Goal: Information Seeking & Learning: Learn about a topic

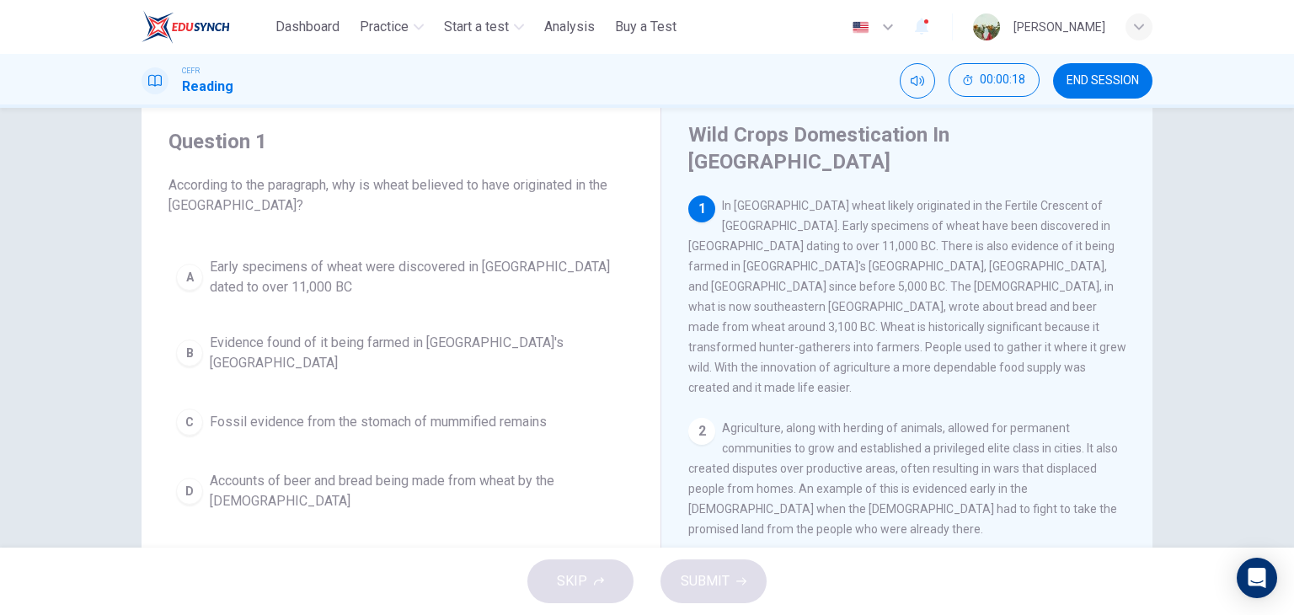
scroll to position [45, 0]
click at [693, 419] on div "2" at bounding box center [701, 432] width 27 height 27
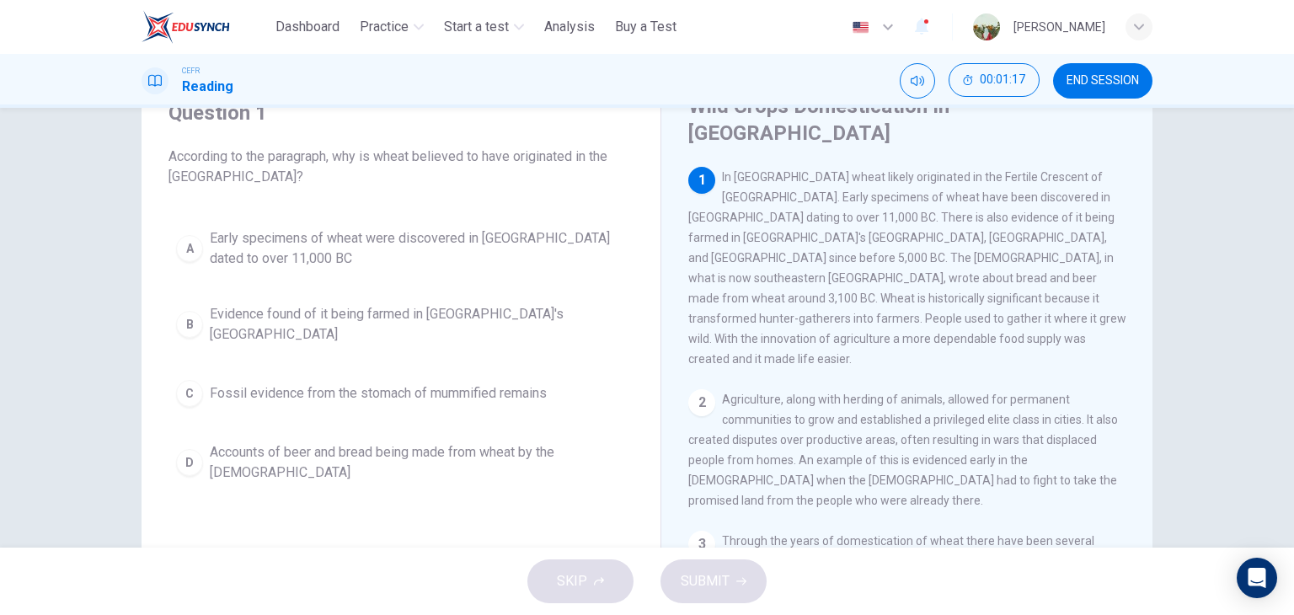
scroll to position [74, 0]
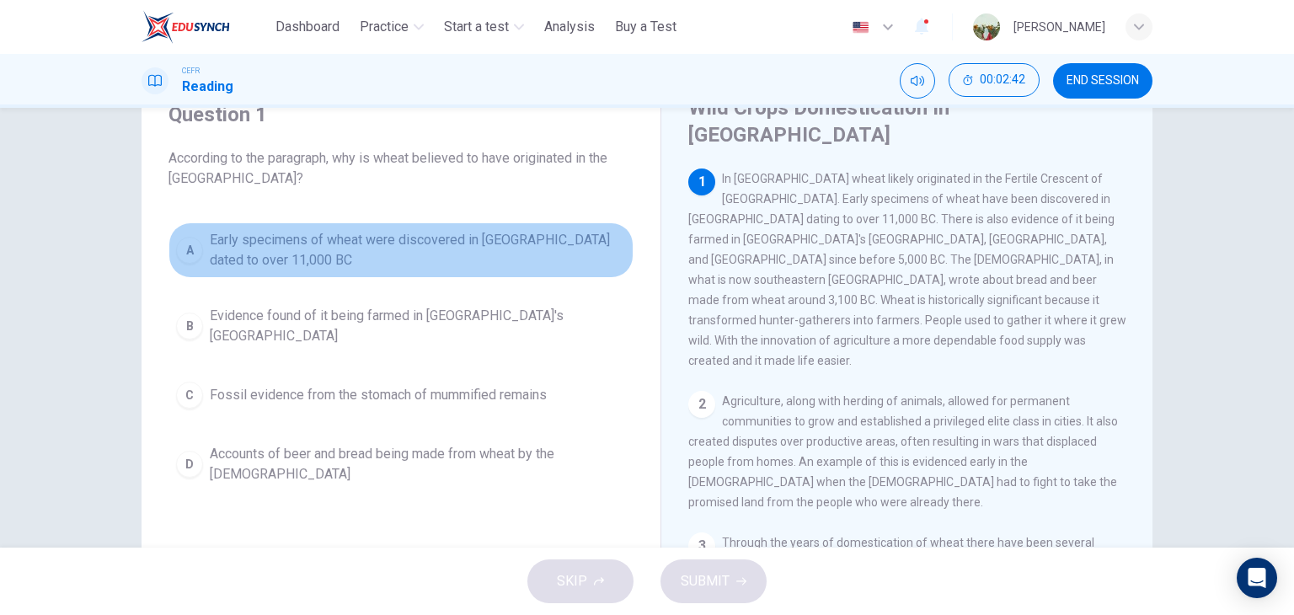
click at [201, 248] on button "A Early specimens of wheat were discovered in [GEOGRAPHIC_DATA] dated to over 1…" at bounding box center [400, 250] width 465 height 56
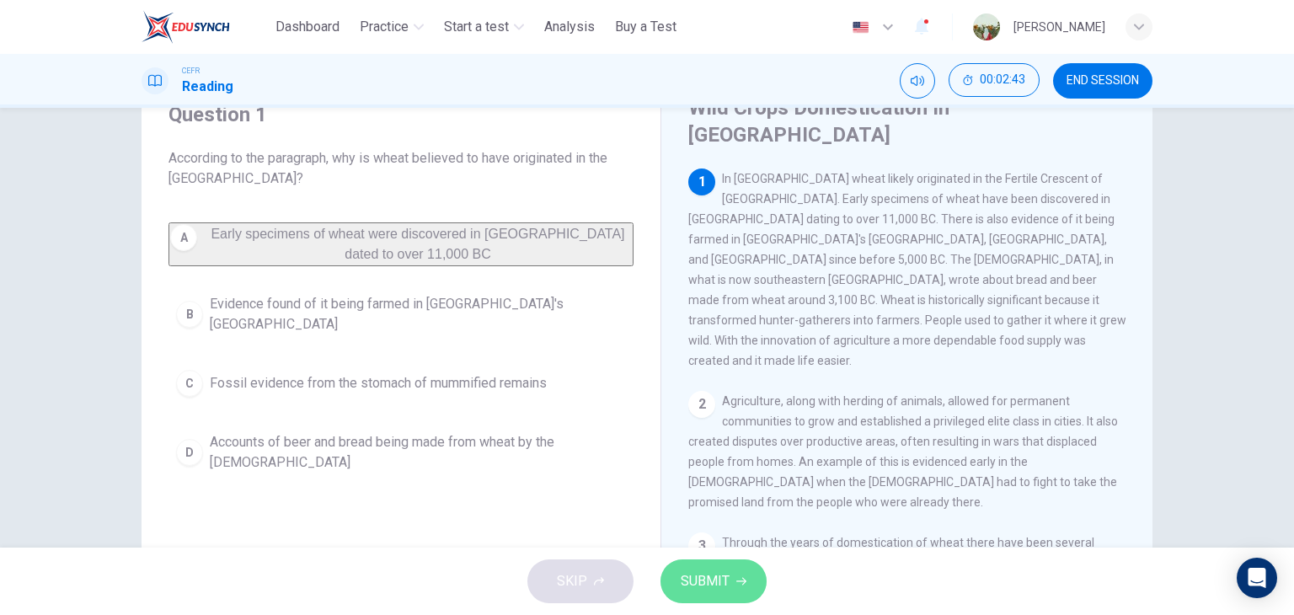
click at [697, 573] on span "SUBMIT" at bounding box center [705, 581] width 49 height 24
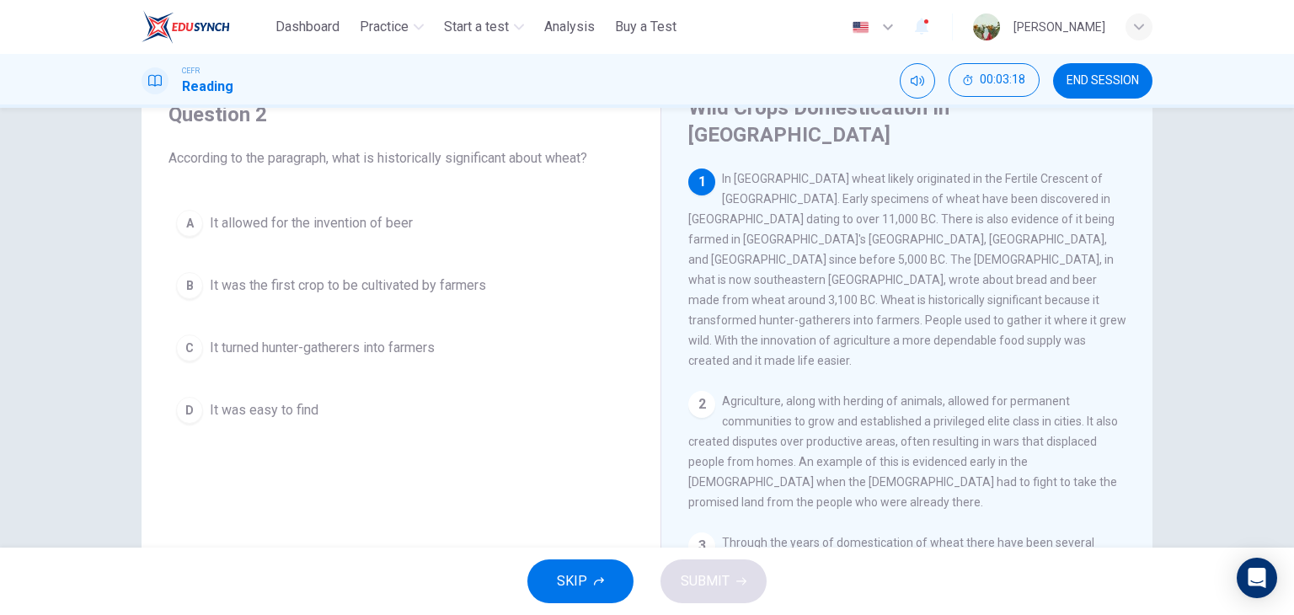
drag, startPoint x: 975, startPoint y: 257, endPoint x: 1044, endPoint y: 257, distance: 69.9
click at [1044, 257] on span "In [GEOGRAPHIC_DATA] wheat likely originated in the Fertile Crescent of [GEOGRA…" at bounding box center [907, 269] width 438 height 195
drag, startPoint x: 1044, startPoint y: 257, endPoint x: 1014, endPoint y: 260, distance: 30.5
click at [1014, 260] on span "In [GEOGRAPHIC_DATA] wheat likely originated in the Fertile Crescent of [GEOGRA…" at bounding box center [907, 269] width 438 height 195
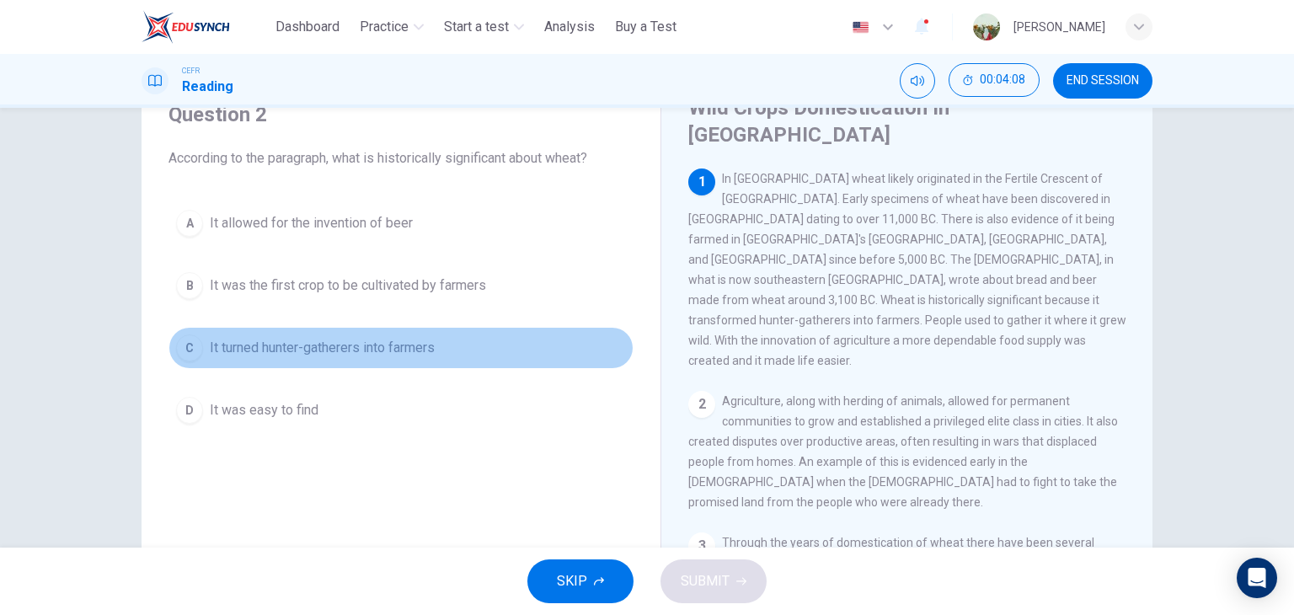
click at [340, 357] on button "C It turned hunter-gatherers into farmers" at bounding box center [400, 348] width 465 height 42
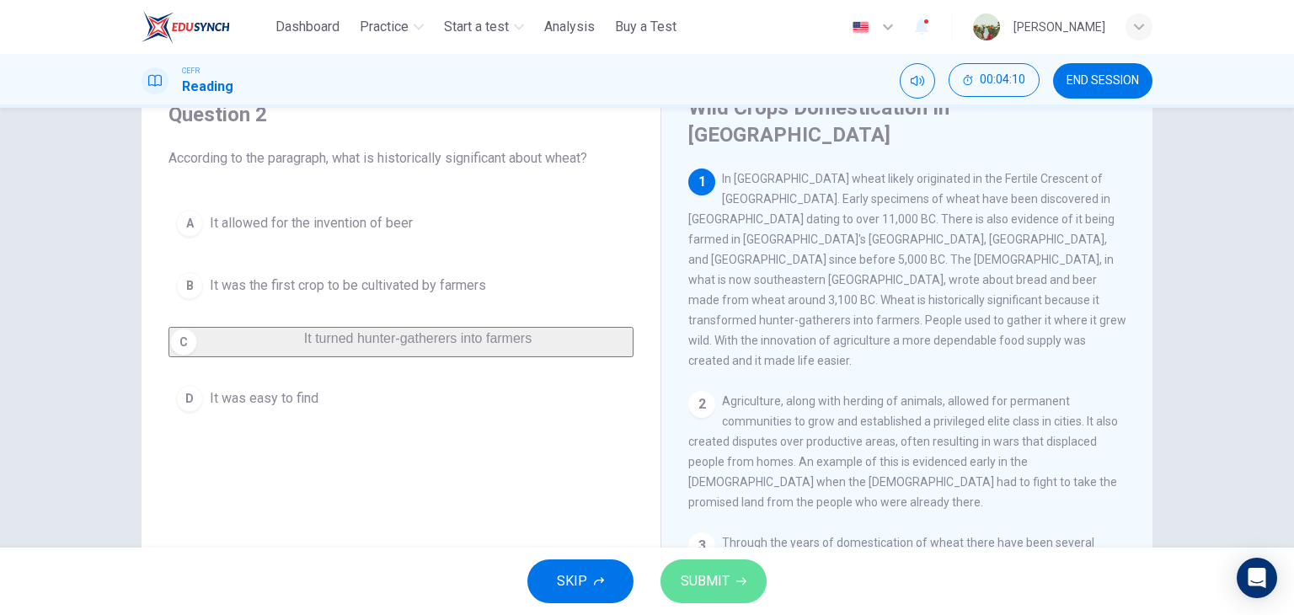
click at [686, 578] on span "SUBMIT" at bounding box center [705, 581] width 49 height 24
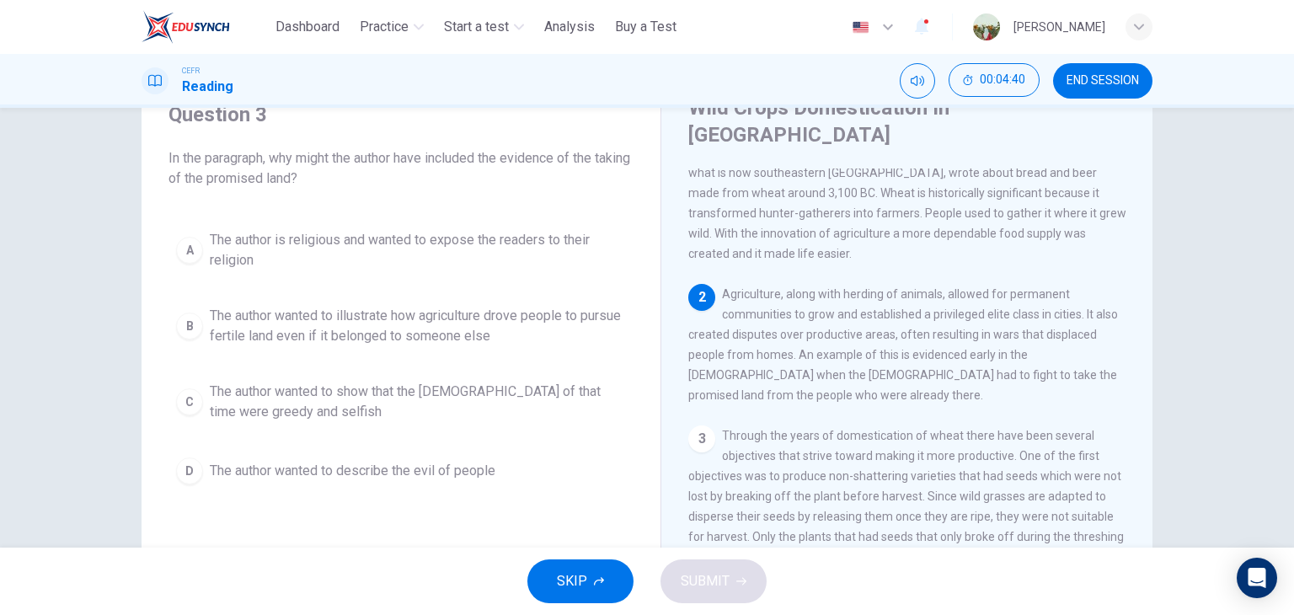
scroll to position [108, 0]
drag, startPoint x: 794, startPoint y: 298, endPoint x: 824, endPoint y: 306, distance: 30.4
click at [824, 306] on div "2 Agriculture, along with herding of animals, allowed for permanent communities…" at bounding box center [907, 343] width 438 height 121
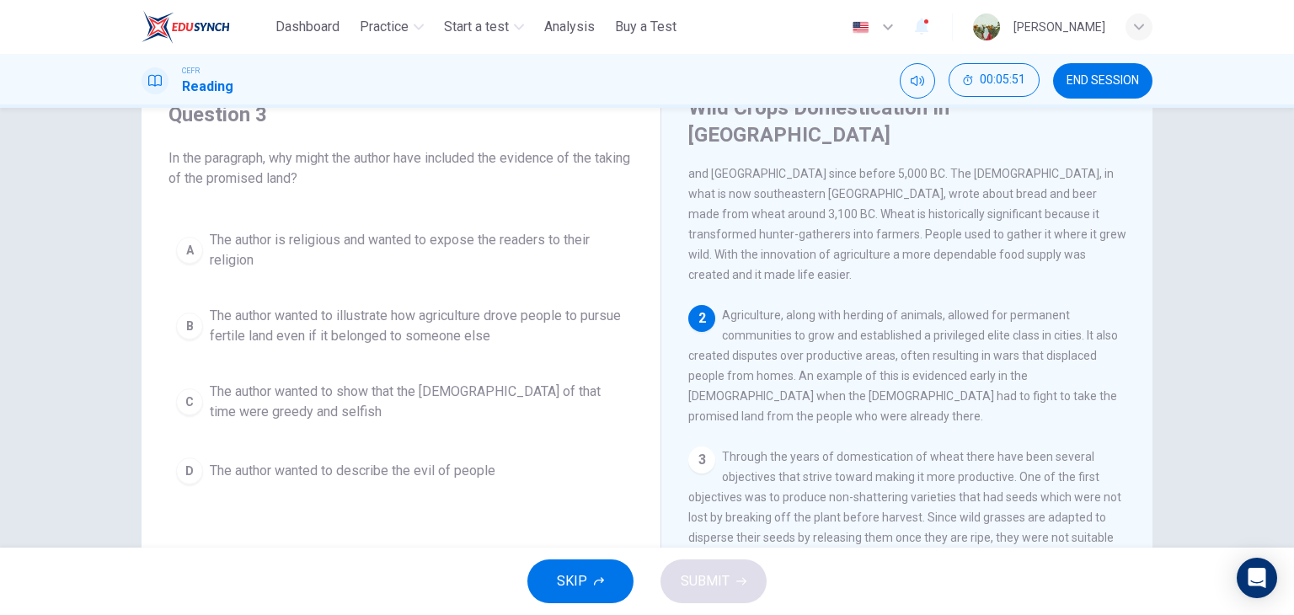
scroll to position [84, 0]
click at [494, 335] on span "The author wanted to illustrate how agriculture drove people to pursue fertile …" at bounding box center [418, 326] width 416 height 40
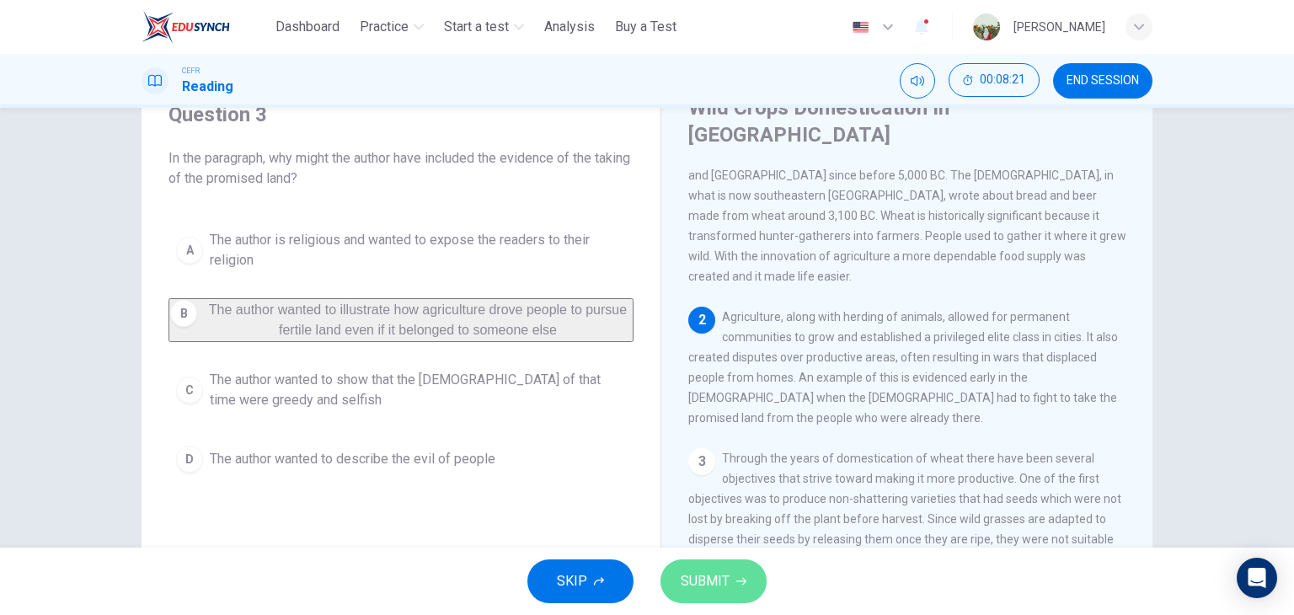
click at [738, 588] on button "SUBMIT" at bounding box center [713, 581] width 106 height 44
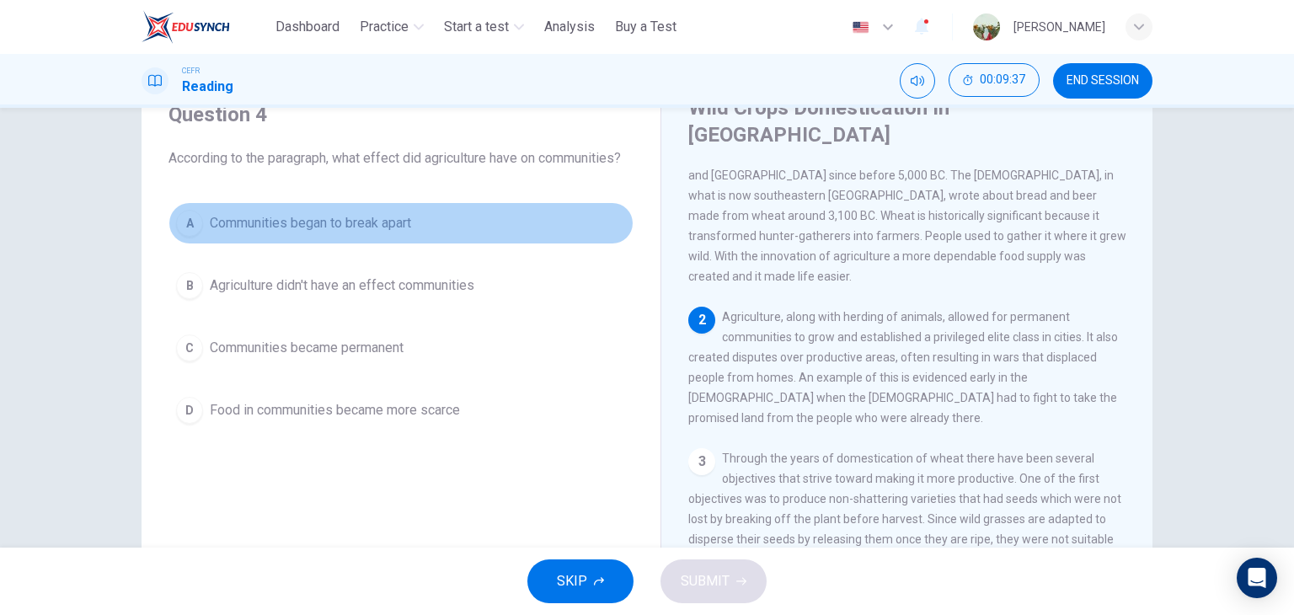
click at [387, 233] on button "A Communities began to break apart" at bounding box center [400, 223] width 465 height 42
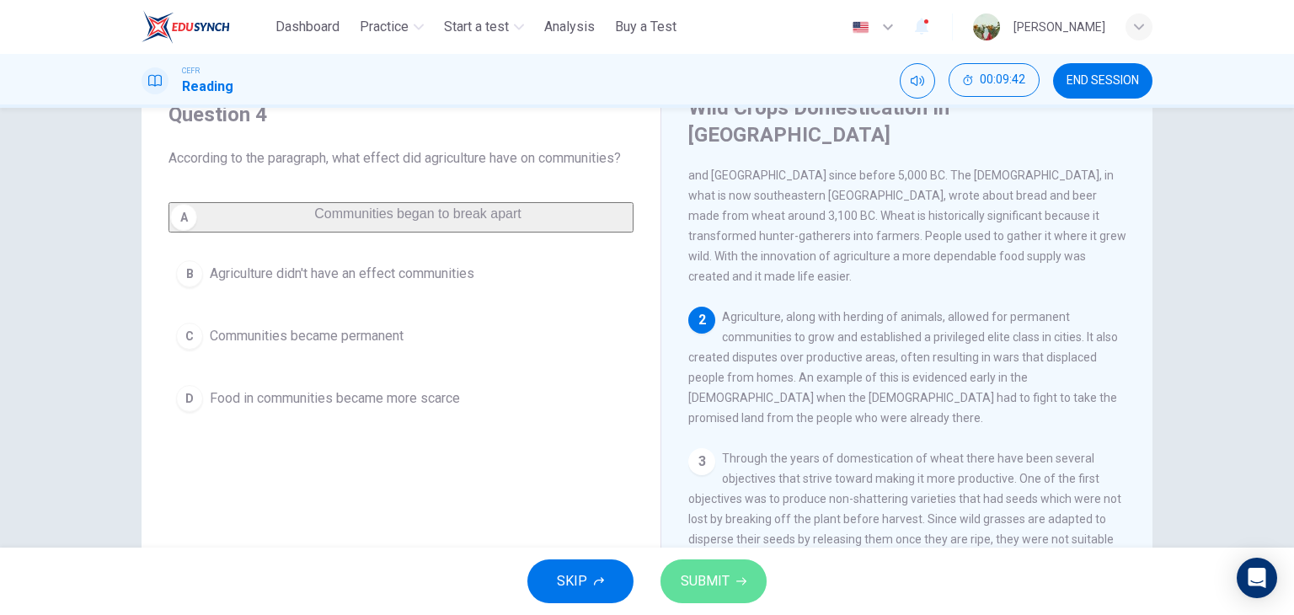
click at [708, 569] on span "SUBMIT" at bounding box center [705, 581] width 49 height 24
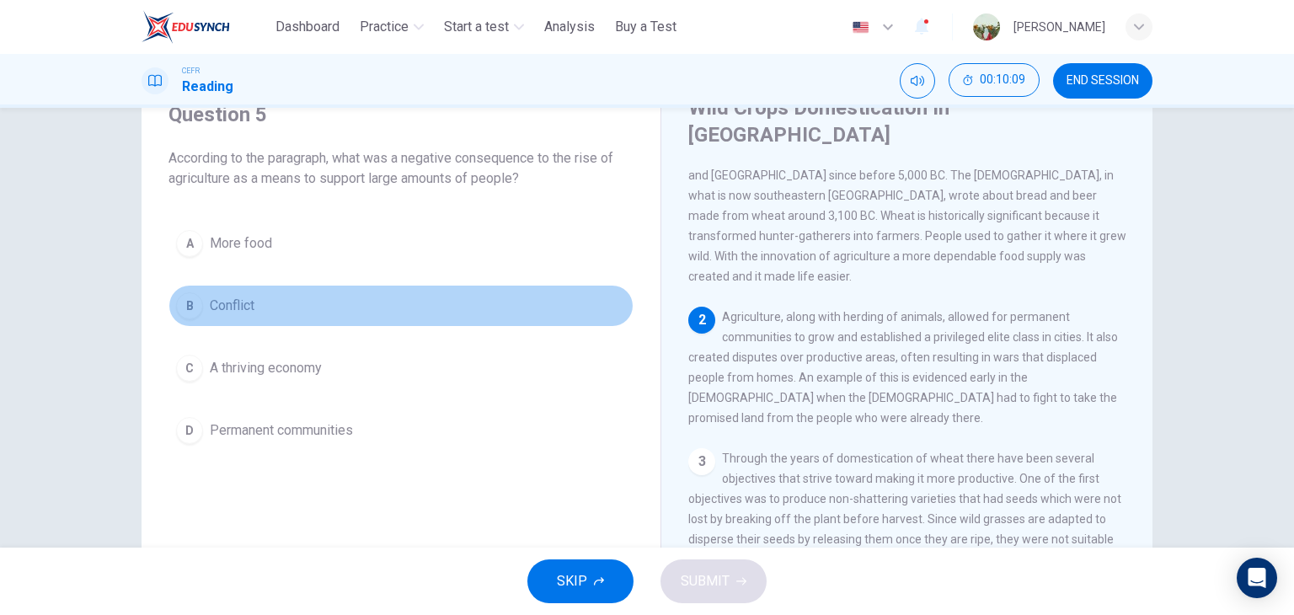
click at [369, 291] on button "B Conflict" at bounding box center [400, 306] width 465 height 42
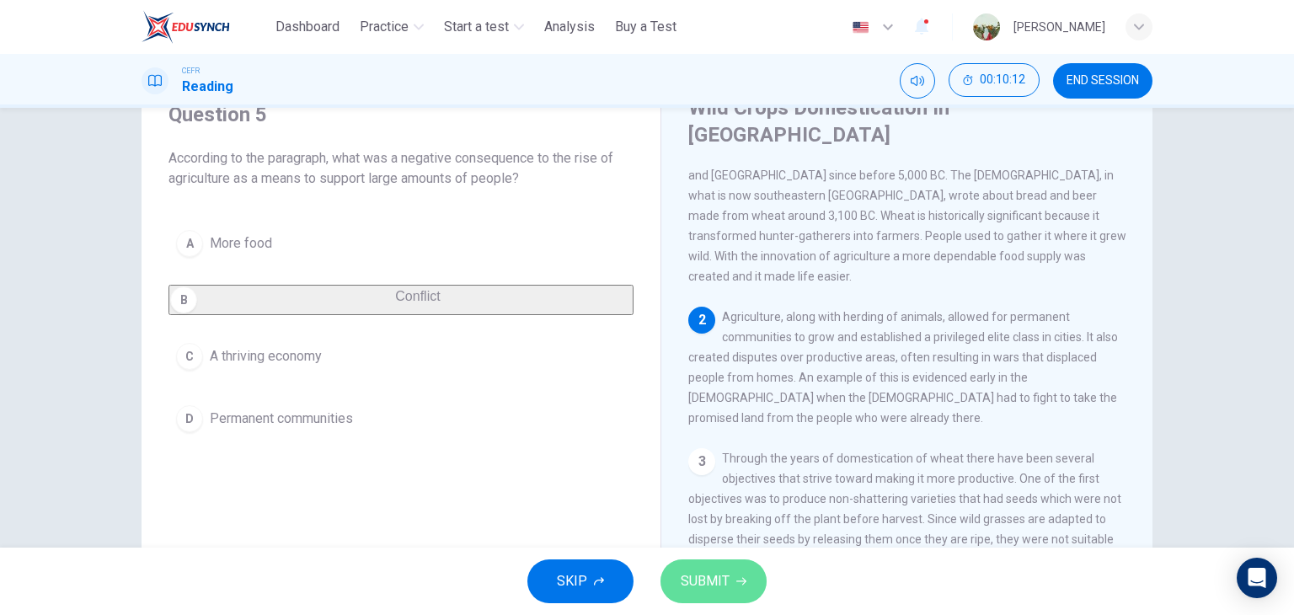
click at [687, 568] on button "SUBMIT" at bounding box center [713, 581] width 106 height 44
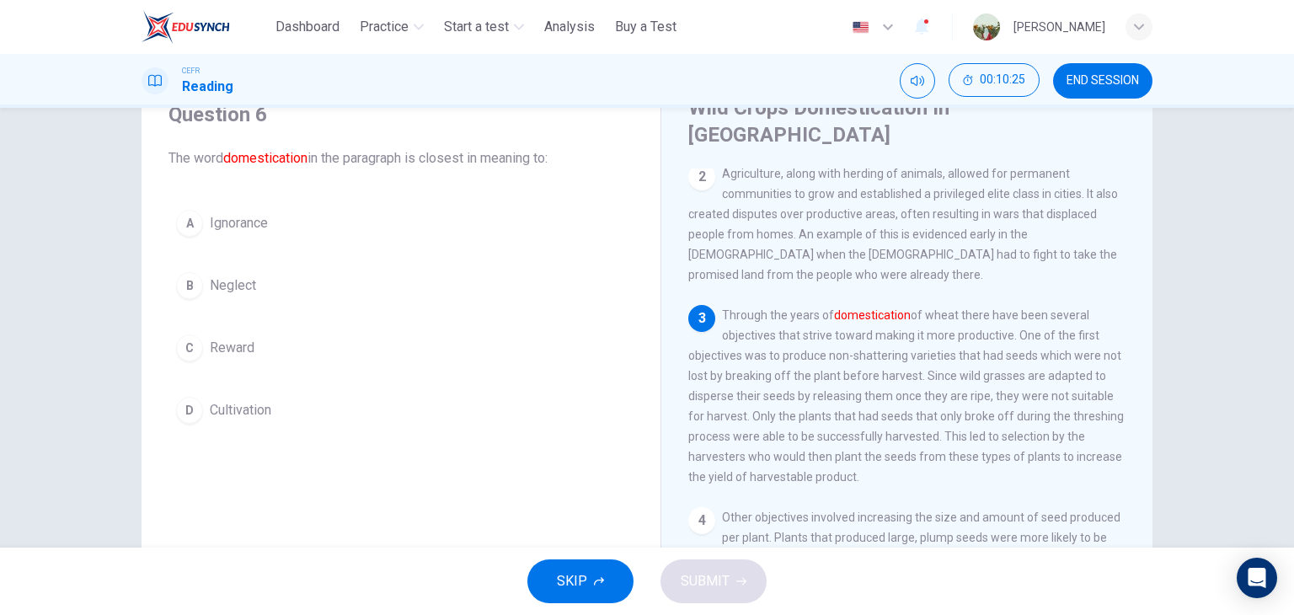
scroll to position [226, 0]
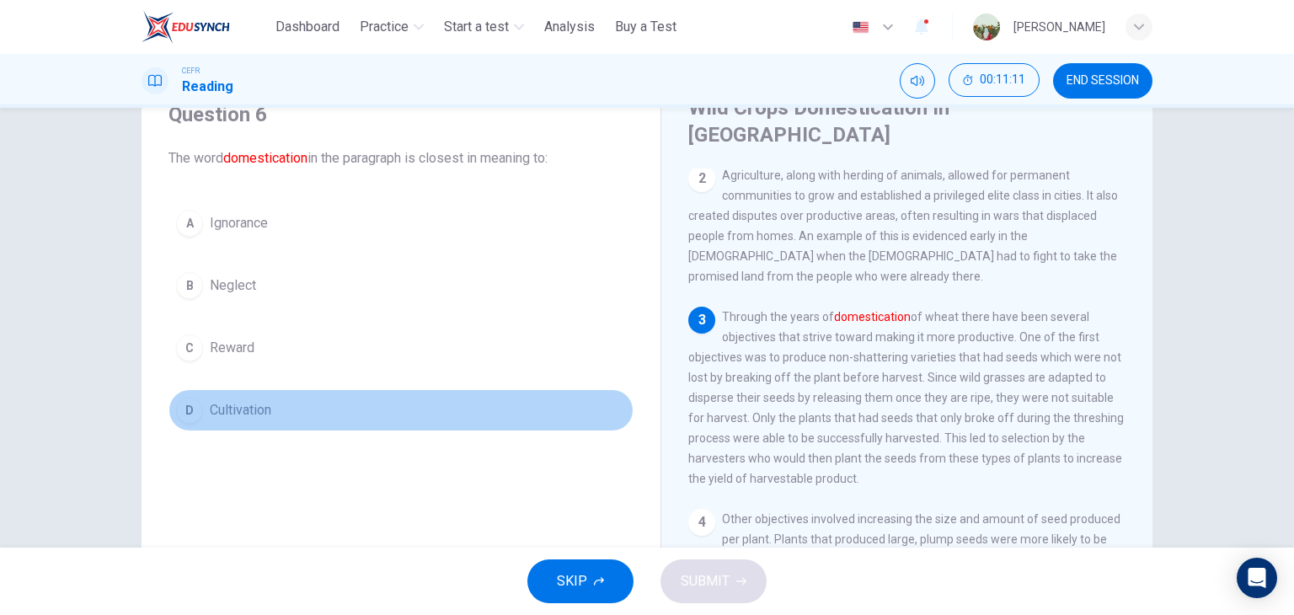
click at [210, 402] on span "Cultivation" at bounding box center [240, 410] width 61 height 20
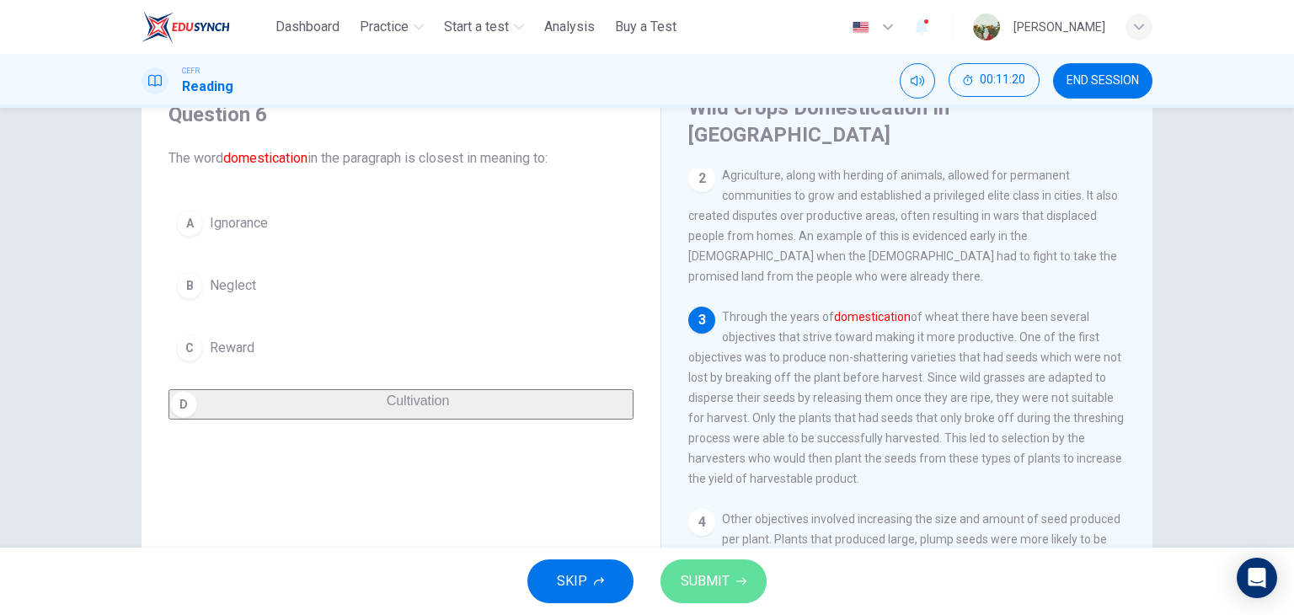
click at [701, 573] on span "SUBMIT" at bounding box center [705, 581] width 49 height 24
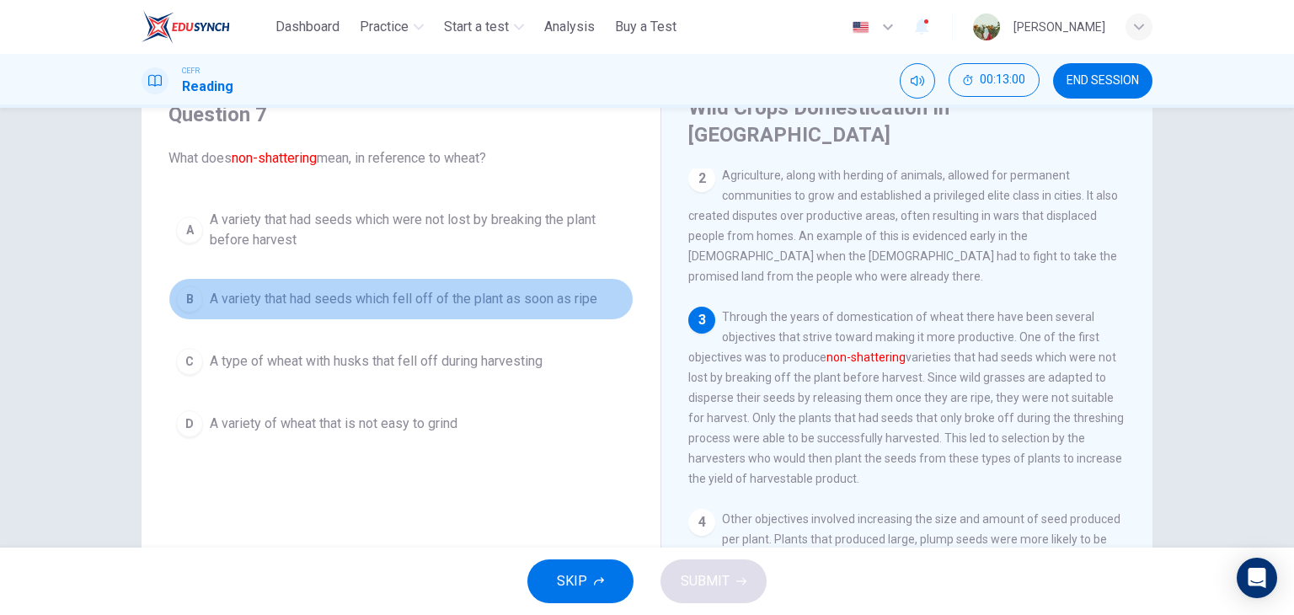
click at [228, 297] on span "A variety that had seeds which fell off of the plant as soon as ripe" at bounding box center [403, 299] width 387 height 20
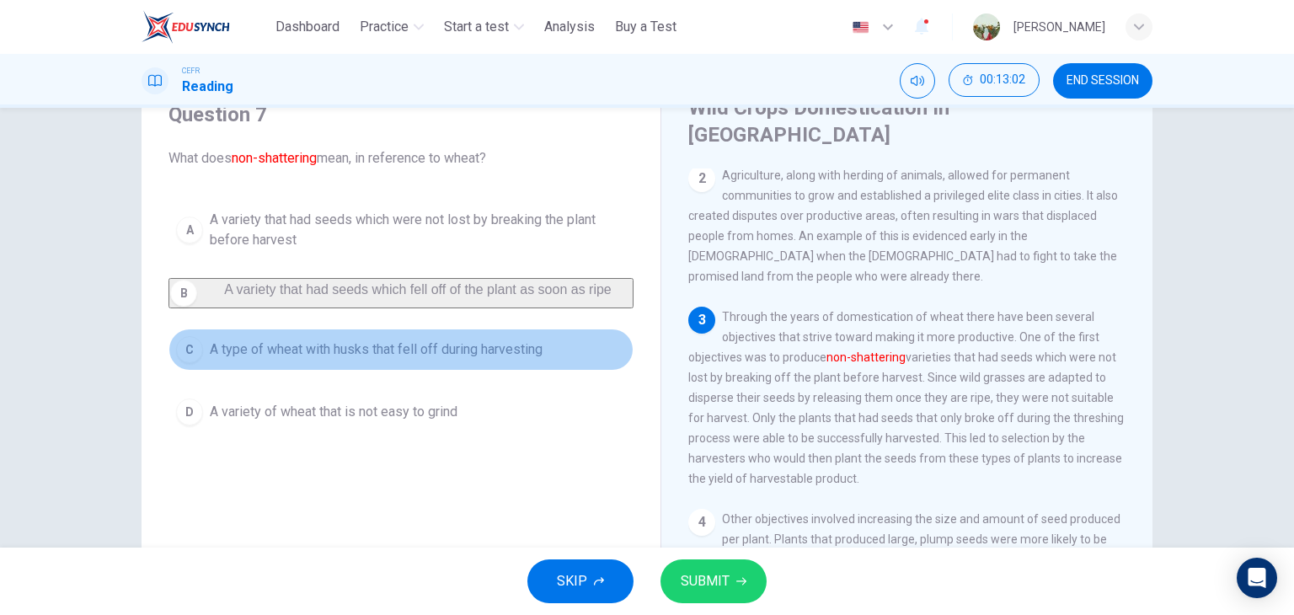
click at [234, 360] on span "A type of wheat with husks that fell off during harvesting" at bounding box center [376, 349] width 333 height 20
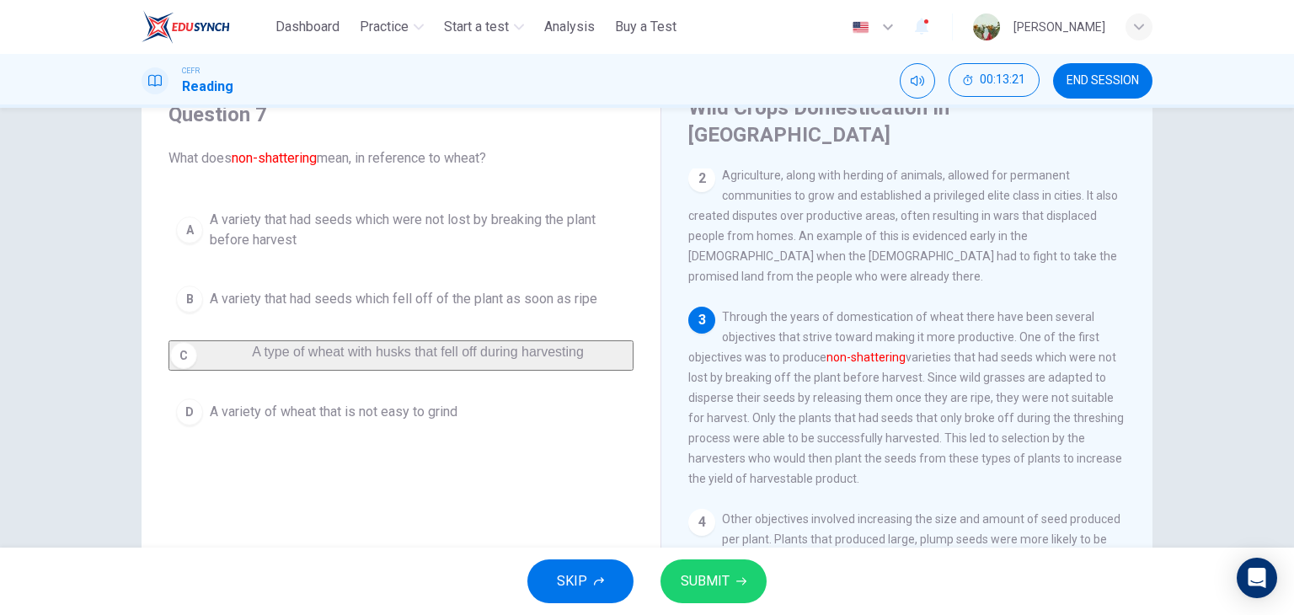
click at [513, 294] on span "A variety that had seeds which fell off of the plant as soon as ripe" at bounding box center [403, 299] width 387 height 20
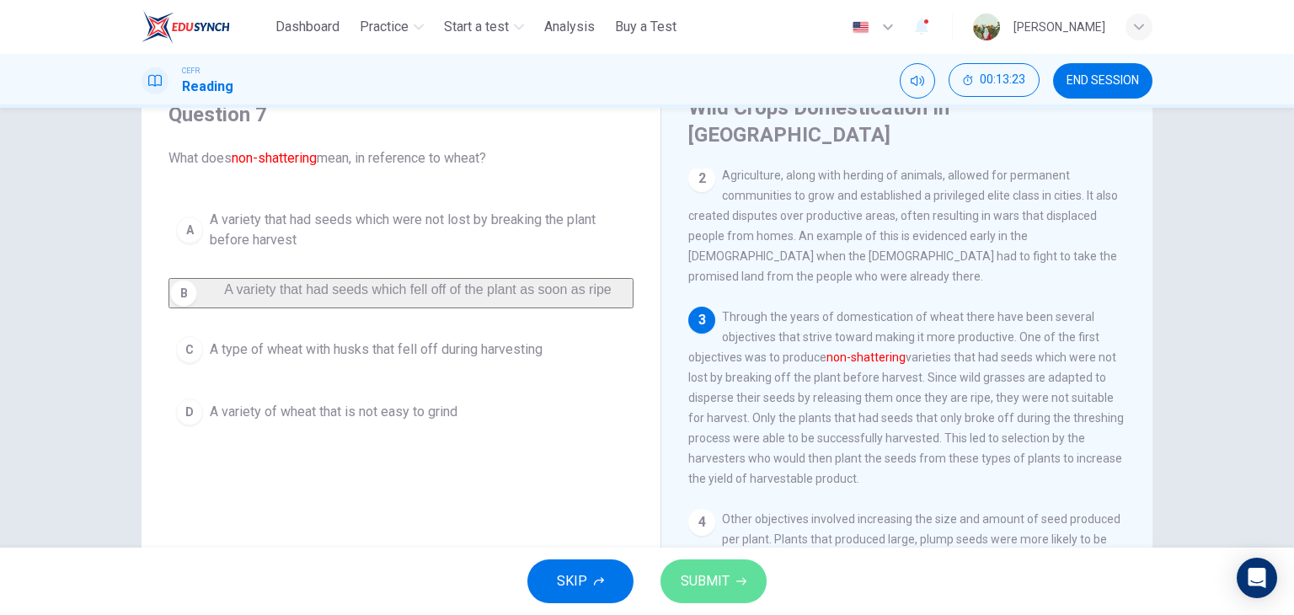
click at [704, 560] on button "SUBMIT" at bounding box center [713, 581] width 106 height 44
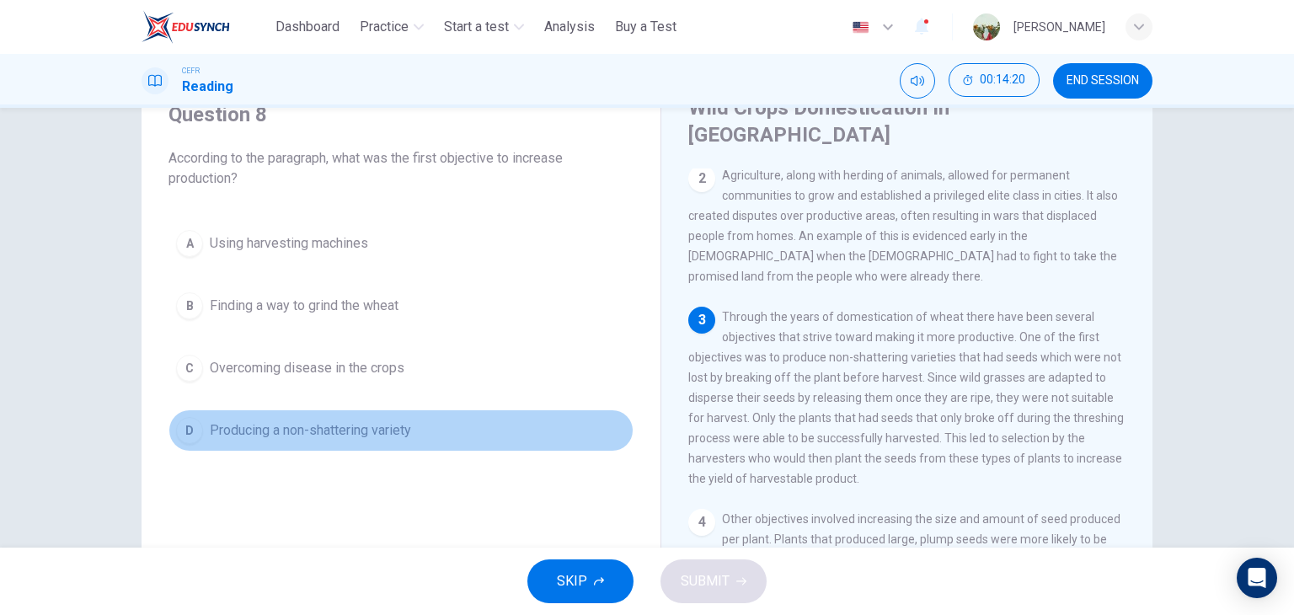
click at [403, 442] on button "D Producing a non-shattering variety" at bounding box center [400, 430] width 465 height 42
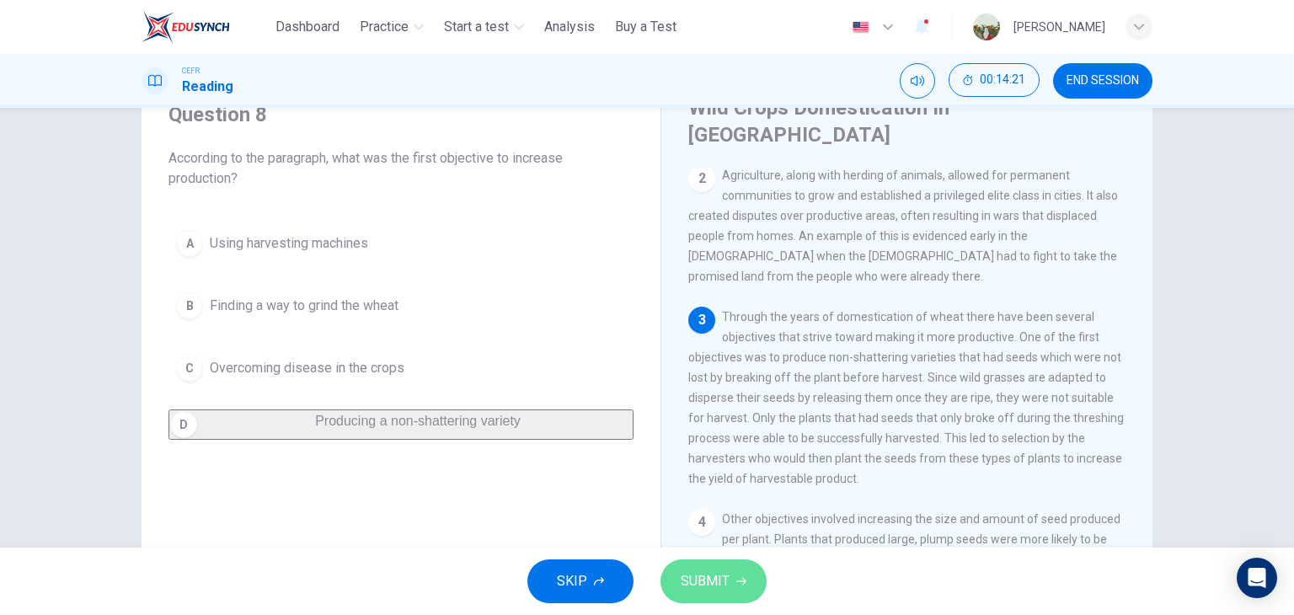
click at [723, 587] on span "SUBMIT" at bounding box center [705, 581] width 49 height 24
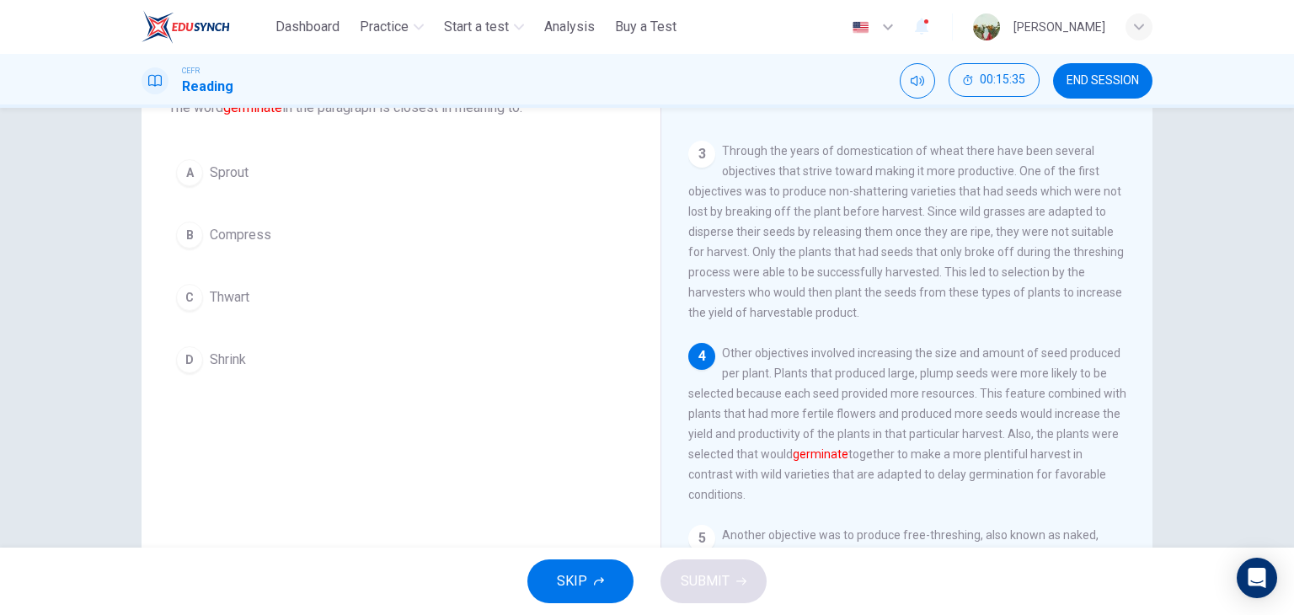
scroll to position [125, 0]
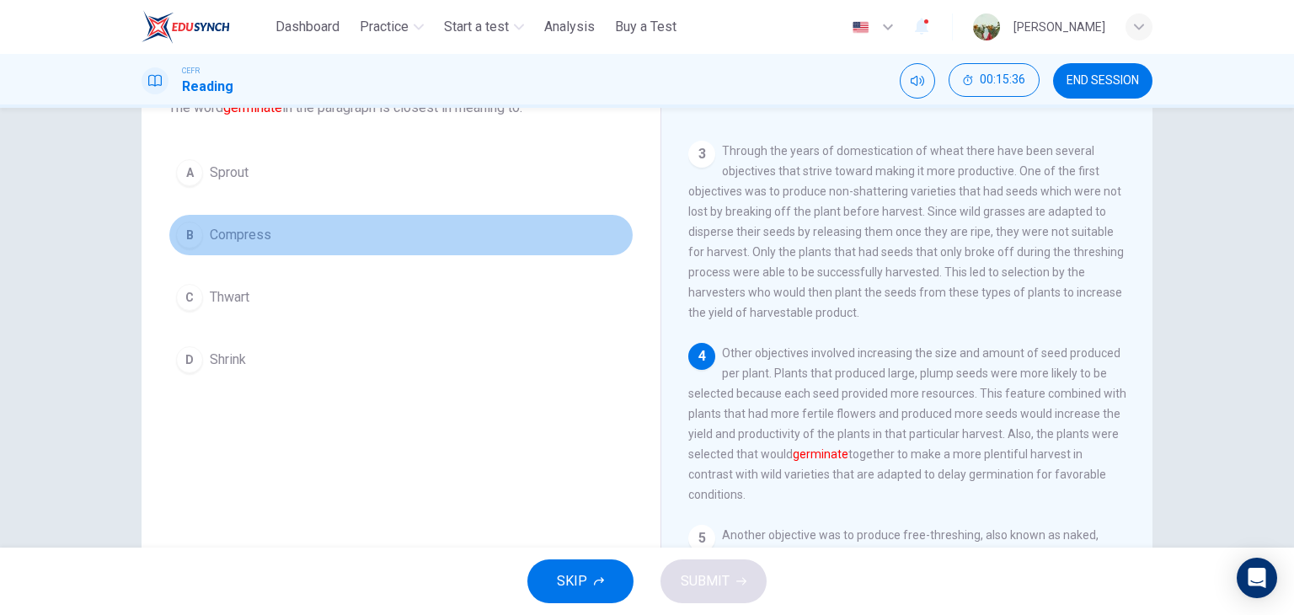
click at [344, 237] on button "B Compress" at bounding box center [400, 235] width 465 height 42
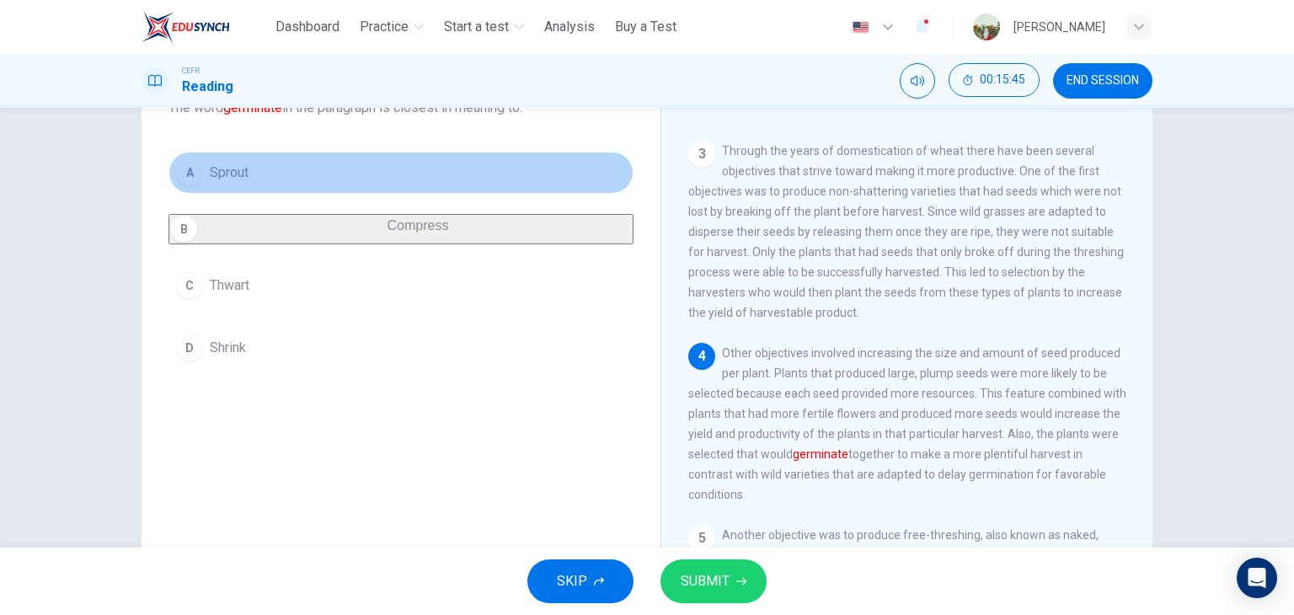
click at [238, 175] on span "Sprout" at bounding box center [229, 173] width 39 height 20
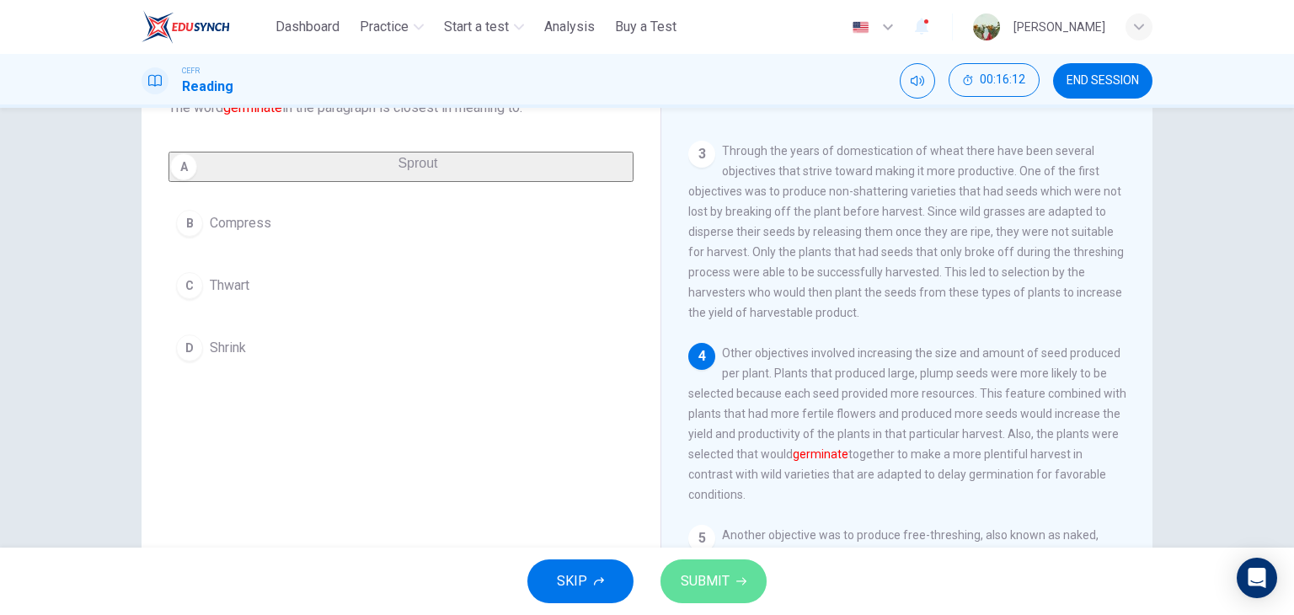
click at [735, 571] on button "SUBMIT" at bounding box center [713, 581] width 106 height 44
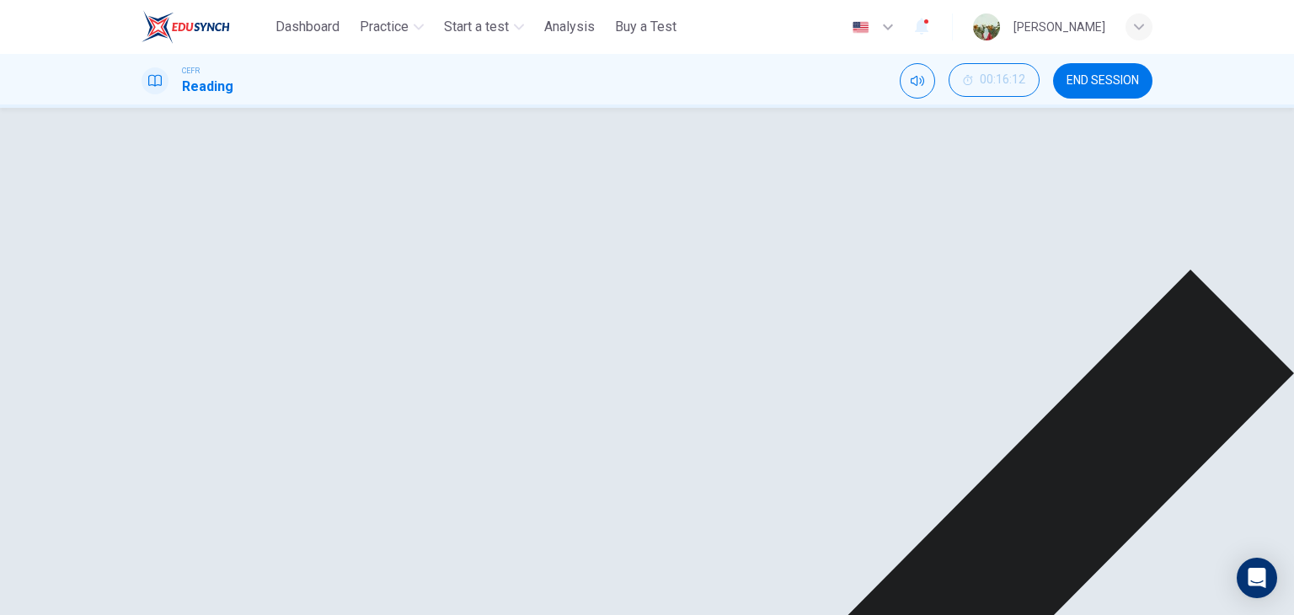
scroll to position [341, 0]
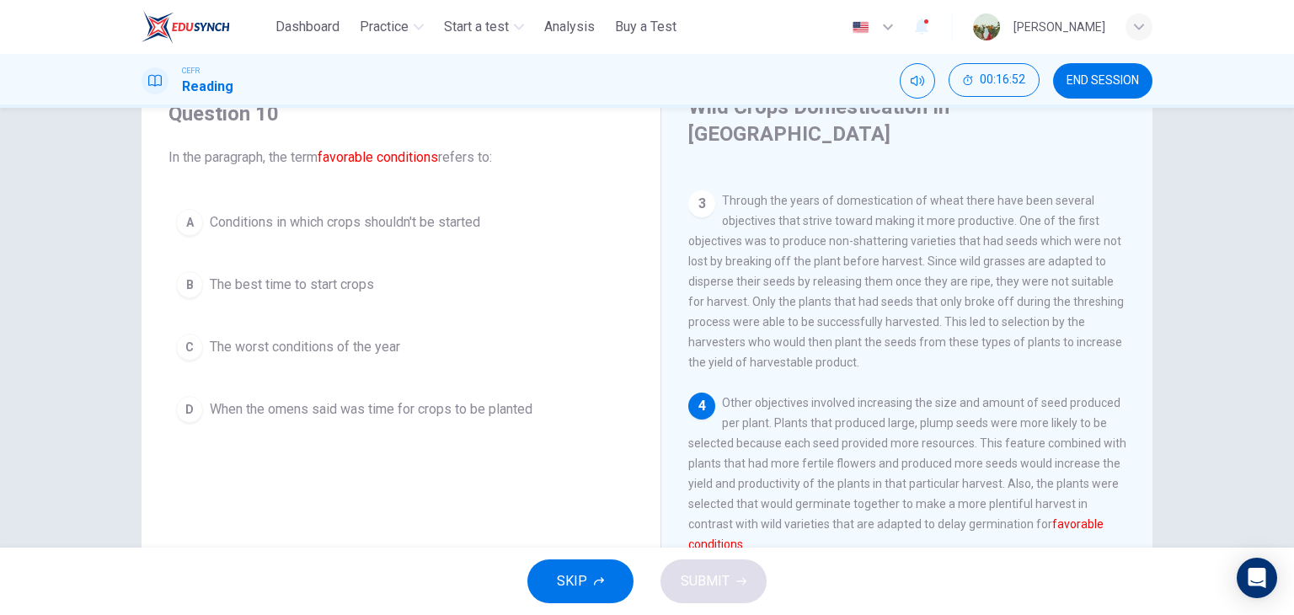
scroll to position [75, 0]
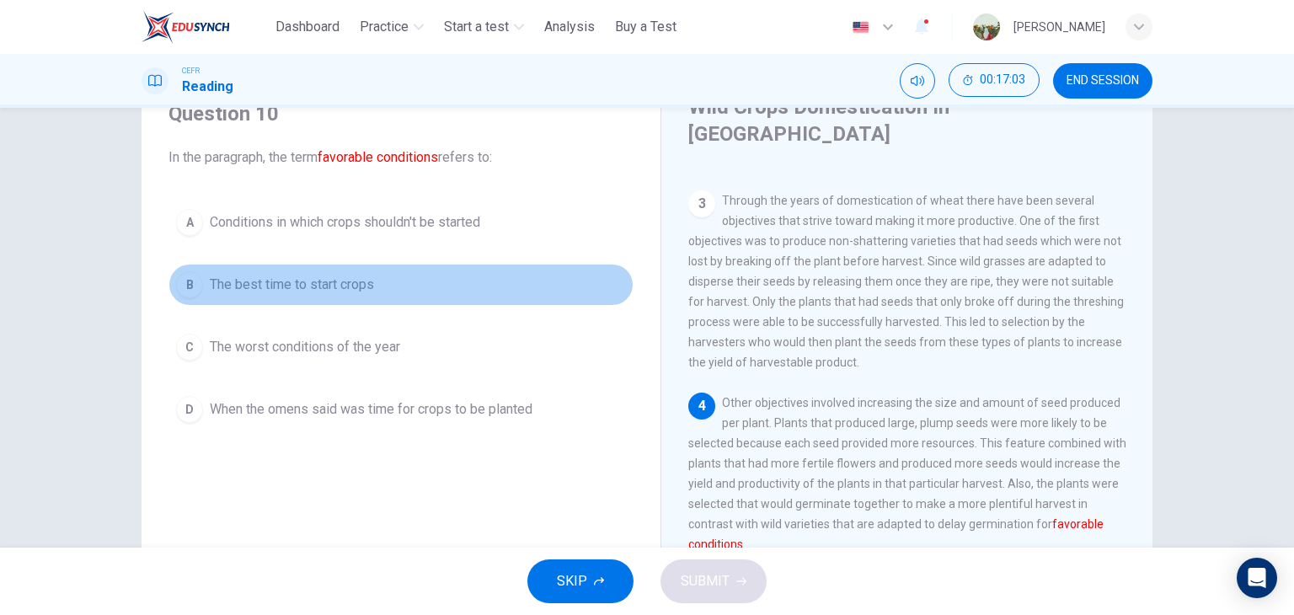
click at [356, 286] on span "The best time to start crops" at bounding box center [292, 285] width 164 height 20
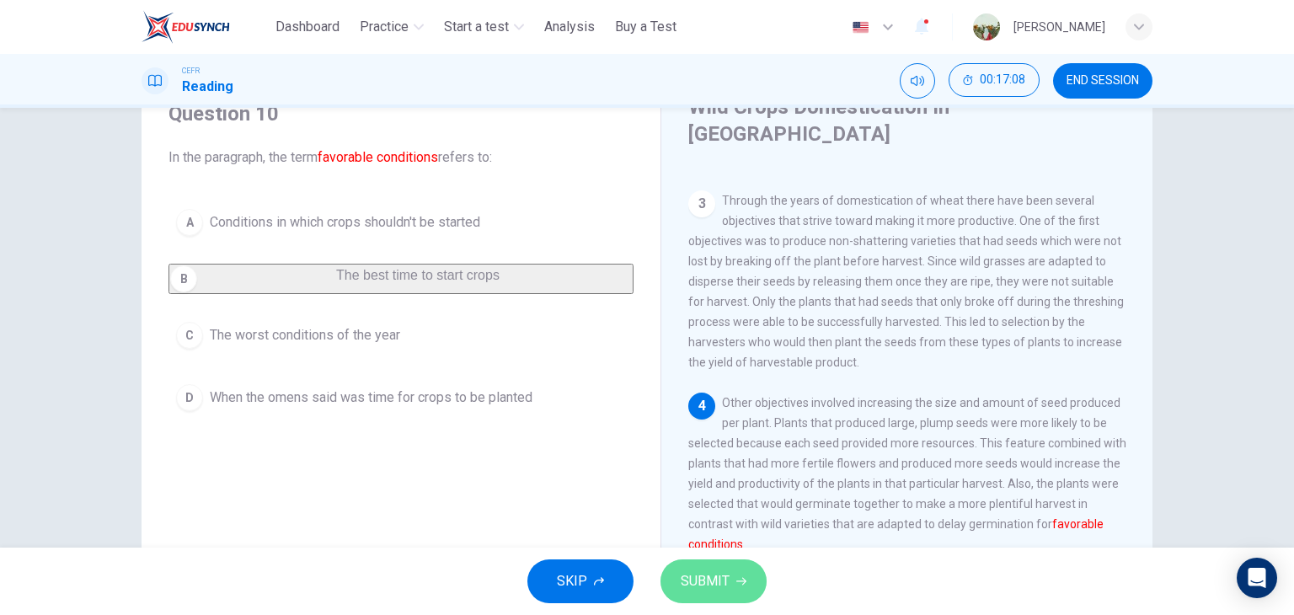
click at [733, 580] on button "SUBMIT" at bounding box center [713, 581] width 106 height 44
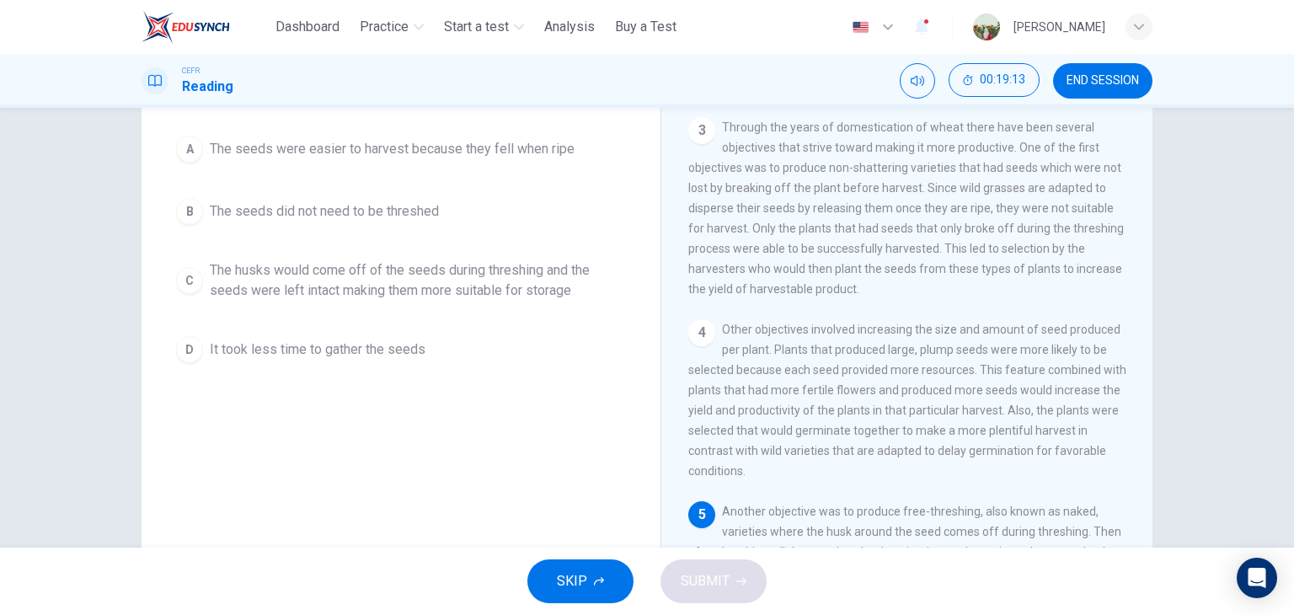
scroll to position [142, 0]
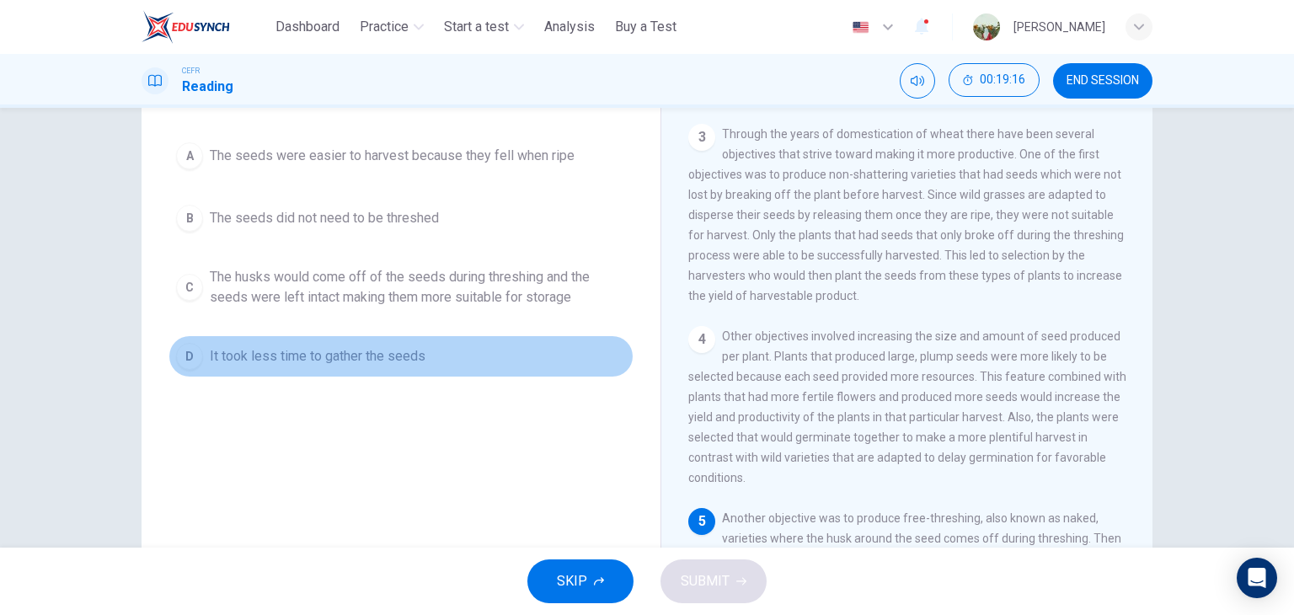
click at [387, 358] on span "It took less time to gather the seeds" at bounding box center [318, 356] width 216 height 20
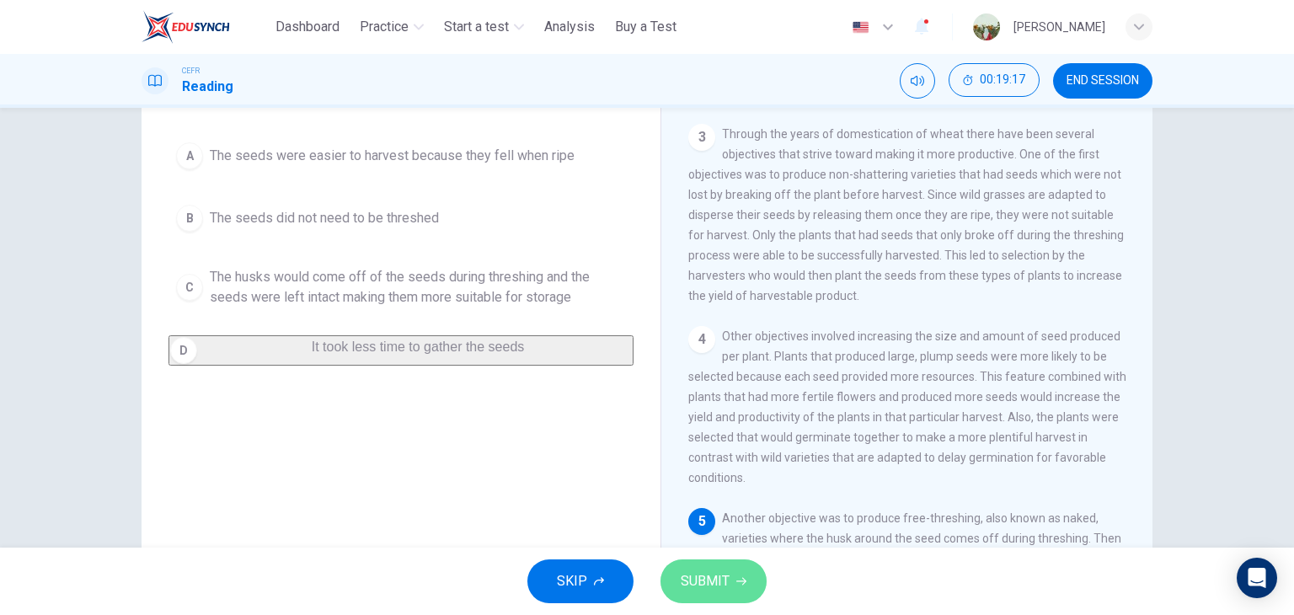
click at [697, 567] on button "SUBMIT" at bounding box center [713, 581] width 106 height 44
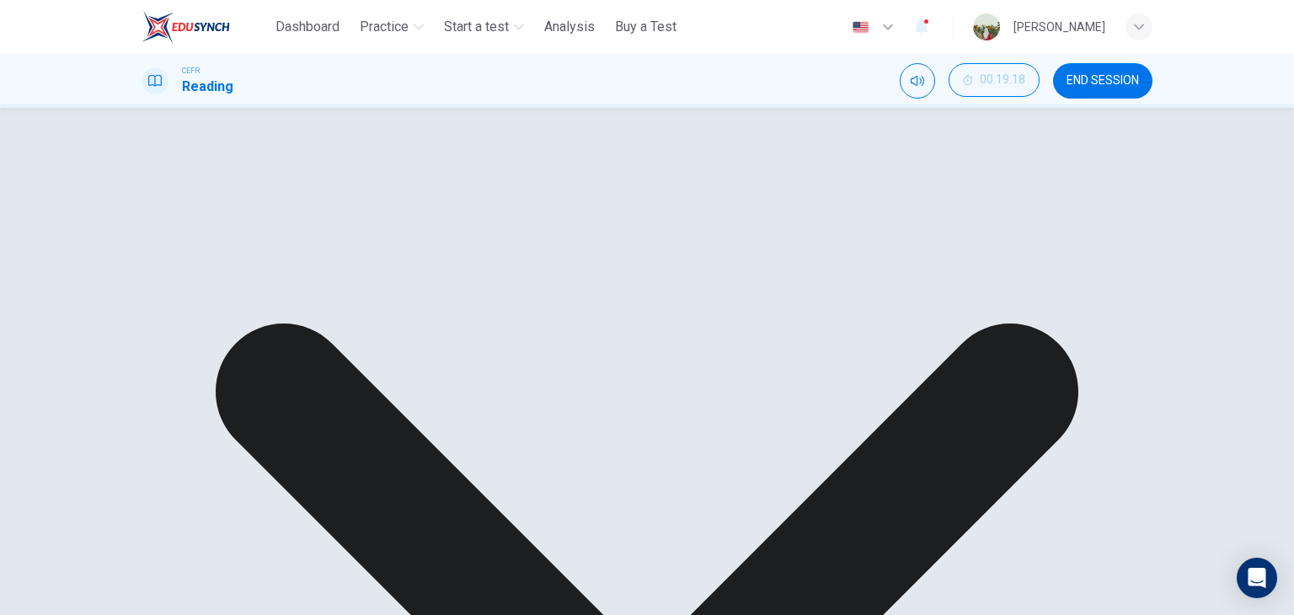
scroll to position [213, 0]
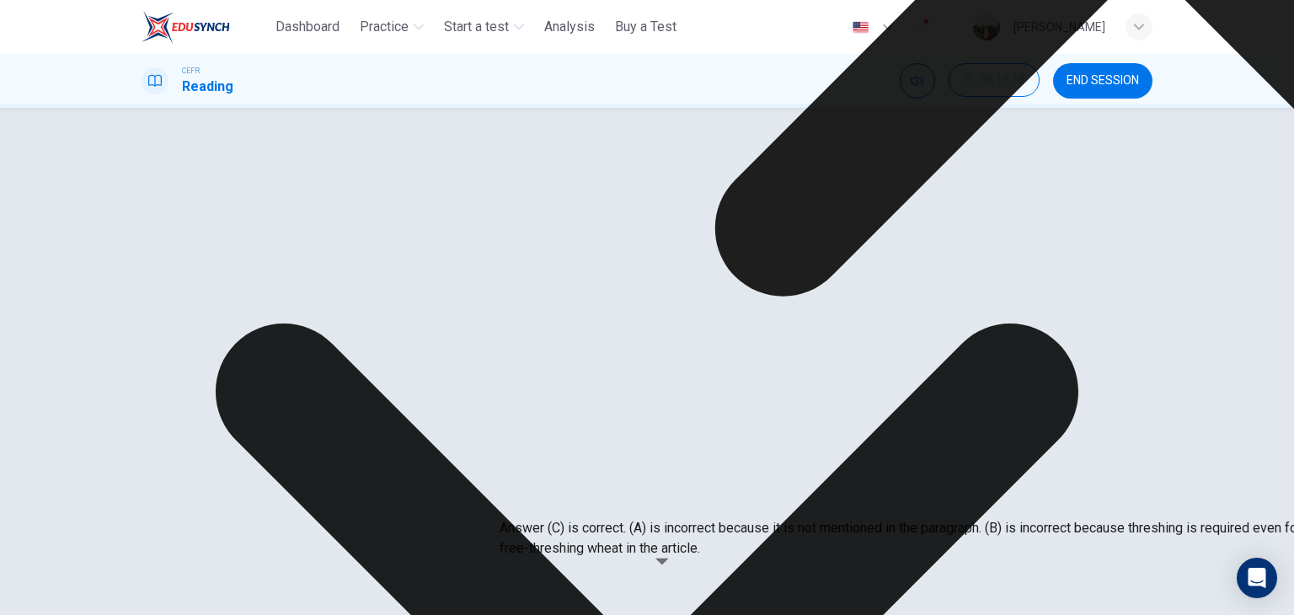
click at [638, 382] on div "Question 11 According to the paragraph, why was free-threshing wheat so desirab…" at bounding box center [401, 229] width 492 height 569
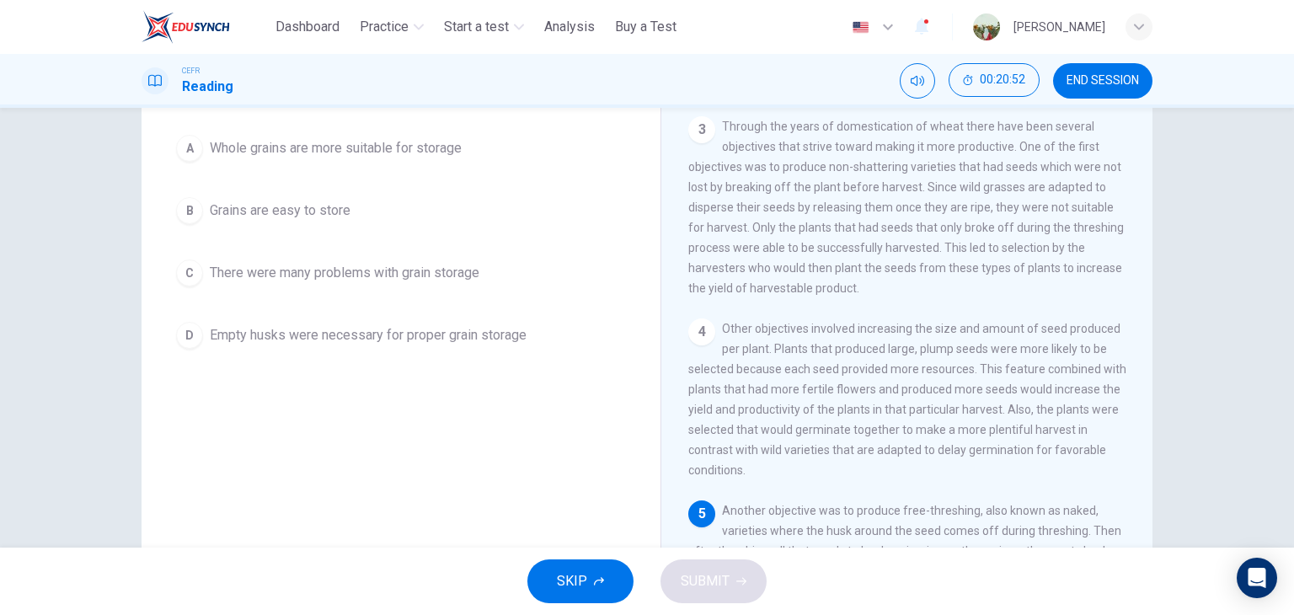
scroll to position [143, 0]
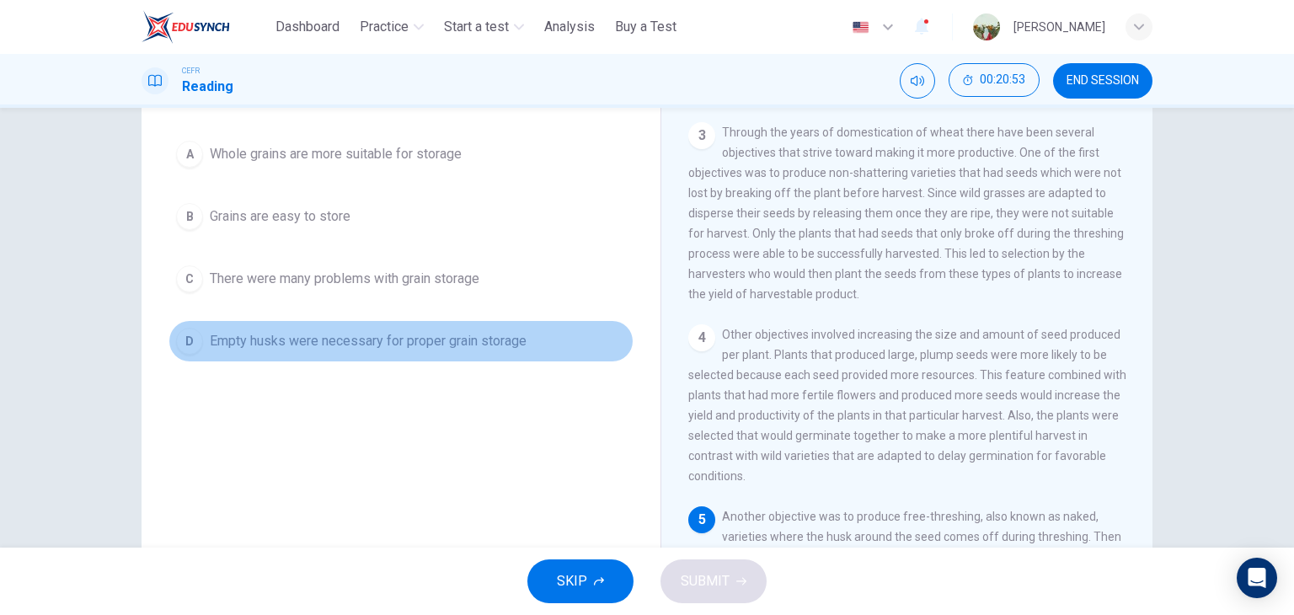
click at [330, 331] on span "Empty husks were necessary for proper grain storage" at bounding box center [368, 341] width 317 height 20
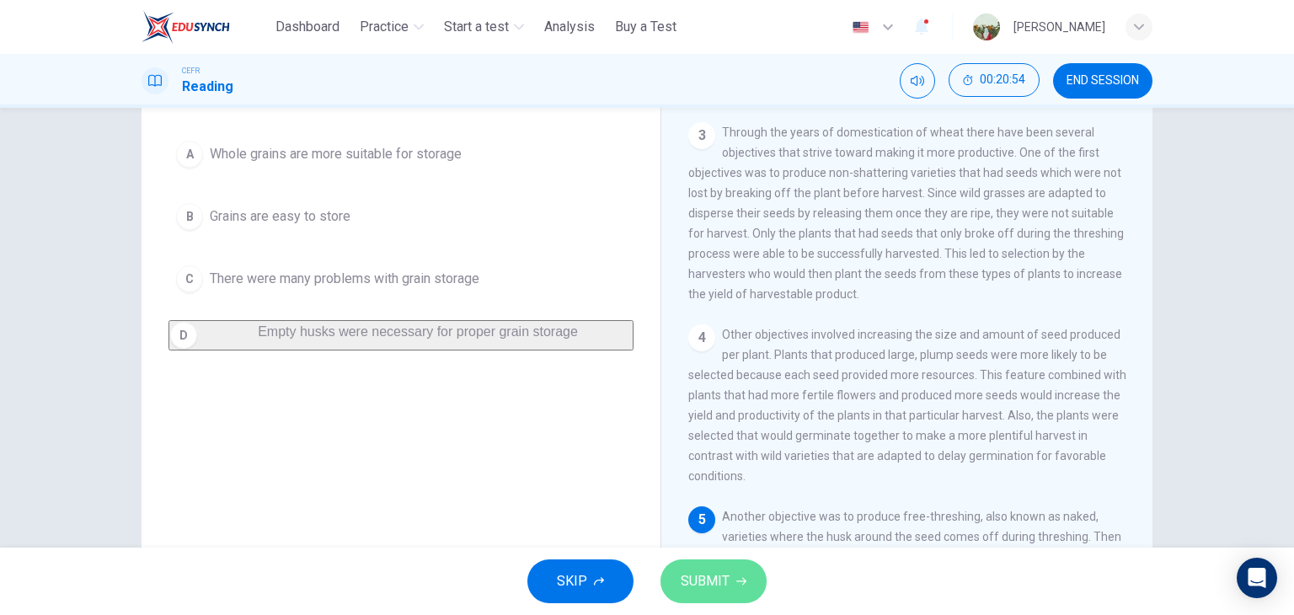
click at [676, 578] on button "SUBMIT" at bounding box center [713, 581] width 106 height 44
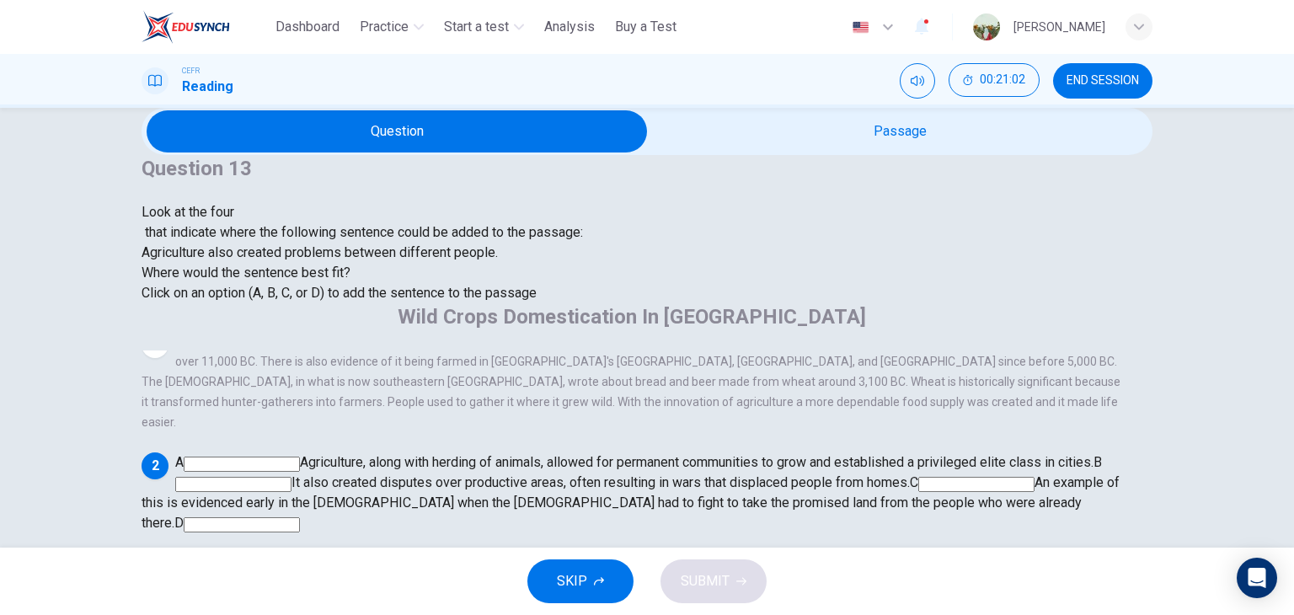
scroll to position [65, 0]
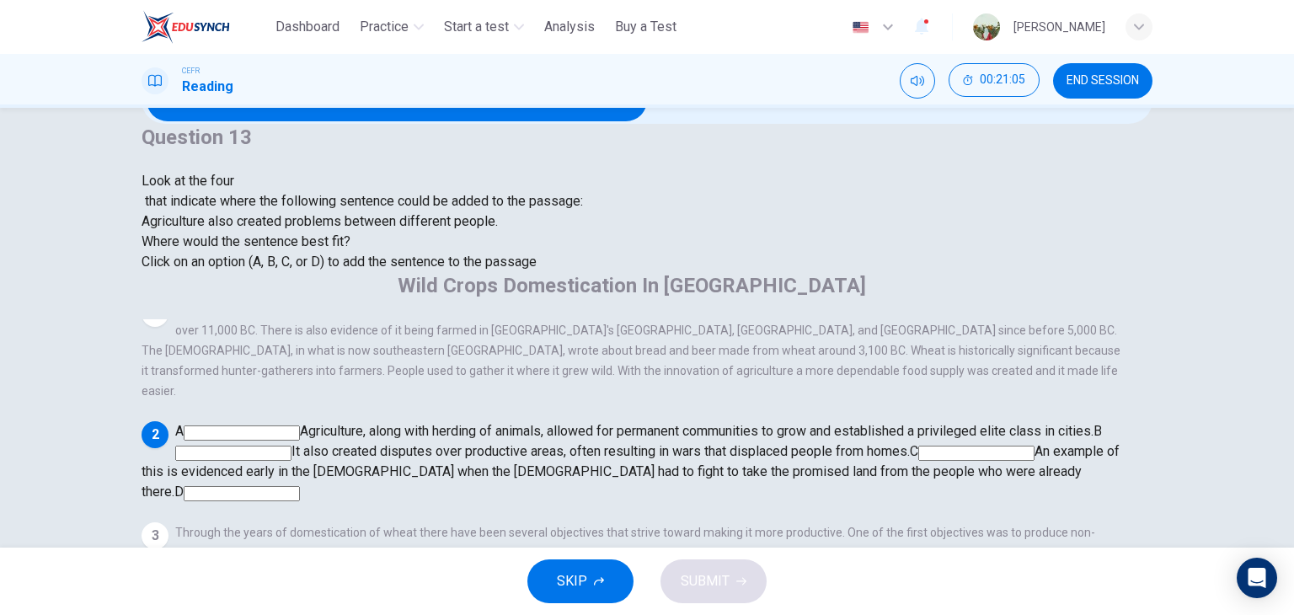
click at [300, 425] on input at bounding box center [242, 432] width 116 height 15
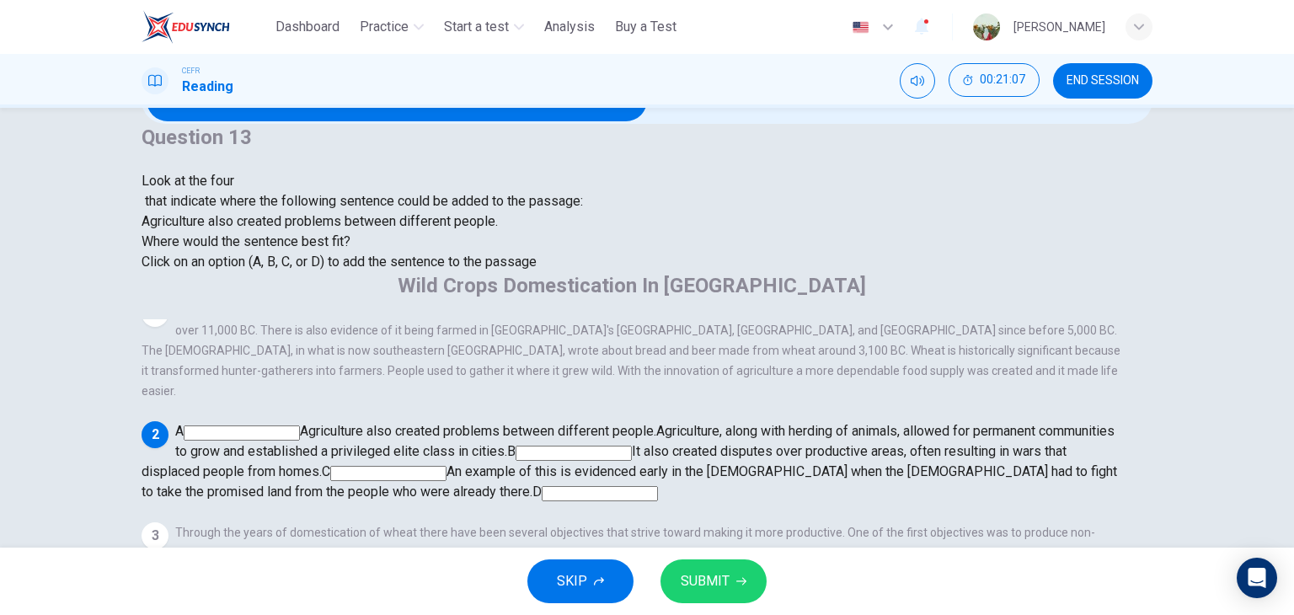
click at [583, 272] on div "Question 13 Look at the four that indicate where the following sentence could b…" at bounding box center [362, 198] width 441 height 148
click at [761, 469] on div "1 In [GEOGRAPHIC_DATA] wheat likely originated in the Fertile Crescent of [GEOG…" at bounding box center [645, 561] width 1007 height 484
click at [446, 466] on input at bounding box center [388, 473] width 116 height 15
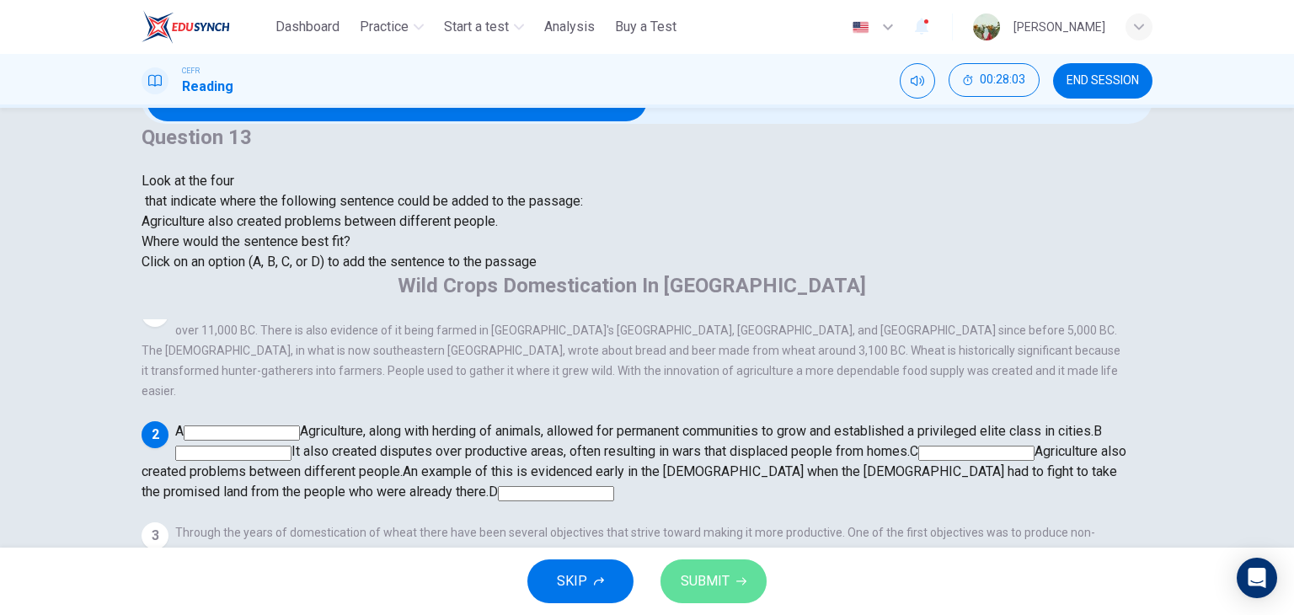
click at [743, 580] on icon "button" at bounding box center [741, 582] width 10 height 8
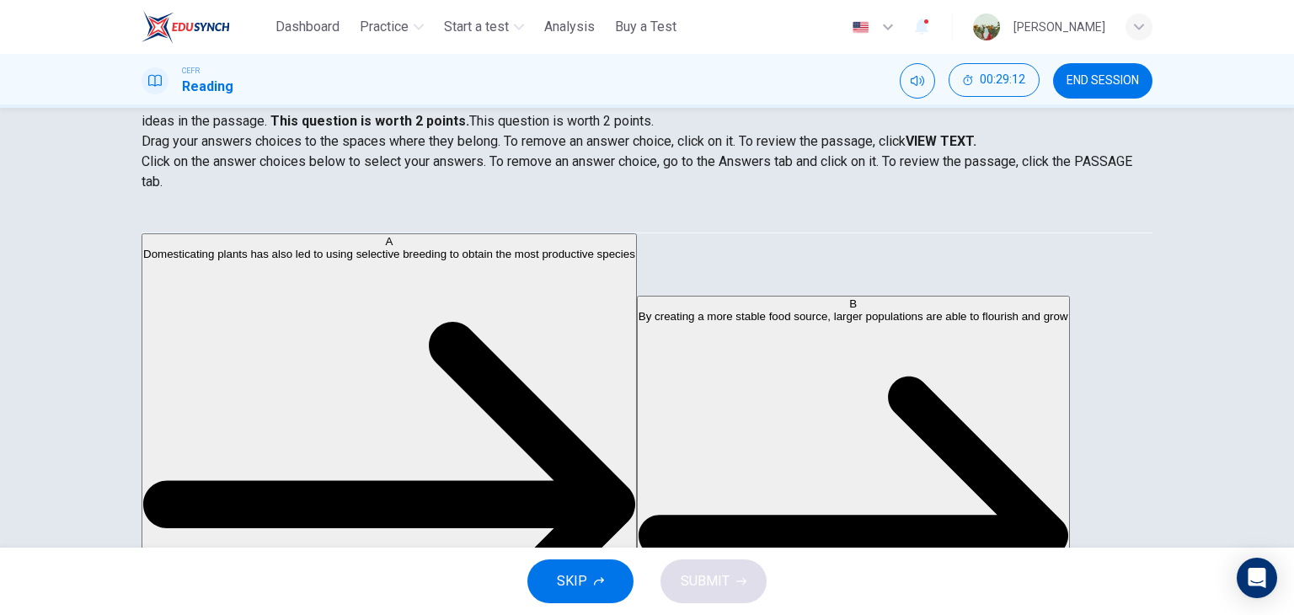
scroll to position [27, 0]
drag, startPoint x: 362, startPoint y: 362, endPoint x: 681, endPoint y: 278, distance: 330.2
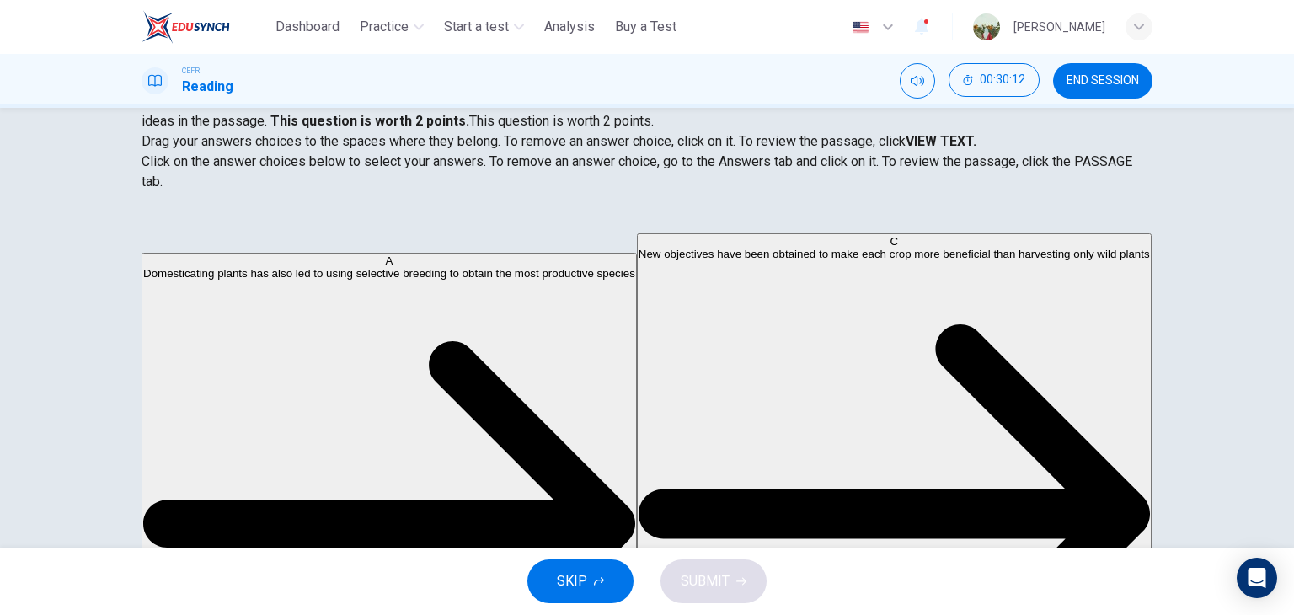
scroll to position [0, 0]
drag, startPoint x: 308, startPoint y: 403, endPoint x: 597, endPoint y: 361, distance: 292.0
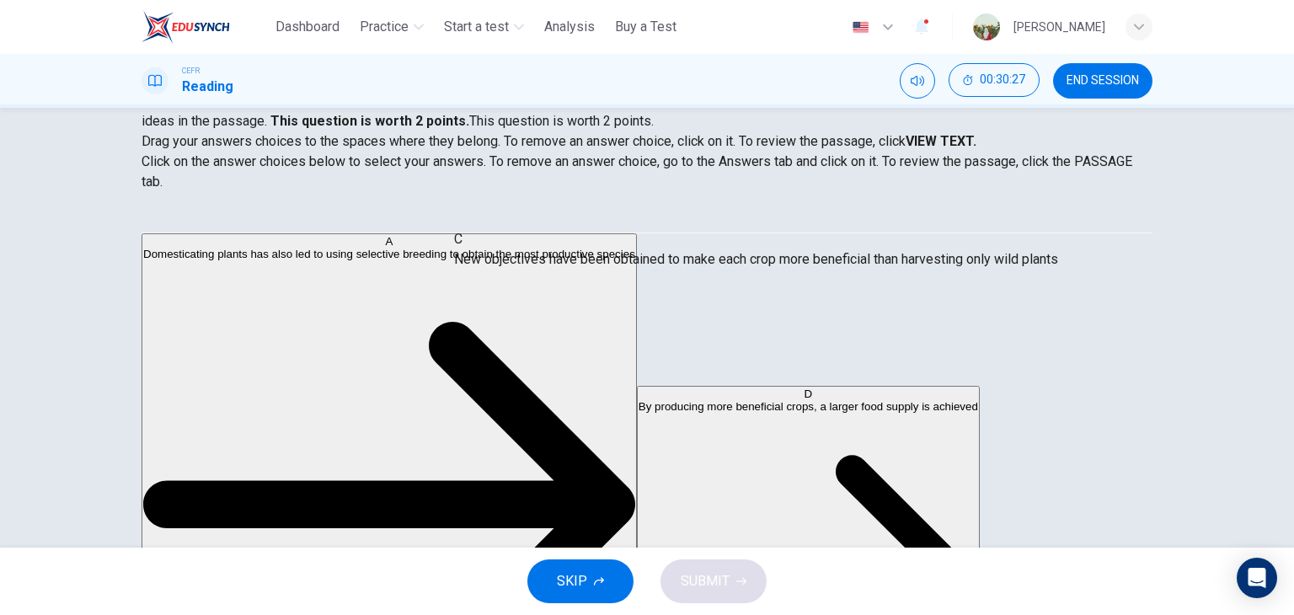
drag, startPoint x: 644, startPoint y: 334, endPoint x: 643, endPoint y: 254, distance: 80.0
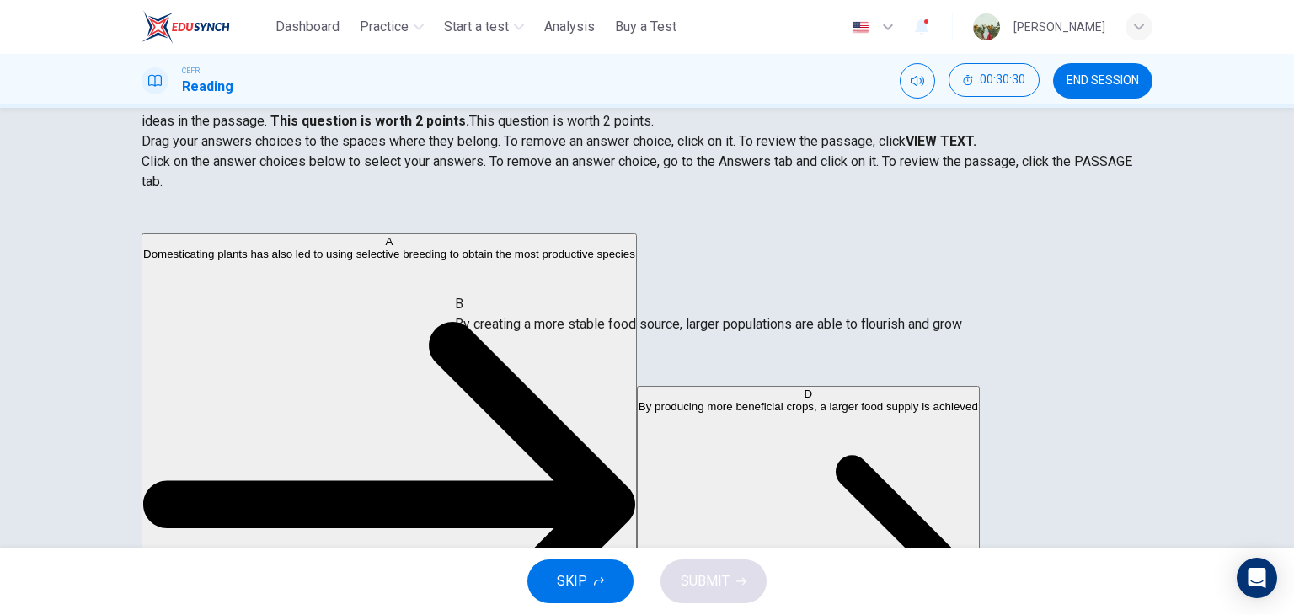
drag, startPoint x: 573, startPoint y: 267, endPoint x: 573, endPoint y: 361, distance: 93.5
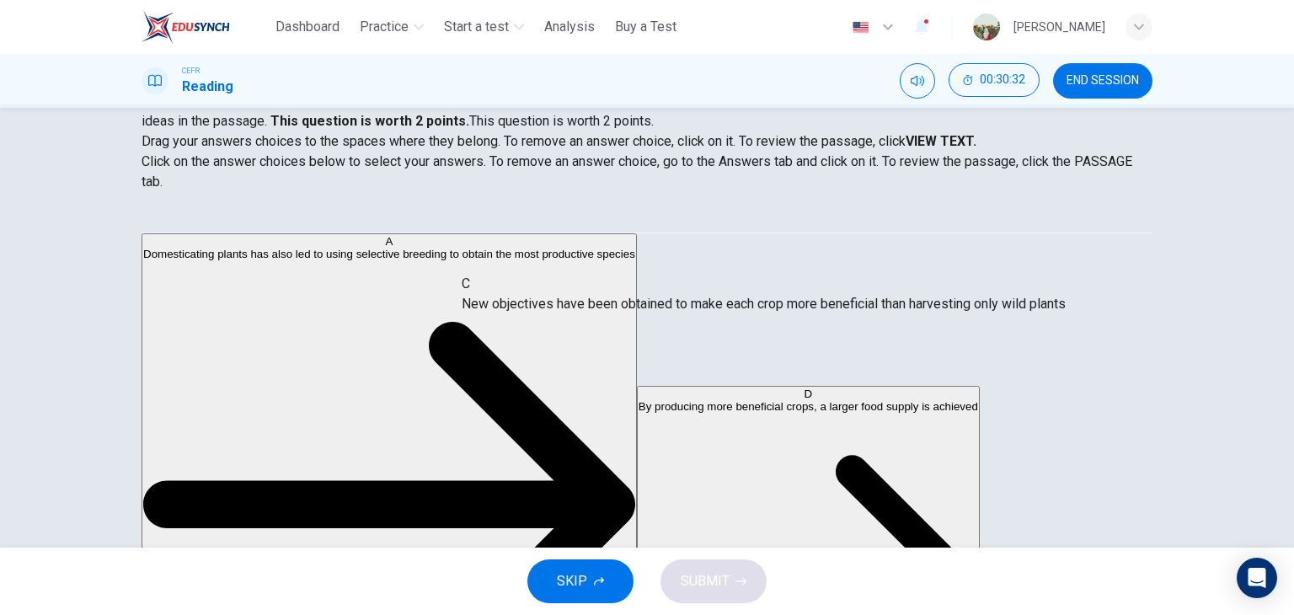
drag, startPoint x: 585, startPoint y: 335, endPoint x: 598, endPoint y: 270, distance: 66.1
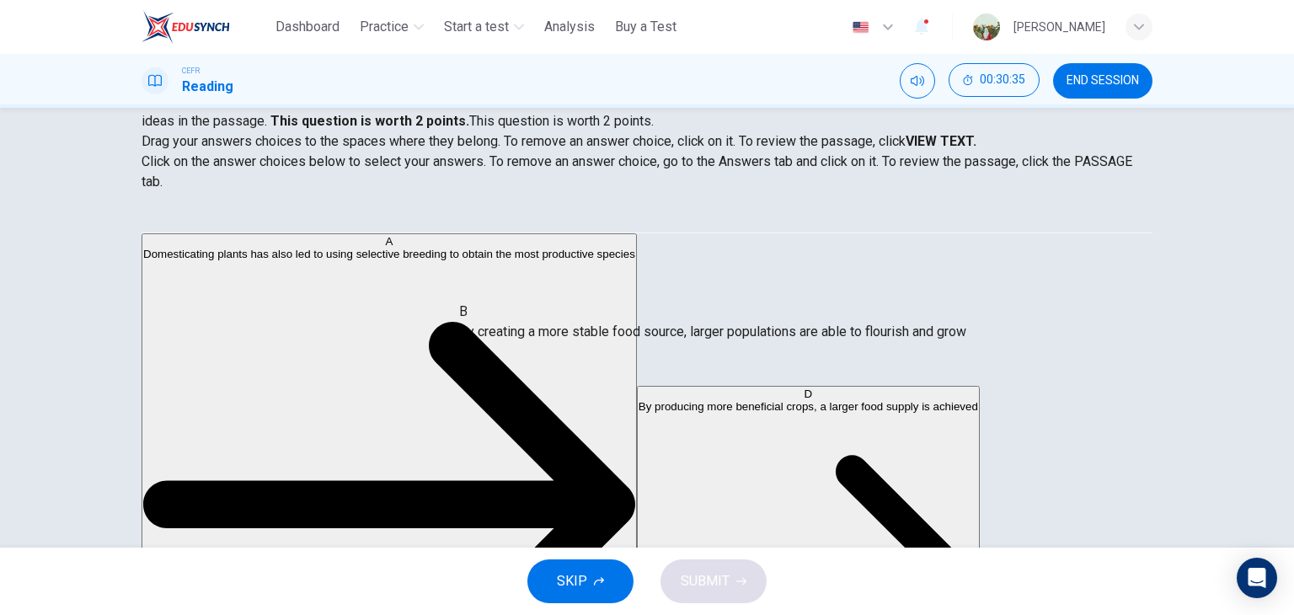
drag, startPoint x: 598, startPoint y: 270, endPoint x: 604, endPoint y: 368, distance: 97.9
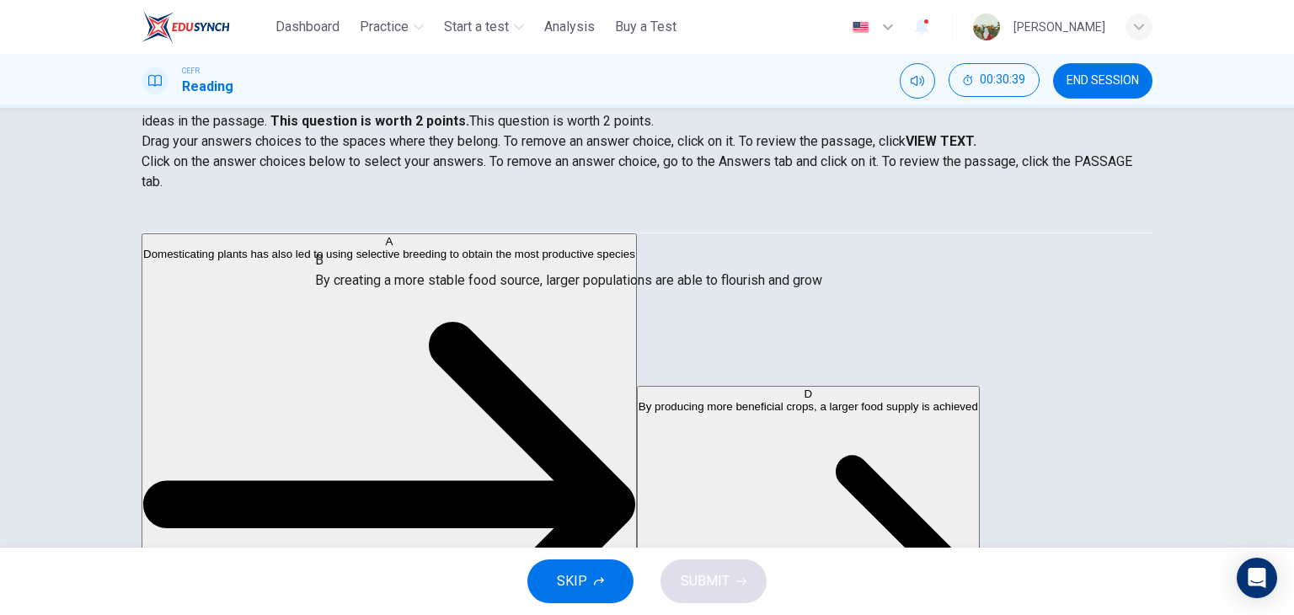
drag, startPoint x: 567, startPoint y: 265, endPoint x: 335, endPoint y: 311, distance: 236.1
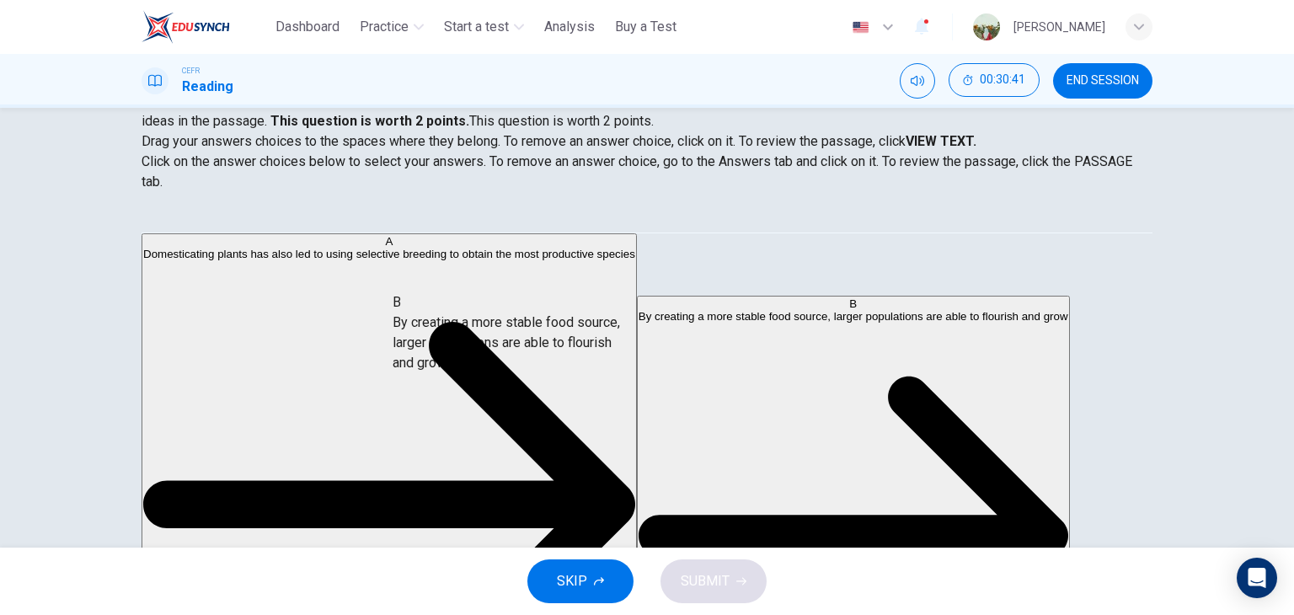
drag, startPoint x: 277, startPoint y: 378, endPoint x: 556, endPoint y: 322, distance: 284.5
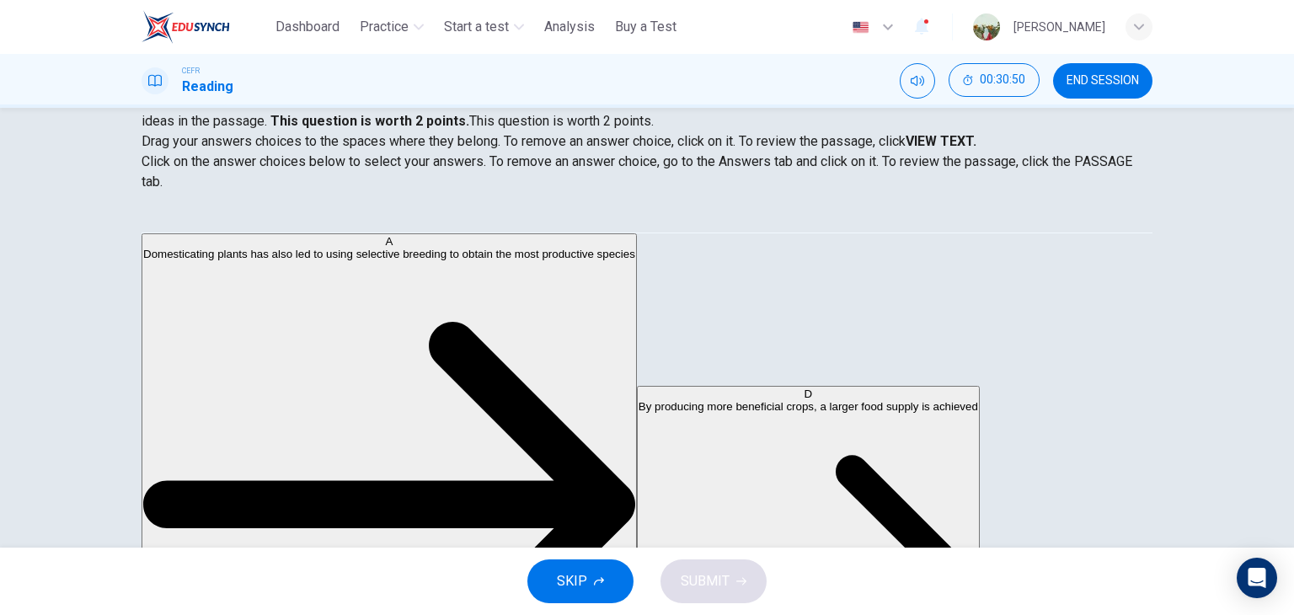
scroll to position [24, 0]
drag, startPoint x: 258, startPoint y: 368, endPoint x: 541, endPoint y: 388, distance: 283.7
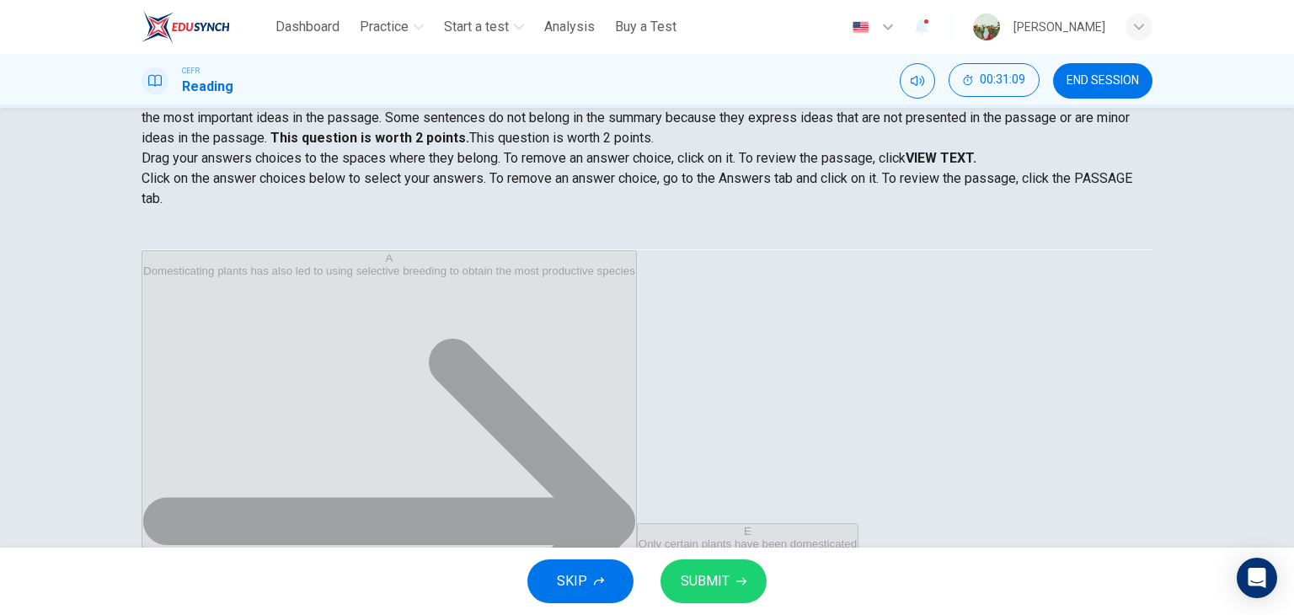
scroll to position [197, 0]
click at [696, 591] on span "SUBMIT" at bounding box center [705, 581] width 49 height 24
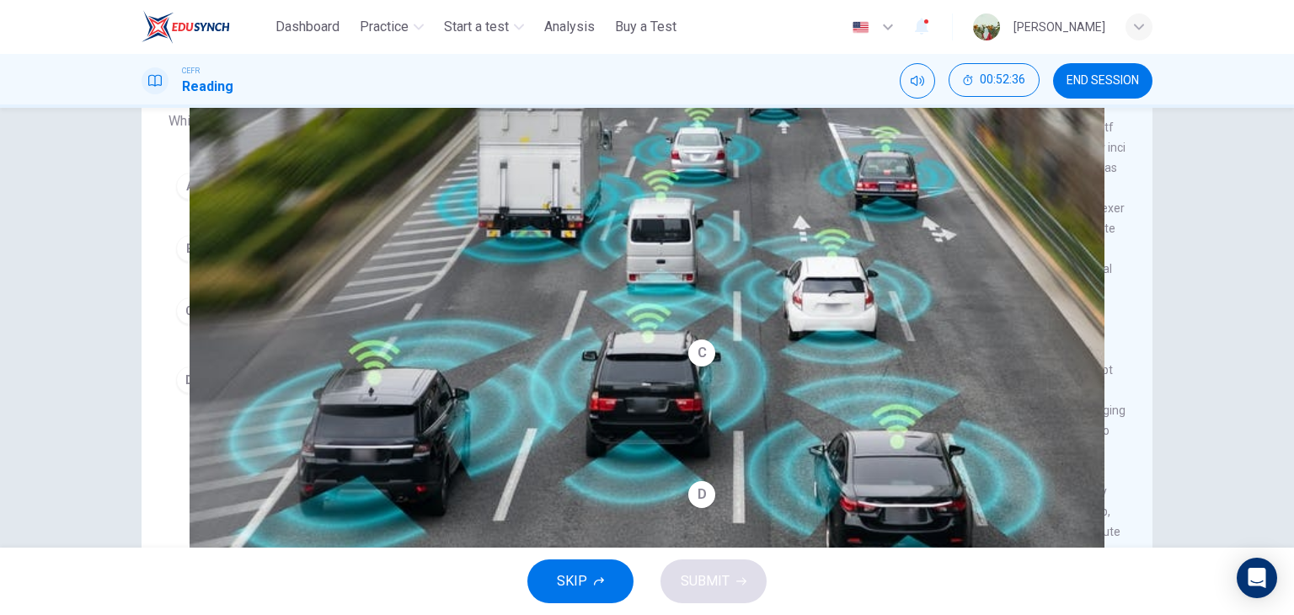
scroll to position [155, 0]
click at [470, 240] on span "There is an obvious market for fully automated cars." at bounding box center [362, 245] width 305 height 20
click at [222, 305] on span "Human drivers are no competition for driverless cars." at bounding box center [366, 296] width 312 height 20
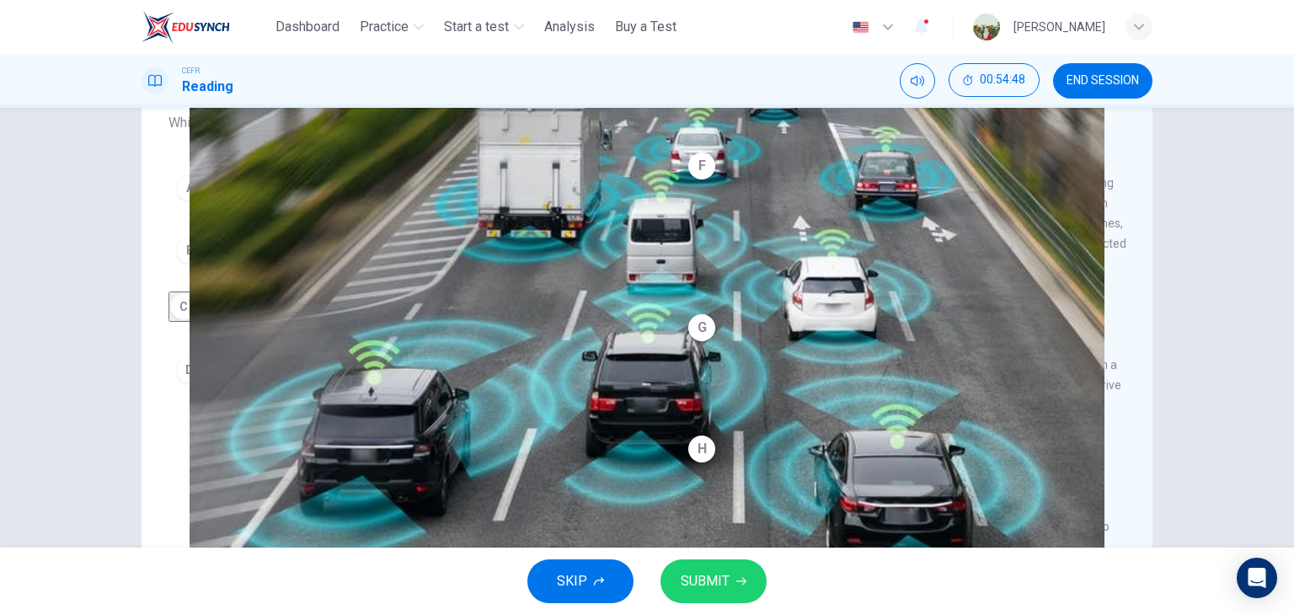
scroll to position [983, 0]
click at [576, 378] on span "Potentially, fully automated taxis are more cost-effective than normal taxis." at bounding box center [418, 370] width 416 height 40
click at [698, 574] on span "SUBMIT" at bounding box center [705, 581] width 49 height 24
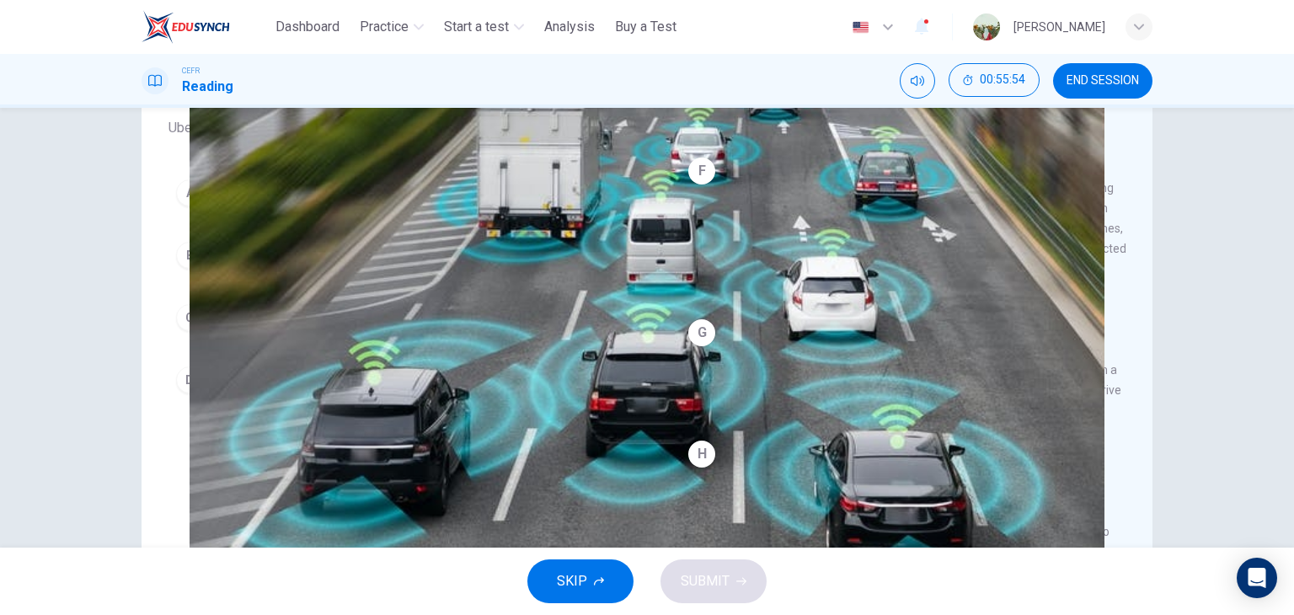
scroll to position [1102, 0]
click at [317, 375] on span "will be universally welcomed." at bounding box center [296, 380] width 173 height 20
click at [718, 584] on span "SUBMIT" at bounding box center [705, 581] width 49 height 24
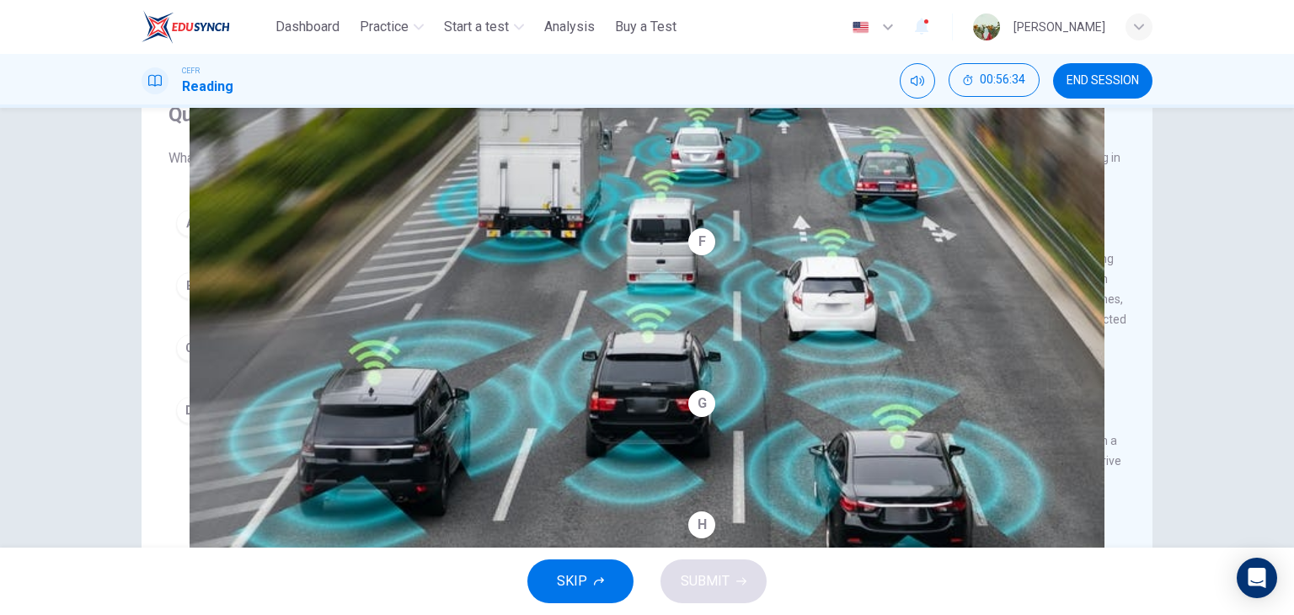
scroll to position [73, 0]
click at [460, 233] on button "A They have become a reality in many countries." at bounding box center [400, 224] width 465 height 42
click at [704, 573] on span "SUBMIT" at bounding box center [705, 581] width 49 height 24
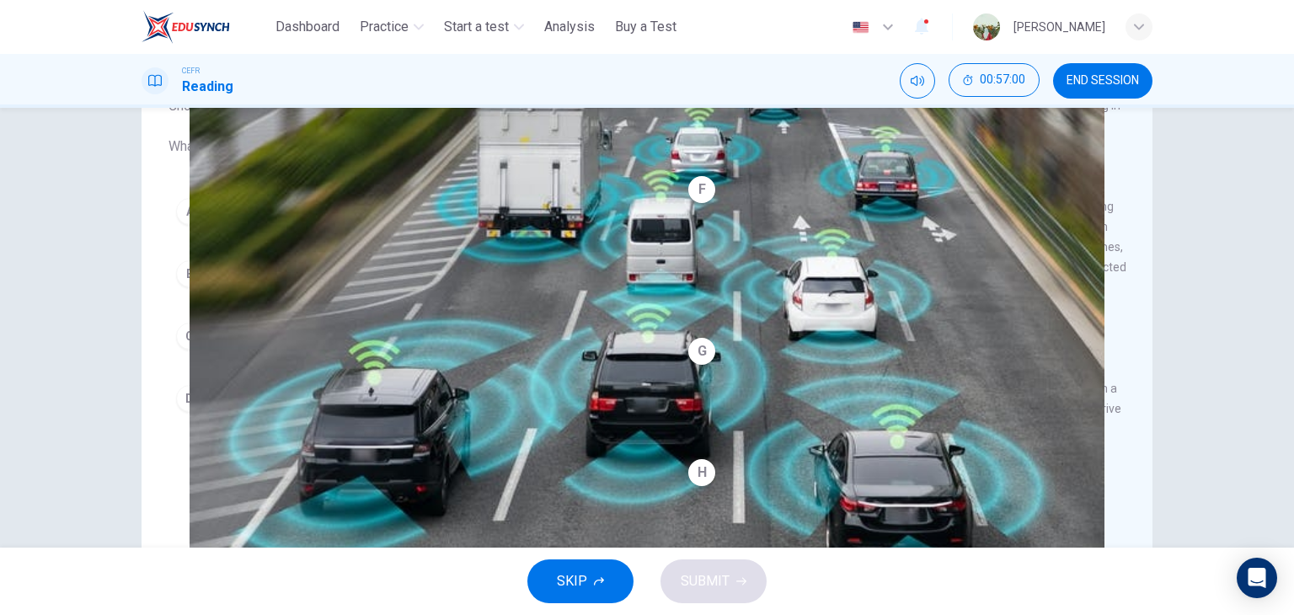
scroll to position [125, 0]
click at [401, 322] on button "C It is keeping up with technology." at bounding box center [400, 338] width 465 height 42
click at [691, 567] on button "SUBMIT" at bounding box center [713, 581] width 106 height 44
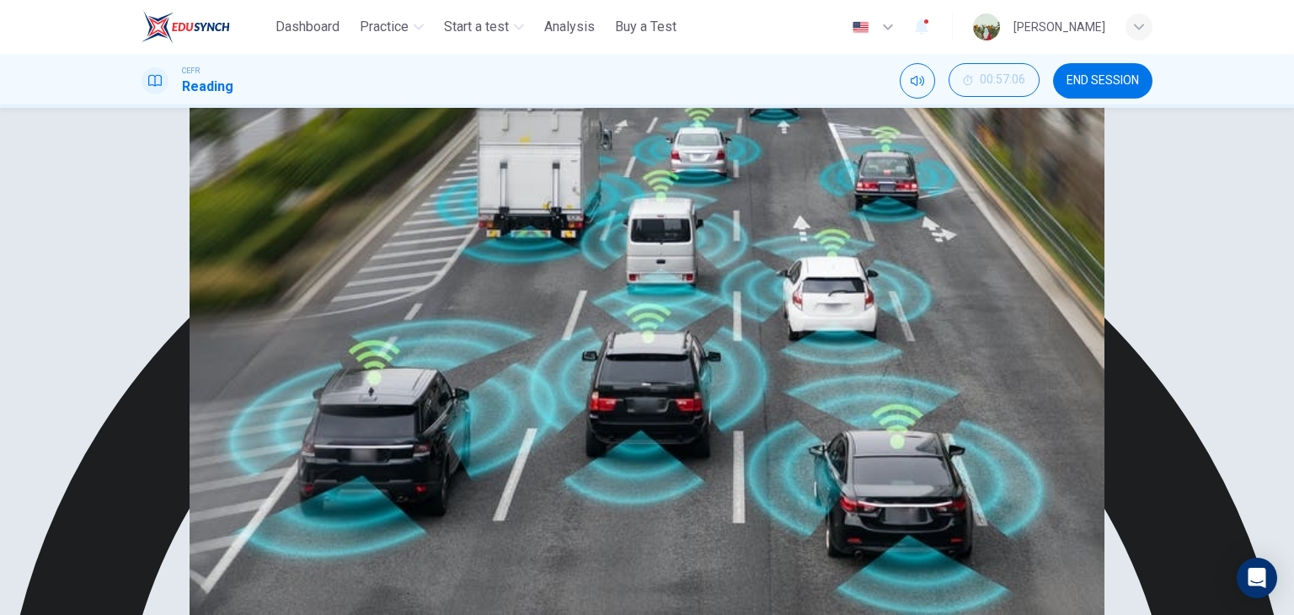
scroll to position [1236, 0]
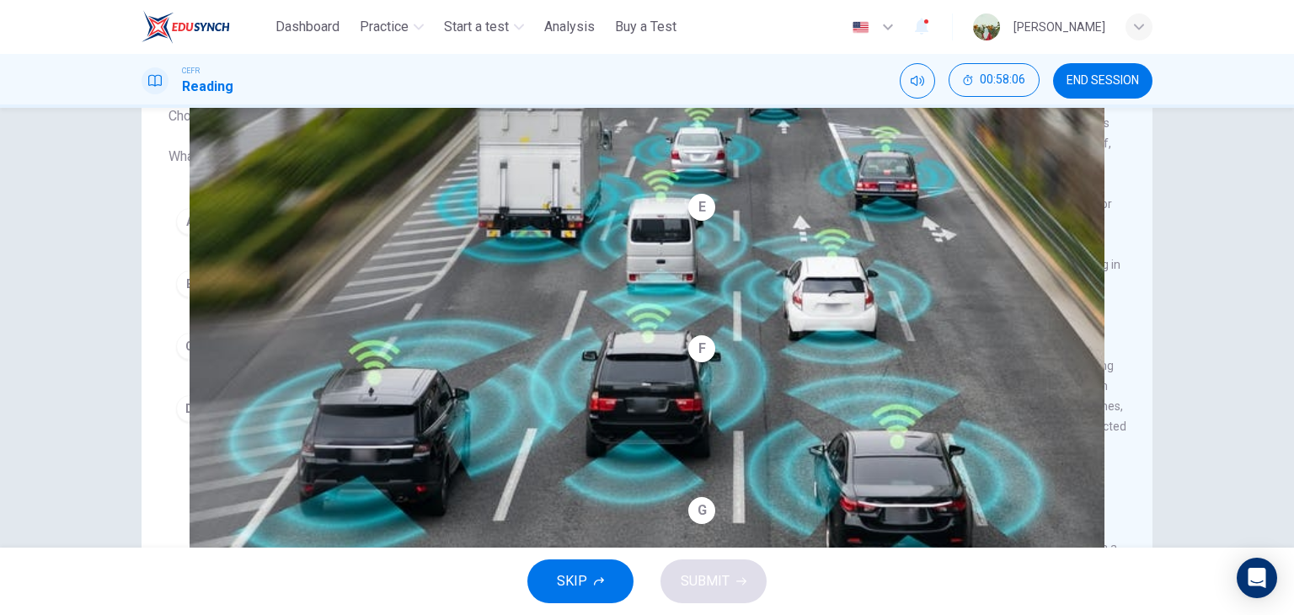
scroll to position [117, 0]
click at [507, 194] on div "Question 19 Choose the correct letter, A, B, C or D. What is the general view h…" at bounding box center [401, 243] width 492 height 404
click at [497, 206] on button "A Driverless cars are more dangerous than non-automated cars." at bounding box center [400, 221] width 465 height 42
click at [699, 580] on span "SUBMIT" at bounding box center [705, 581] width 49 height 24
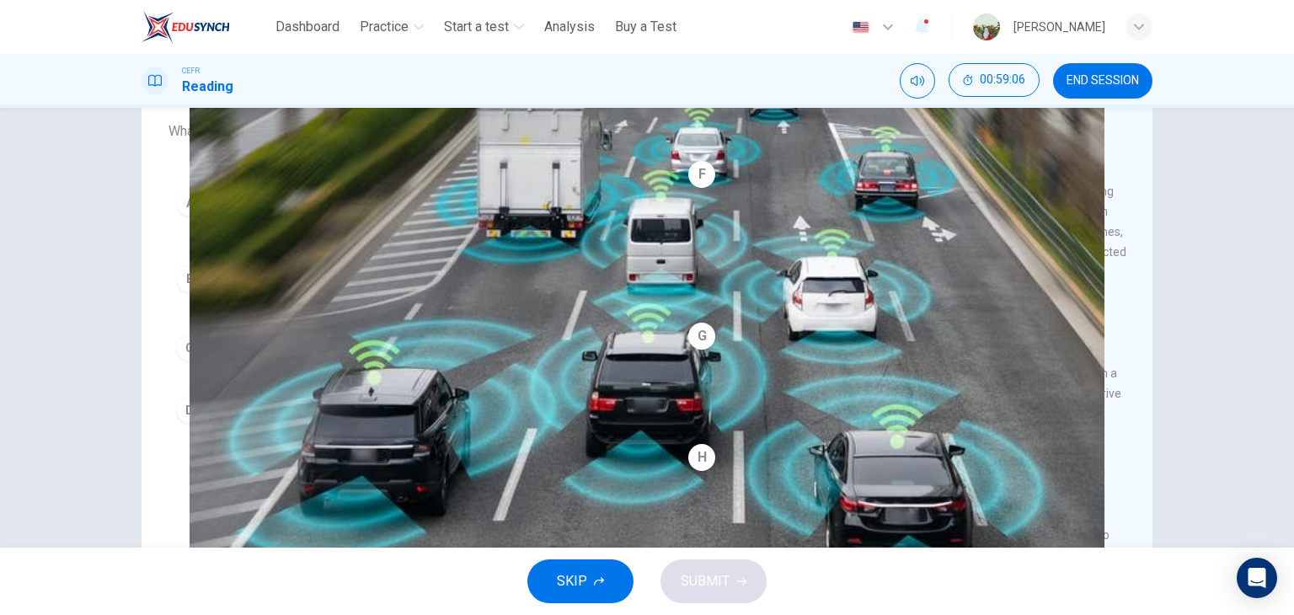
scroll to position [138, 0]
click at [259, 215] on span "He is not really interested, but sceptical, that such a technology will be deve…" at bounding box center [418, 206] width 416 height 40
click at [693, 571] on span "SUBMIT" at bounding box center [705, 581] width 49 height 24
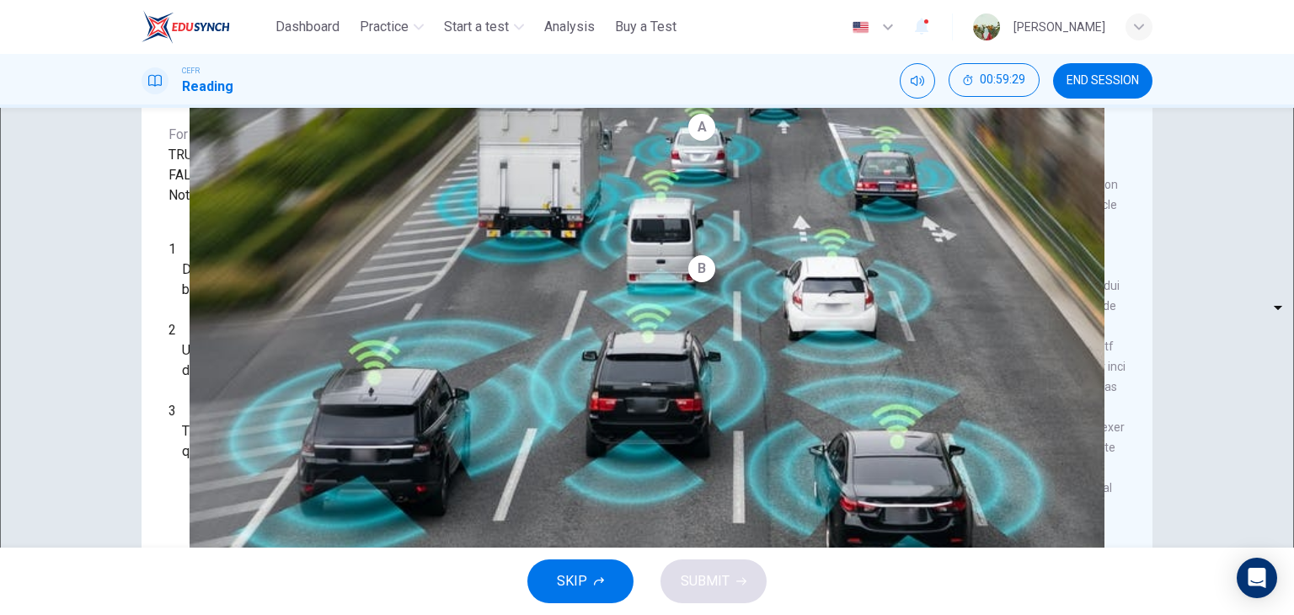
click at [281, 350] on body "This site uses cookies, as explained in our Privacy Policy . If you agree to th…" at bounding box center [647, 307] width 1294 height 615
click at [258, 614] on li "TRUE" at bounding box center [647, 625] width 1294 height 20
type input "****"
click at [281, 398] on body "This site uses cookies, as explained in our Privacy Policy . If you agree to th…" at bounding box center [647, 307] width 1294 height 615
click at [259, 614] on li "TRUE" at bounding box center [647, 625] width 1294 height 20
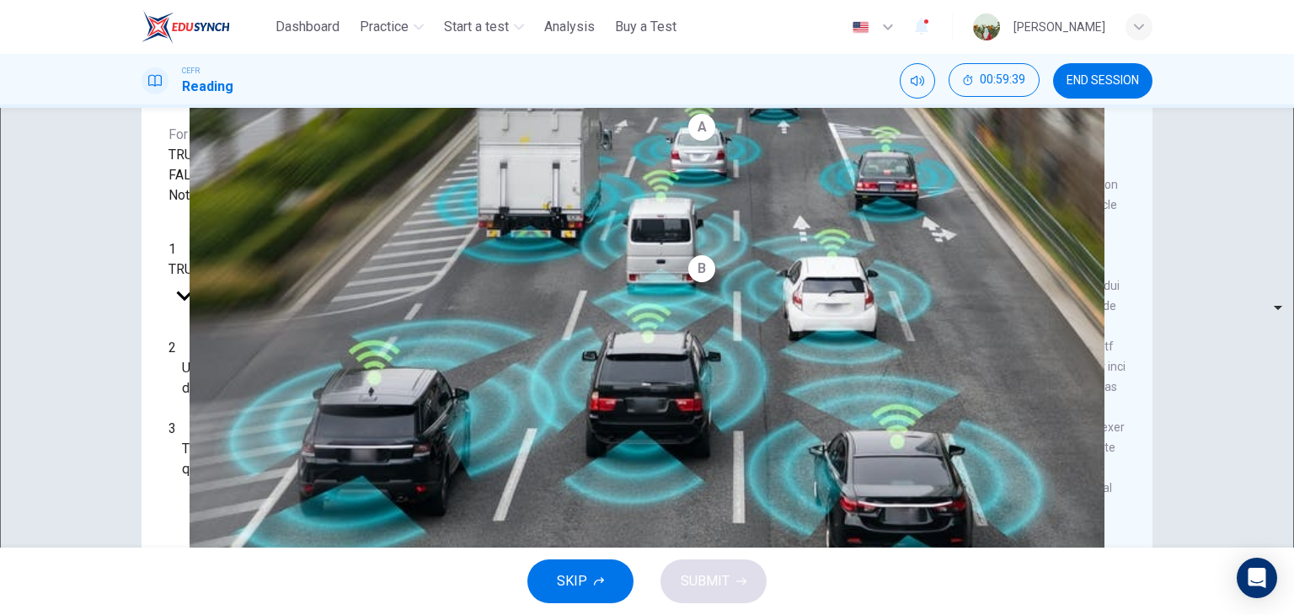
type input "****"
click at [280, 442] on body "This site uses cookies, as explained in our Privacy Policy . If you agree to th…" at bounding box center [647, 307] width 1294 height 615
type input "*****"
click at [701, 563] on button "SUBMIT" at bounding box center [713, 581] width 106 height 44
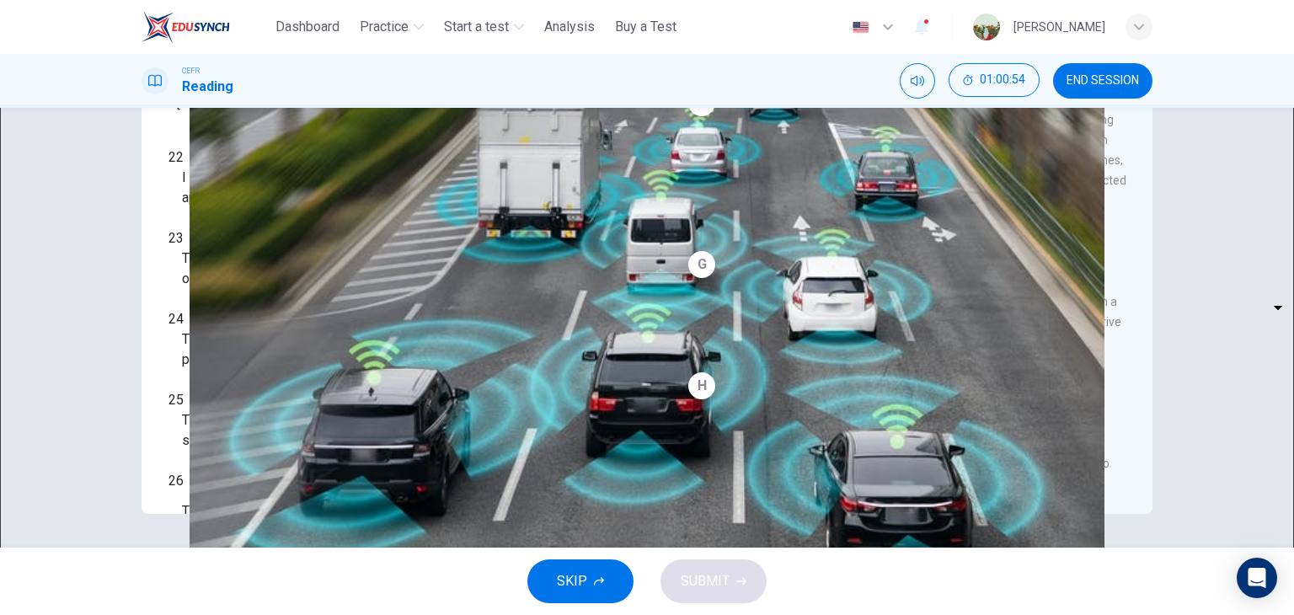
scroll to position [1236, 0]
click at [282, 315] on body "This site uses cookies, as explained in our Privacy Policy . If you agree to th…" at bounding box center [647, 307] width 1294 height 615
type input "*"
click at [282, 262] on body "This site uses cookies, as explained in our Privacy Policy . If you agree to th…" at bounding box center [647, 307] width 1294 height 615
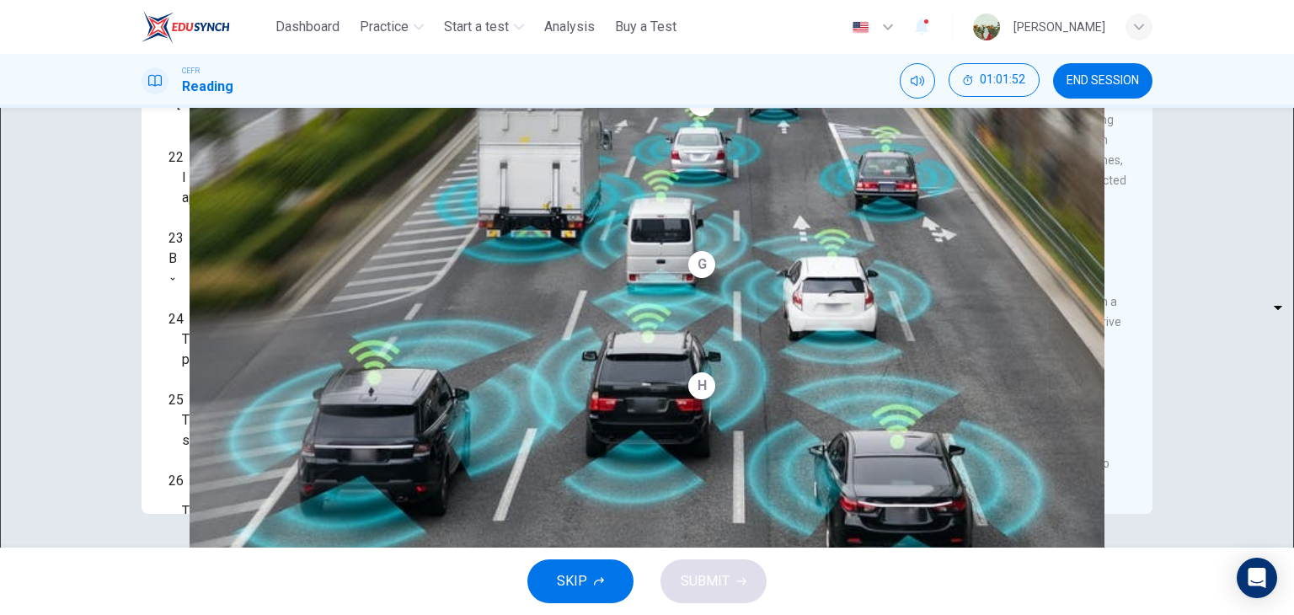
type input "*"
click at [282, 372] on body "This site uses cookies, as explained in our Privacy Policy . If you agree to th…" at bounding box center [647, 307] width 1294 height 615
type input "*"
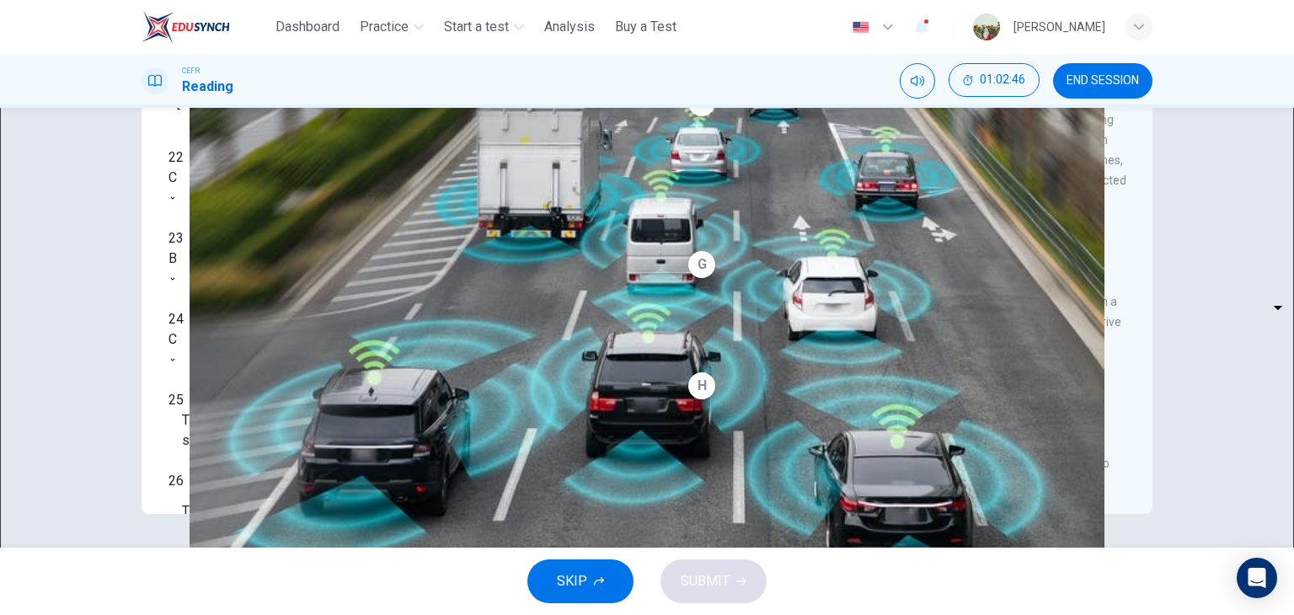
click at [285, 414] on body "This site uses cookies, as explained in our Privacy Policy . If you agree to th…" at bounding box center [647, 307] width 1294 height 615
click at [260, 614] on li "A" at bounding box center [647, 625] width 1294 height 20
type input "*"
click at [289, 272] on body "This site uses cookies, as explained in our Privacy Policy . If you agree to th…" at bounding box center [647, 307] width 1294 height 615
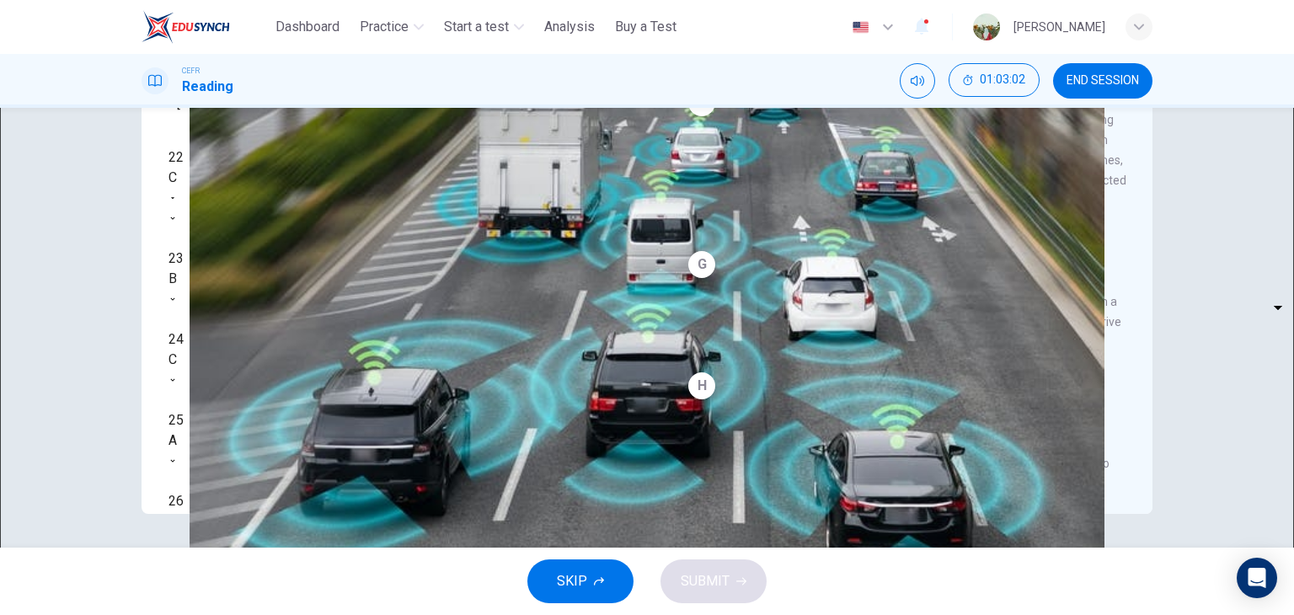
type input "*"
click at [290, 462] on body "This site uses cookies, as explained in our Privacy Policy . If you agree to th…" at bounding box center [647, 307] width 1294 height 615
type input "*"
click at [682, 571] on span "SUBMIT" at bounding box center [705, 581] width 49 height 24
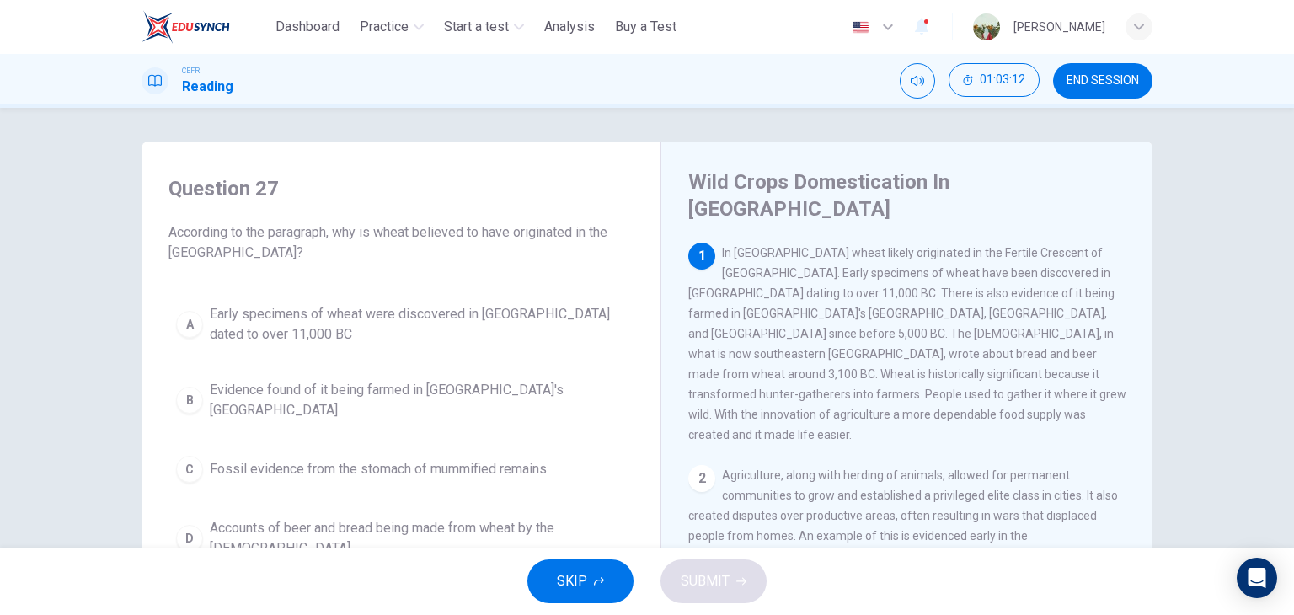
scroll to position [341, 0]
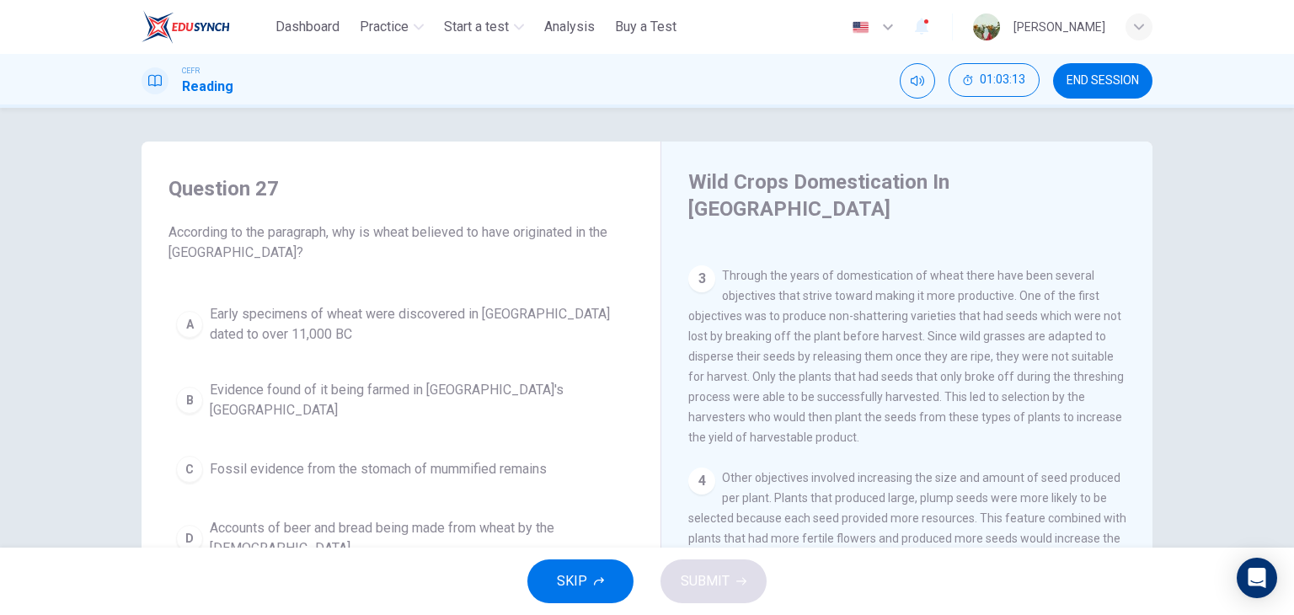
click at [1120, 82] on span "END SESSION" at bounding box center [1102, 80] width 72 height 13
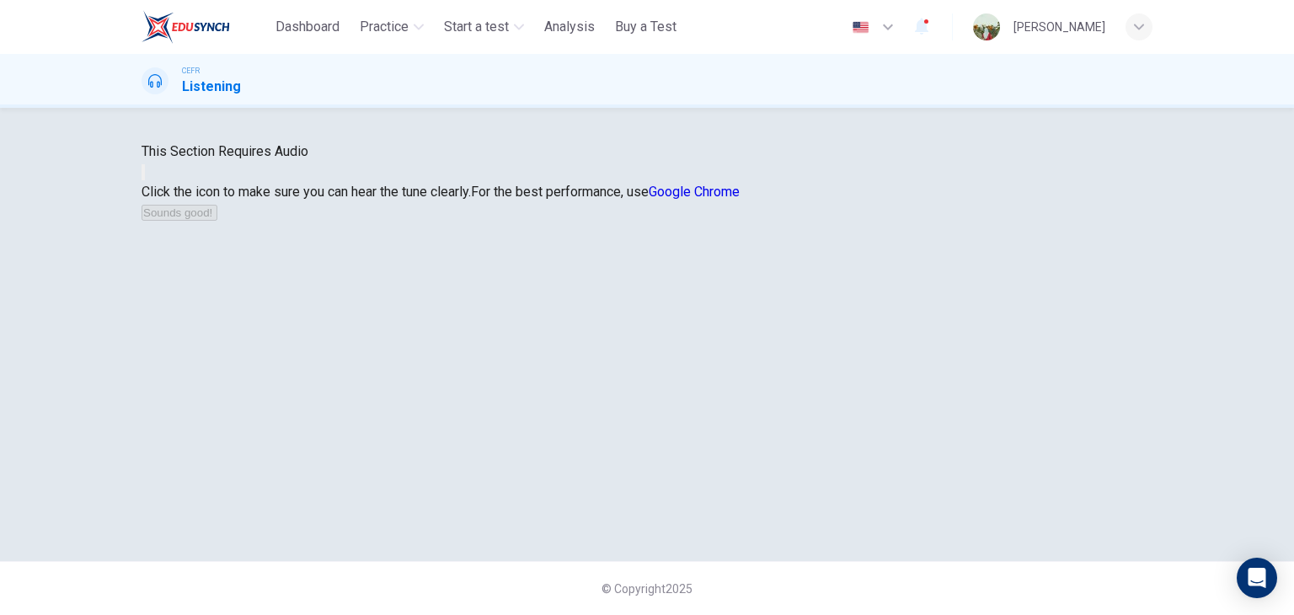
click at [143, 176] on icon "button" at bounding box center [143, 176] width 0 height 0
click at [217, 221] on button "Sounds good!" at bounding box center [180, 213] width 76 height 16
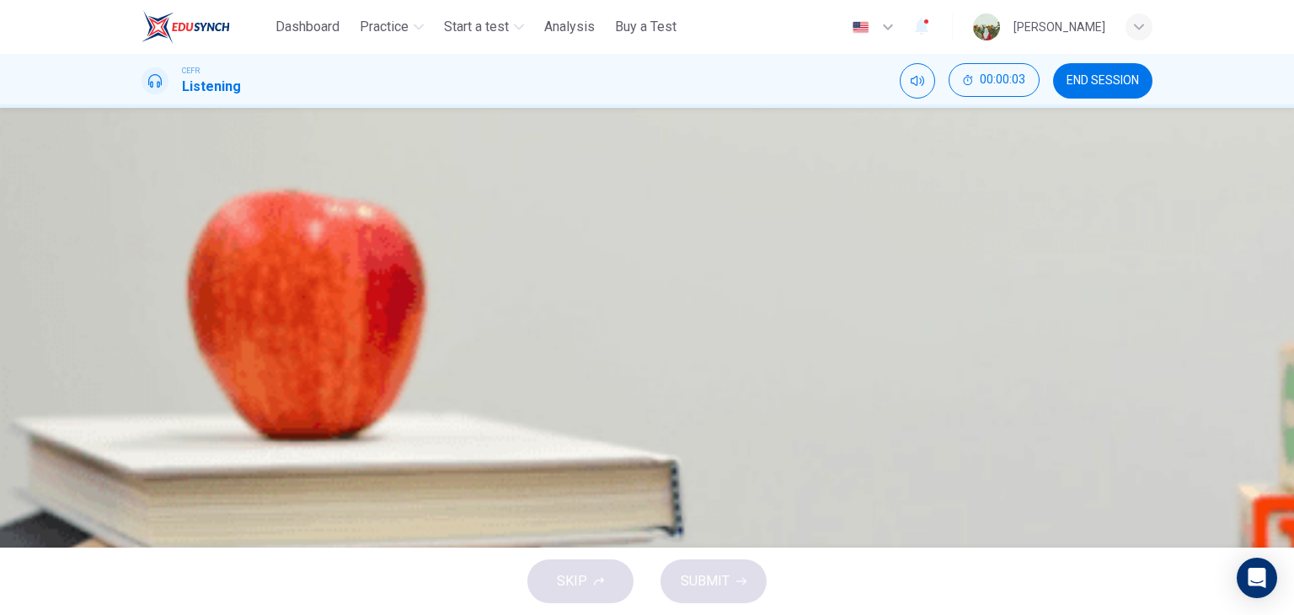
scroll to position [117, 0]
click at [162, 442] on icon "button" at bounding box center [154, 452] width 18 height 20
type input "*"
click at [162, 486] on icon "Click to see the audio transcription" at bounding box center [152, 496] width 19 height 20
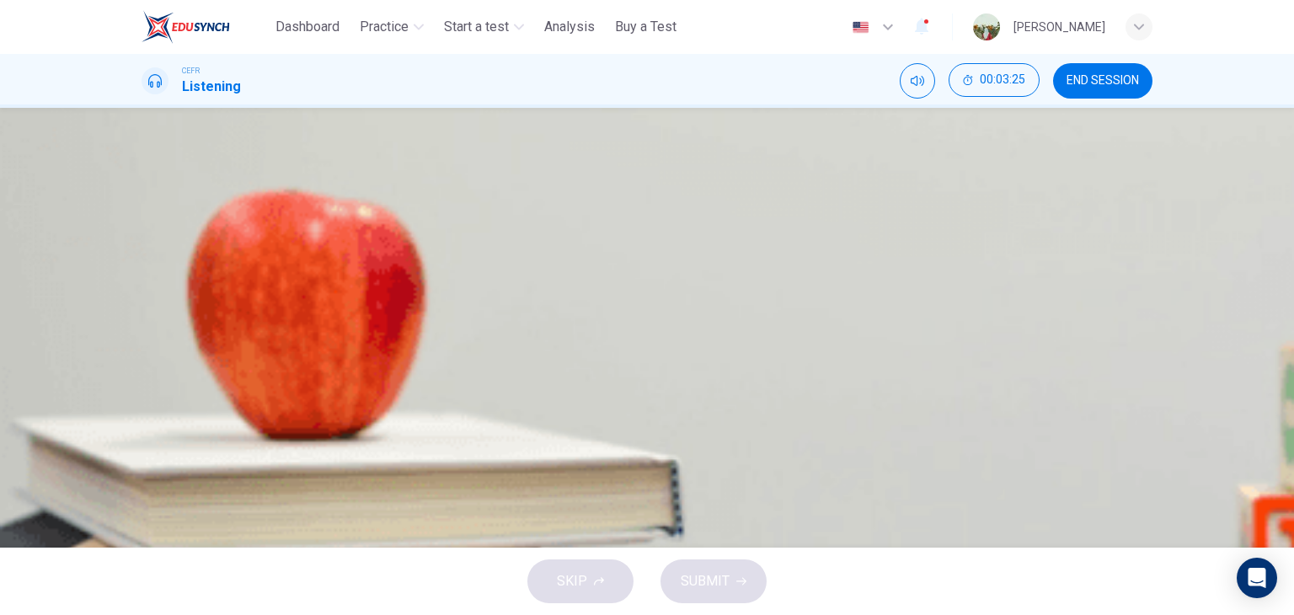
scroll to position [590, 0]
click at [162, 486] on icon "Click to see the audio transcription" at bounding box center [152, 496] width 19 height 20
click at [456, 292] on span "He was informed about an interesting vacancy." at bounding box center [319, 302] width 273 height 20
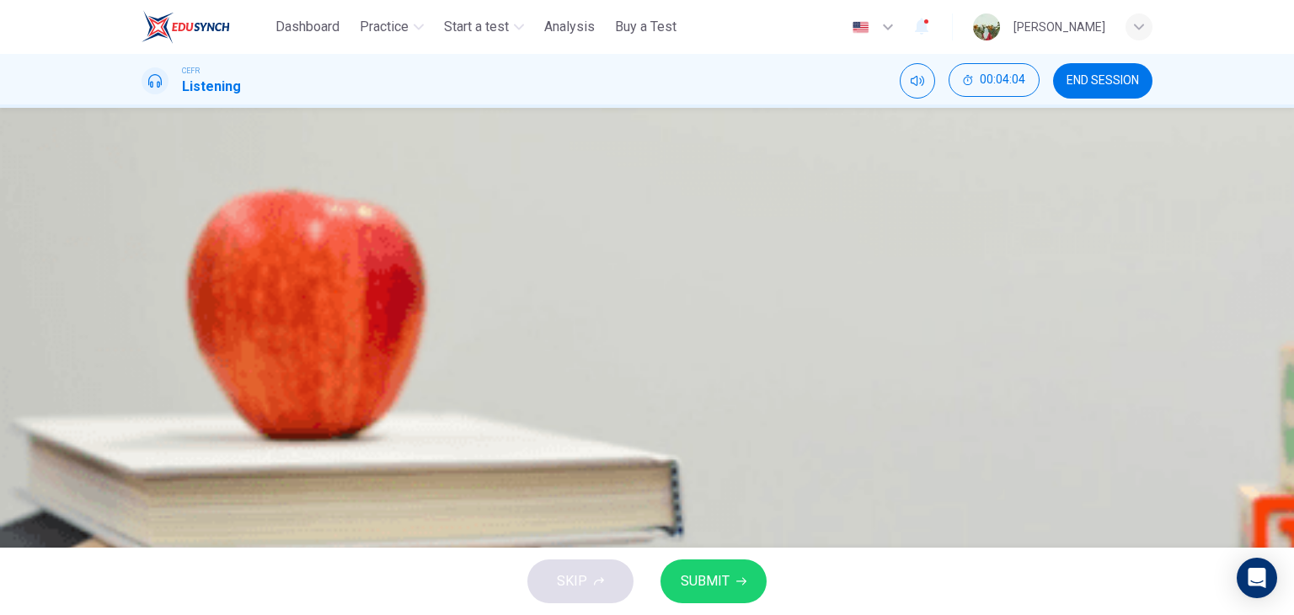
click at [691, 578] on span "SUBMIT" at bounding box center [705, 581] width 49 height 24
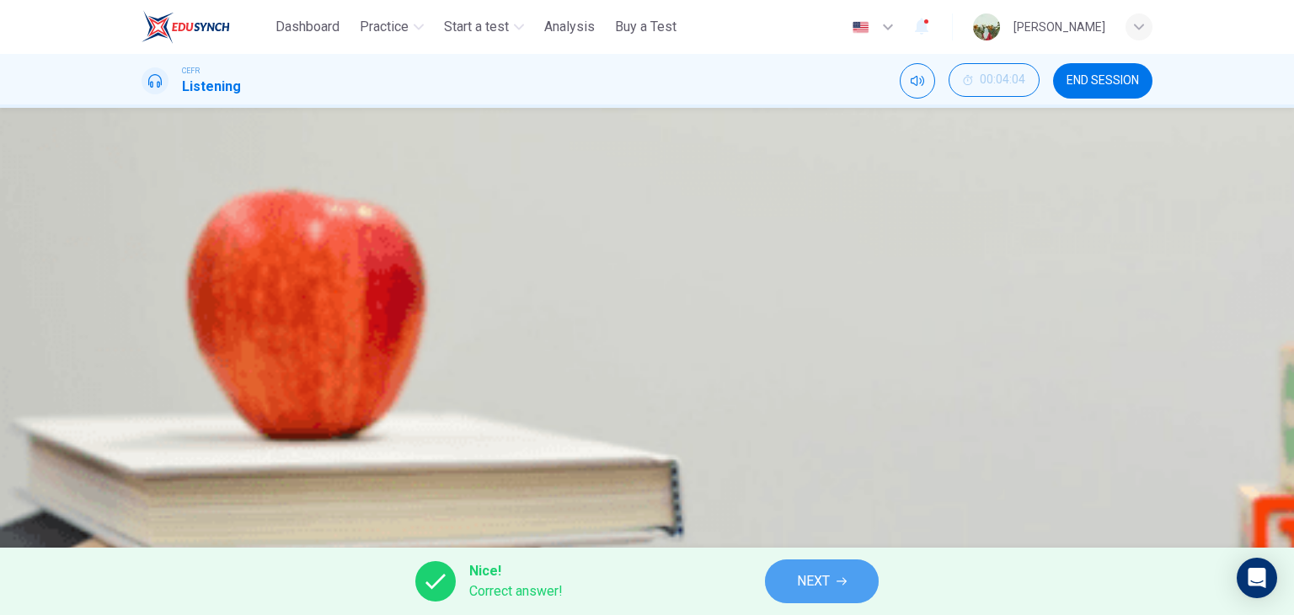
click at [802, 579] on span "NEXT" at bounding box center [813, 581] width 33 height 24
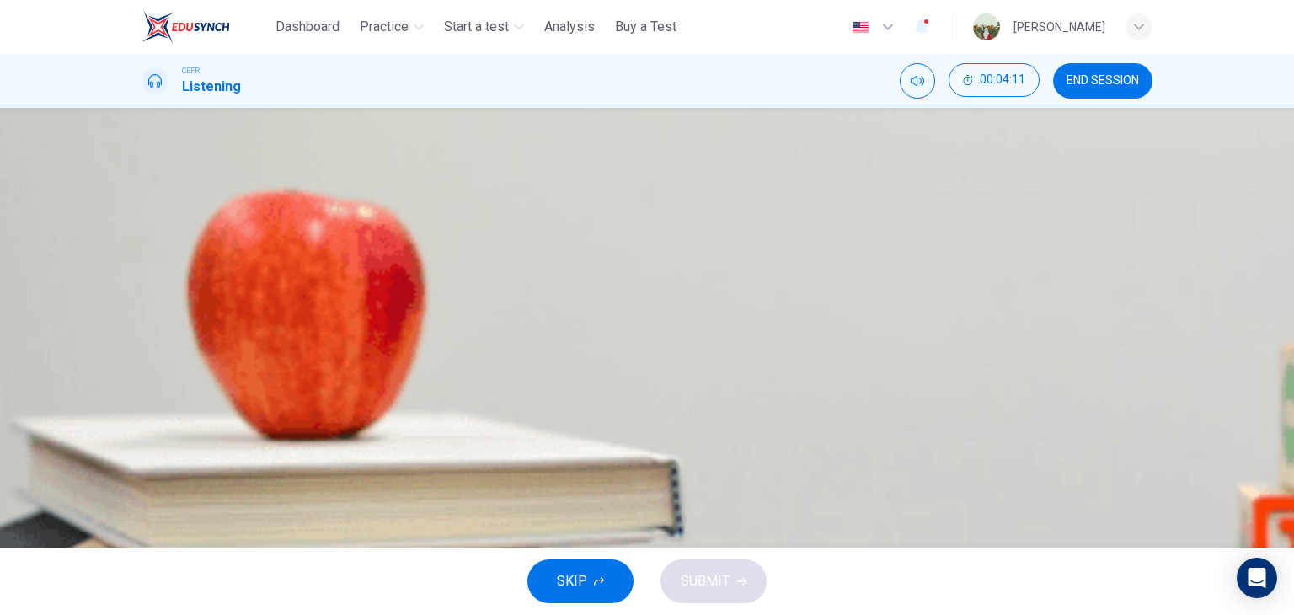
click at [634, 323] on button "B The group activity." at bounding box center [647, 344] width 1011 height 42
click at [691, 574] on span "SUBMIT" at bounding box center [705, 581] width 49 height 24
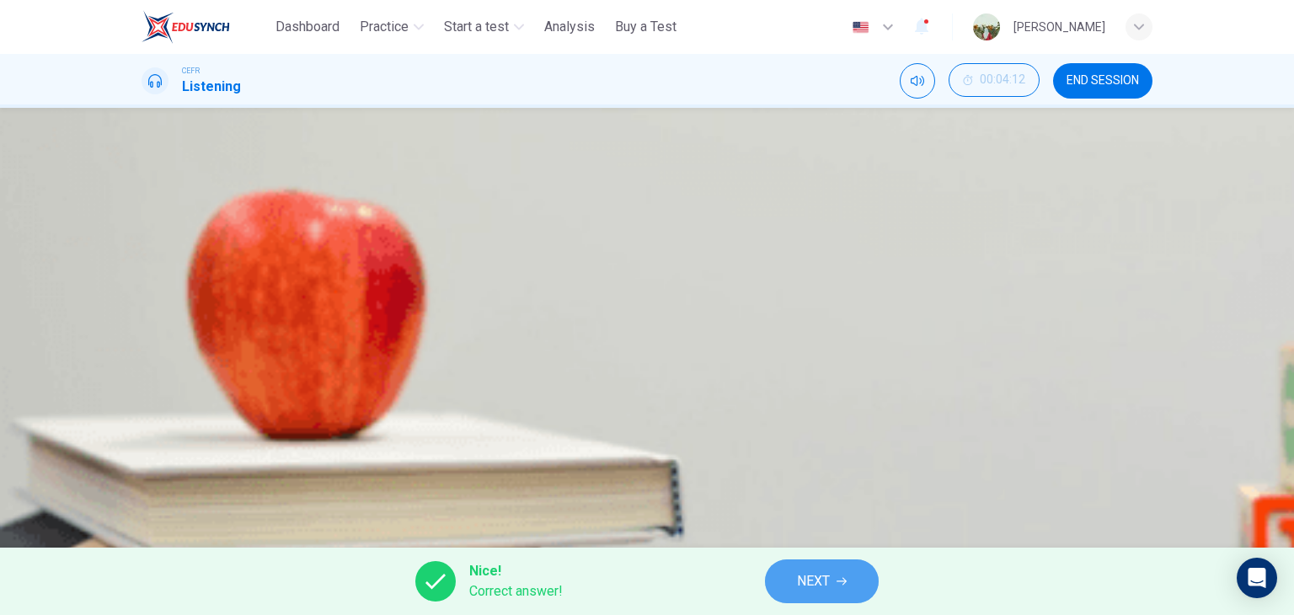
click at [794, 580] on button "NEXT" at bounding box center [822, 581] width 114 height 44
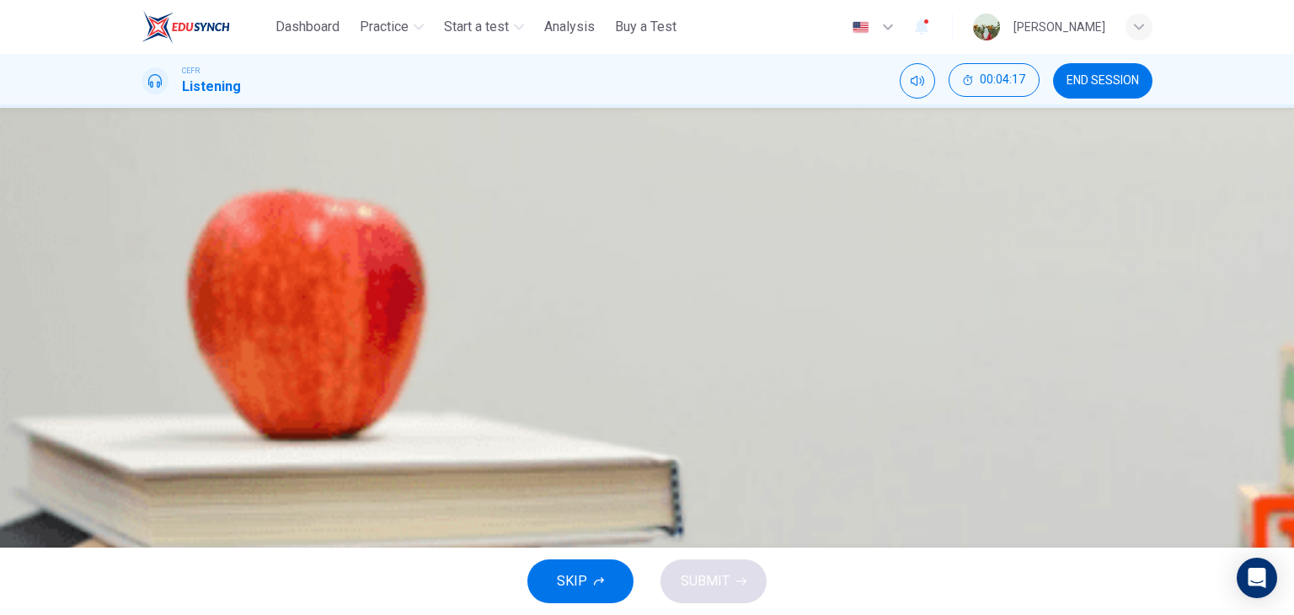
click at [383, 377] on span "calculate the cost of design faults" at bounding box center [283, 387] width 200 height 20
click at [692, 574] on span "SUBMIT" at bounding box center [705, 581] width 49 height 24
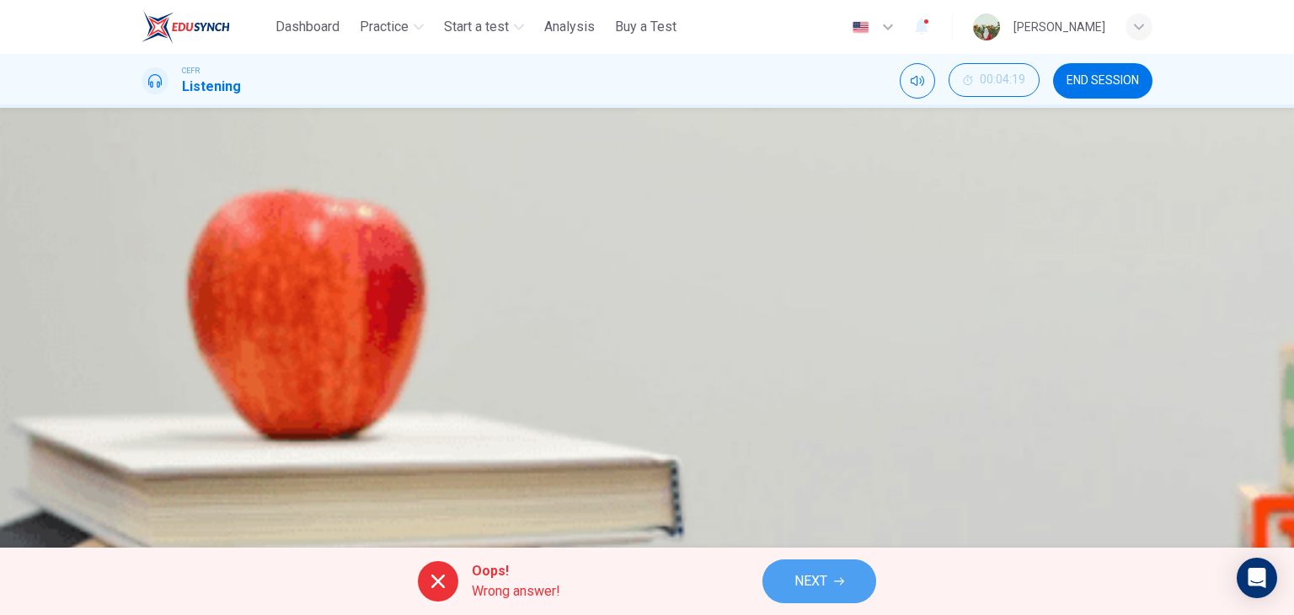
click at [782, 569] on button "NEXT" at bounding box center [819, 581] width 114 height 44
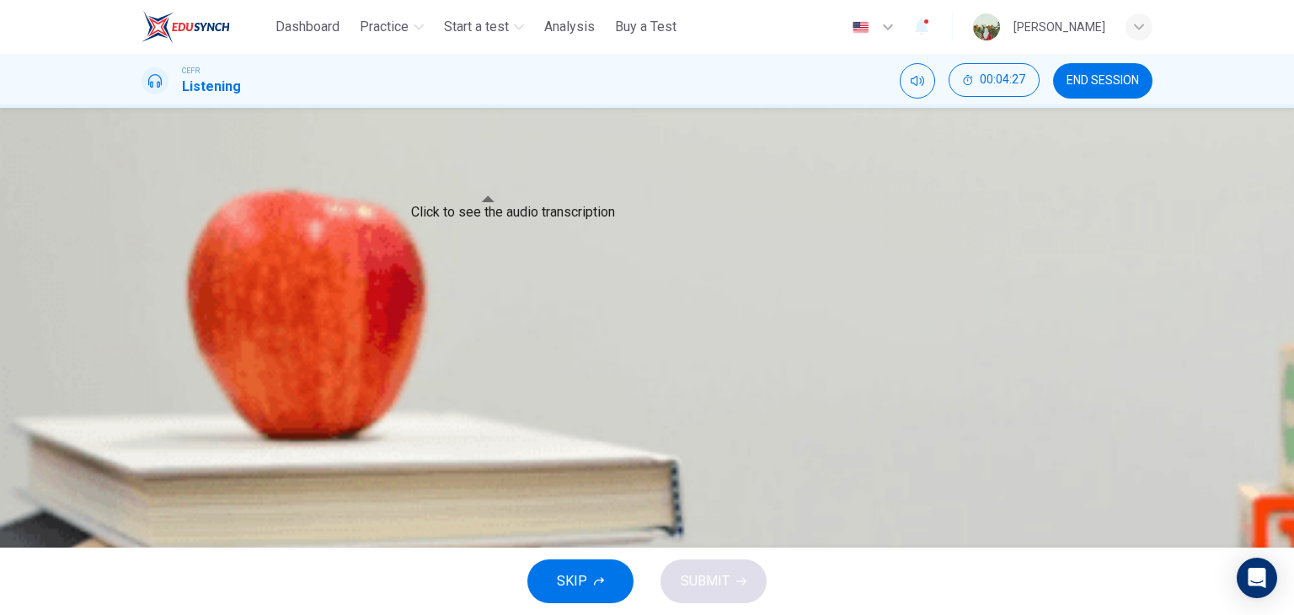
click at [145, 474] on button "Click to see the audio transcription" at bounding box center [143, 482] width 3 height 16
type input "*"
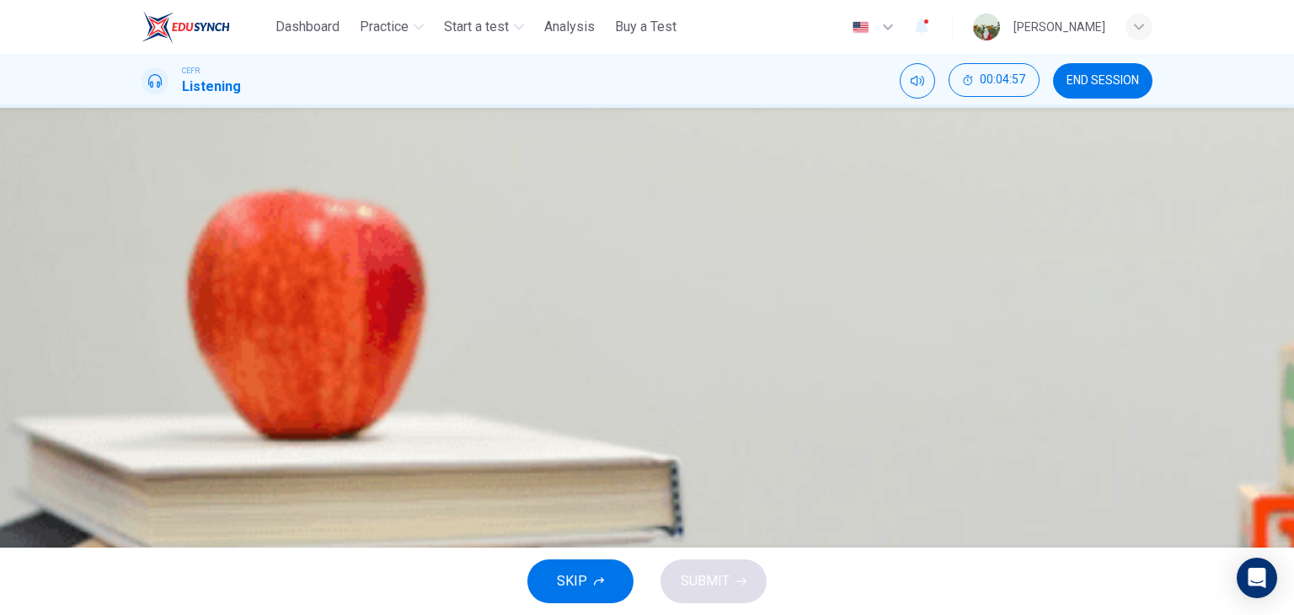
click at [389, 377] on span "She felt she had to prove her worth" at bounding box center [286, 387] width 206 height 20
click at [714, 582] on span "SUBMIT" at bounding box center [705, 581] width 49 height 24
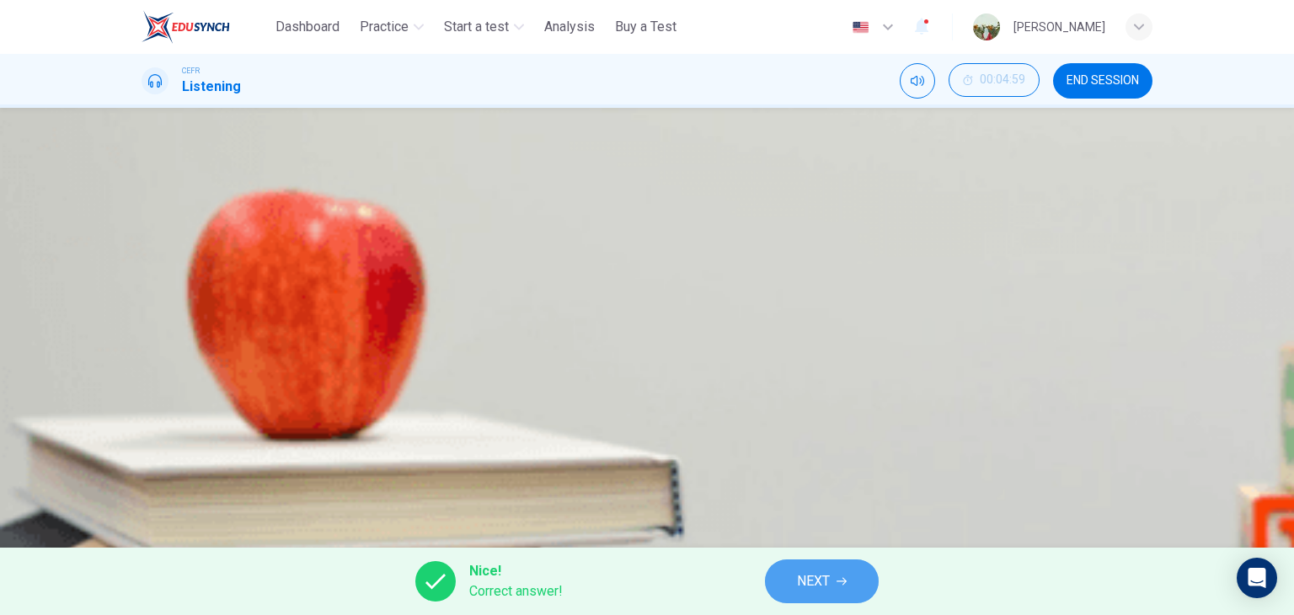
click at [821, 574] on span "NEXT" at bounding box center [813, 581] width 33 height 24
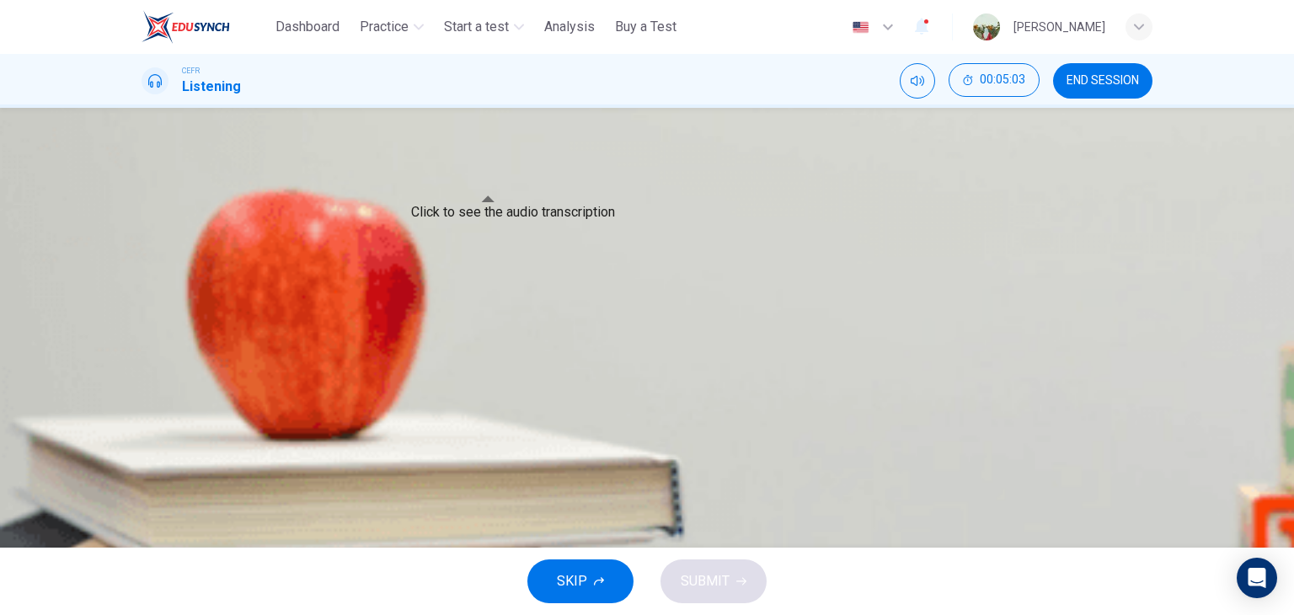
click at [143, 486] on icon "Click to see the audio transcription" at bounding box center [143, 486] width 0 height 0
click at [762, 281] on button "A engineering ability" at bounding box center [647, 302] width 1011 height 42
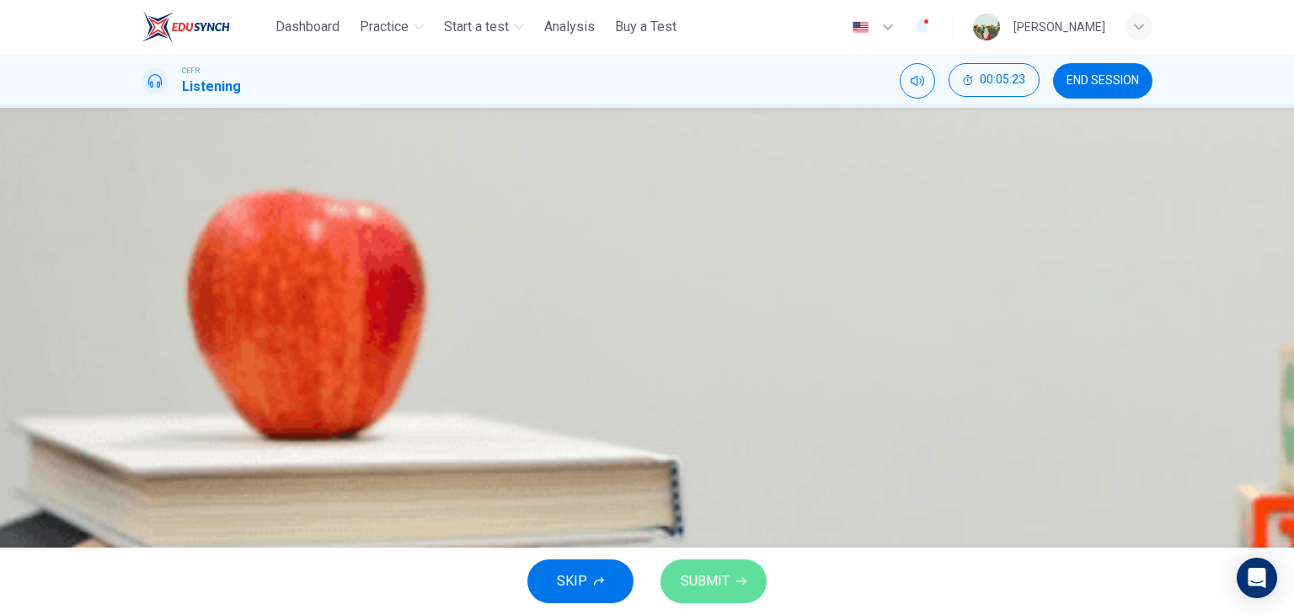
click at [716, 574] on span "SUBMIT" at bounding box center [705, 581] width 49 height 24
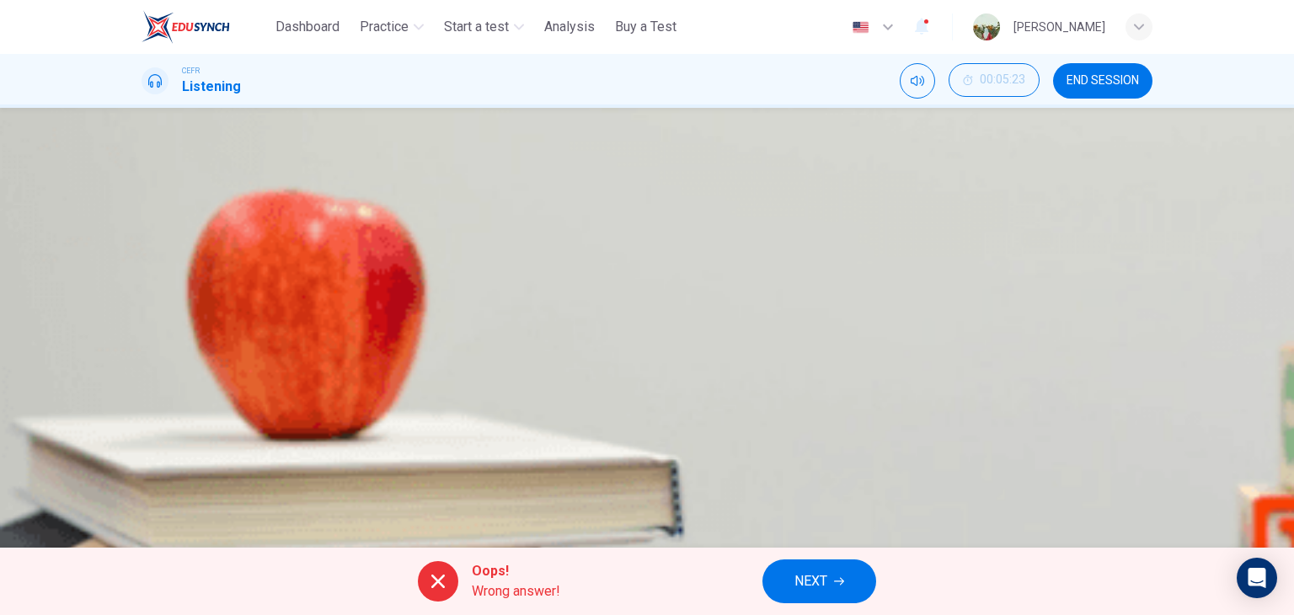
click at [789, 583] on button "NEXT" at bounding box center [819, 581] width 114 height 44
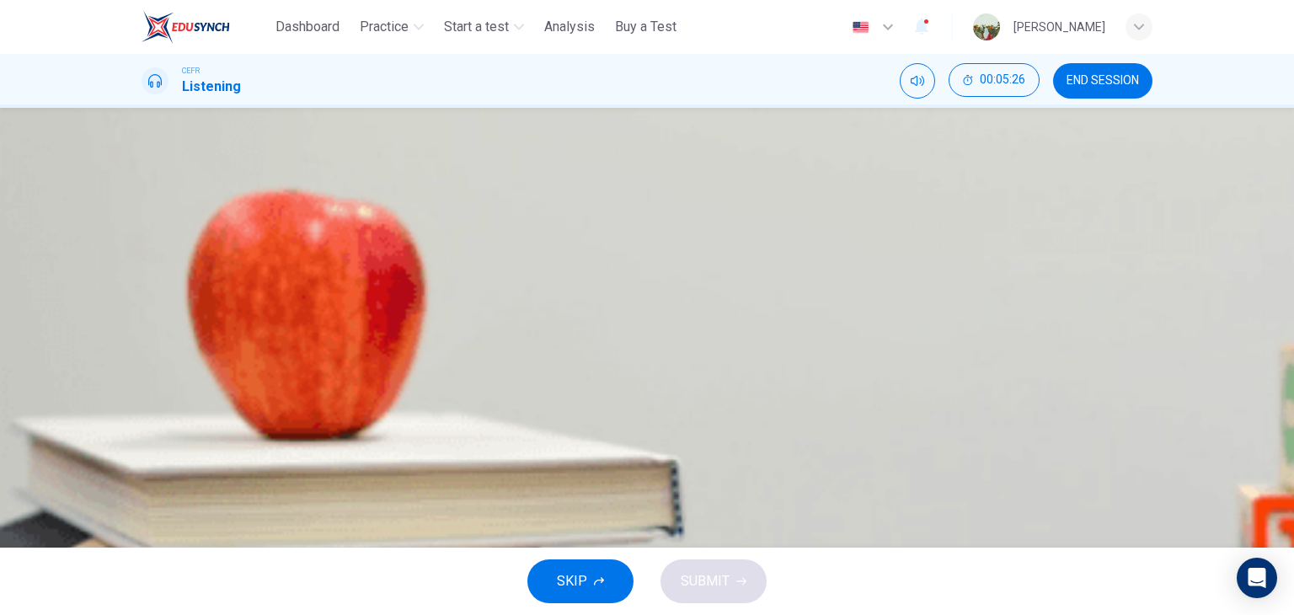
click at [402, 377] on span "The opportunity to use new software." at bounding box center [292, 387] width 219 height 20
click at [683, 584] on span "SUBMIT" at bounding box center [705, 581] width 49 height 24
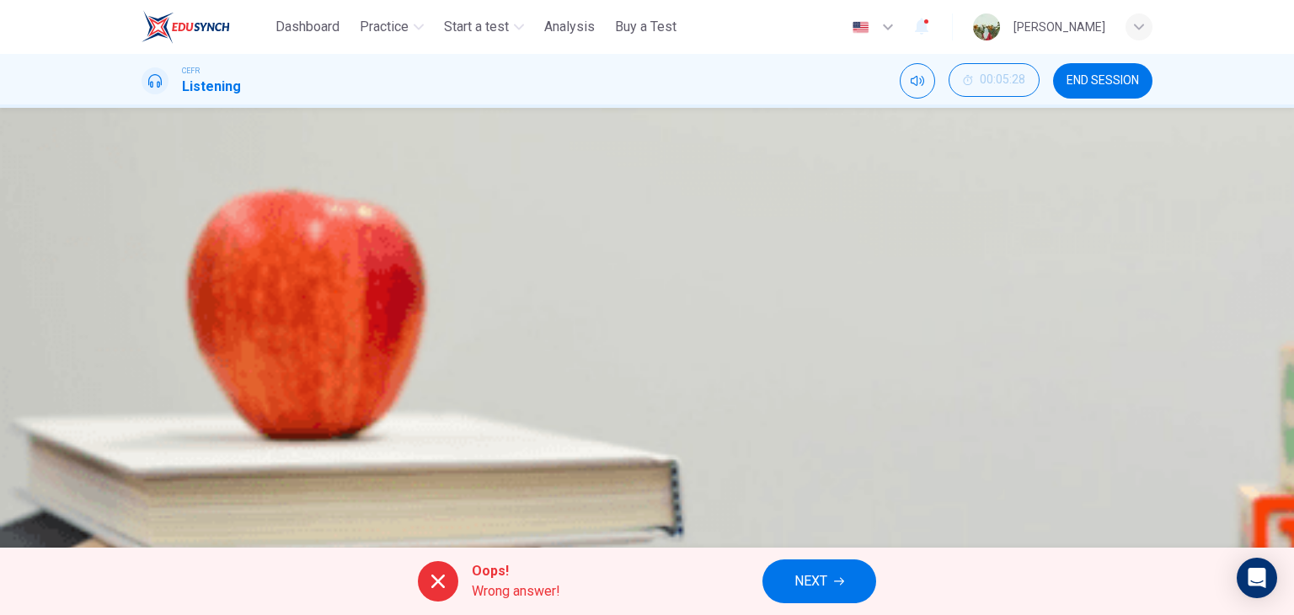
click at [798, 589] on span "NEXT" at bounding box center [810, 581] width 33 height 24
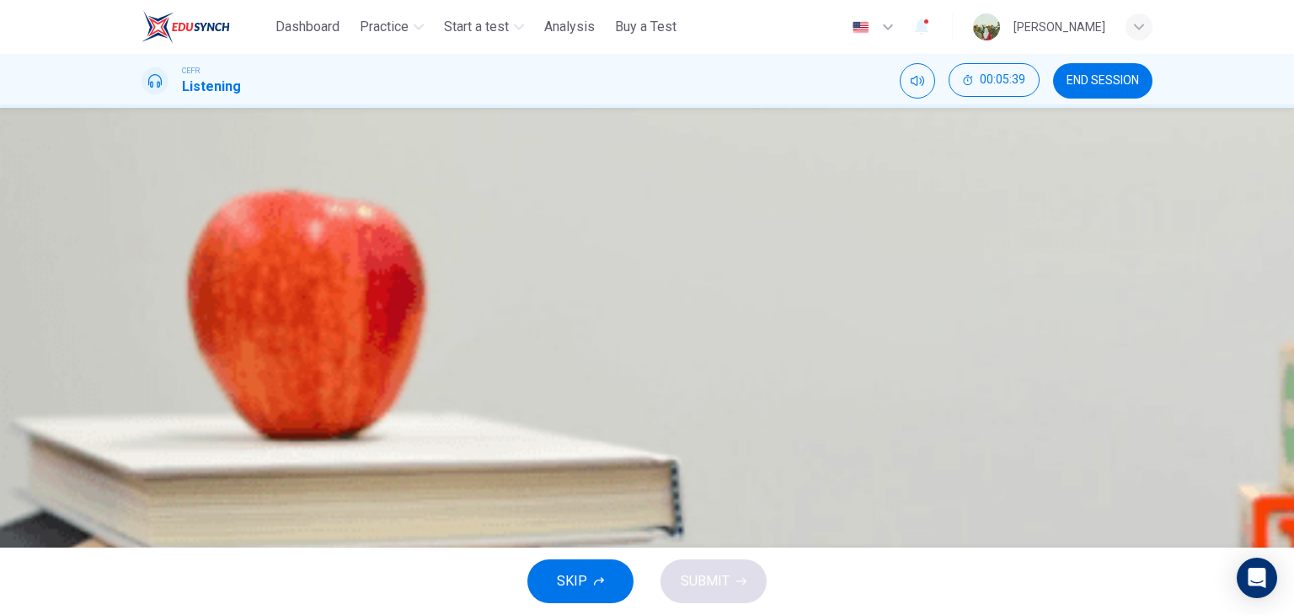
scroll to position [9, 0]
click at [700, 425] on body "This site uses cookies, as explained in our Privacy Policy . If you agree to th…" at bounding box center [647, 307] width 1294 height 615
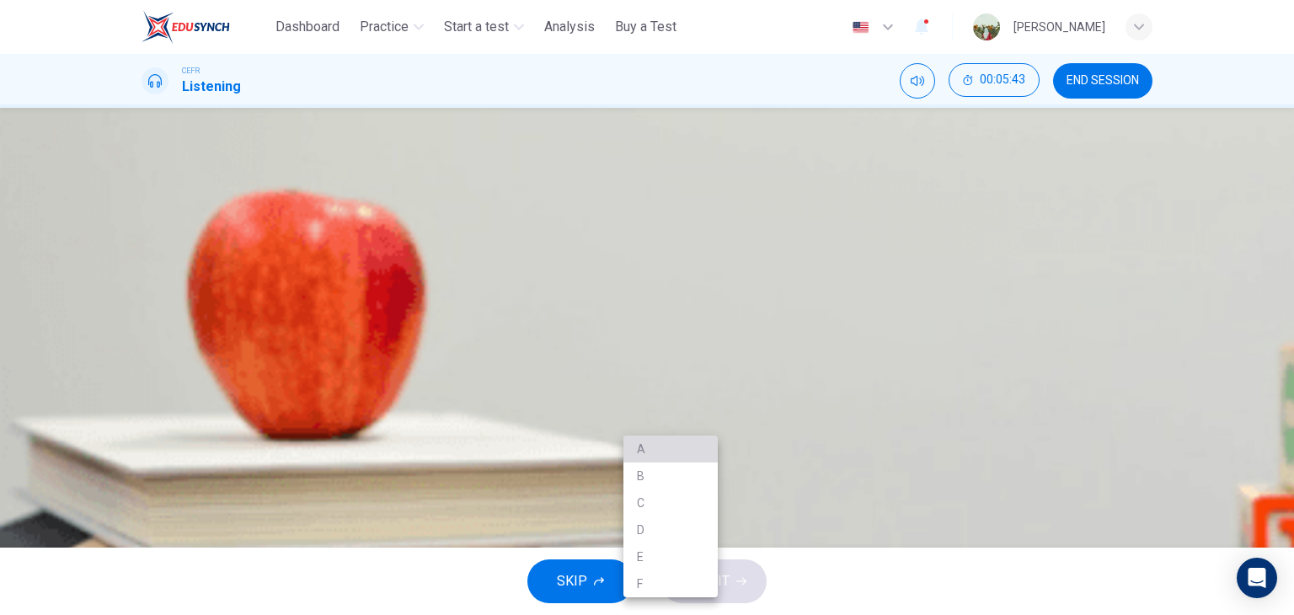
click at [674, 458] on li "A" at bounding box center [670, 448] width 94 height 27
type input "*"
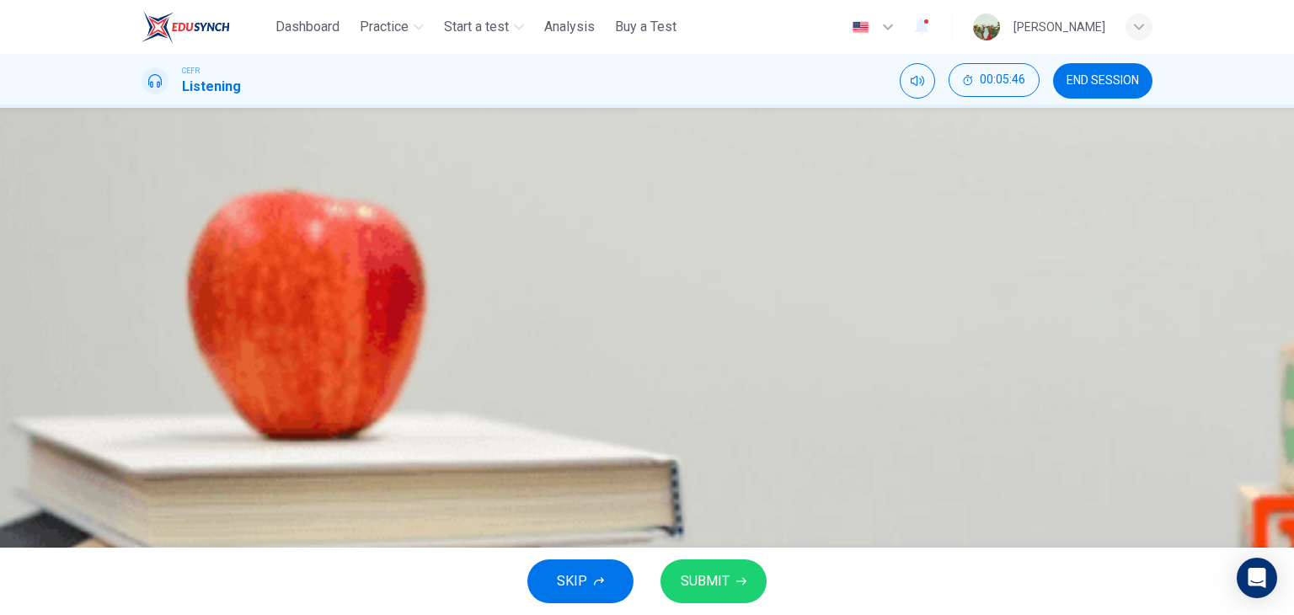
scroll to position [47, 0]
click at [697, 433] on body "This site uses cookies, as explained in our Privacy Policy . If you agree to th…" at bounding box center [647, 307] width 1294 height 615
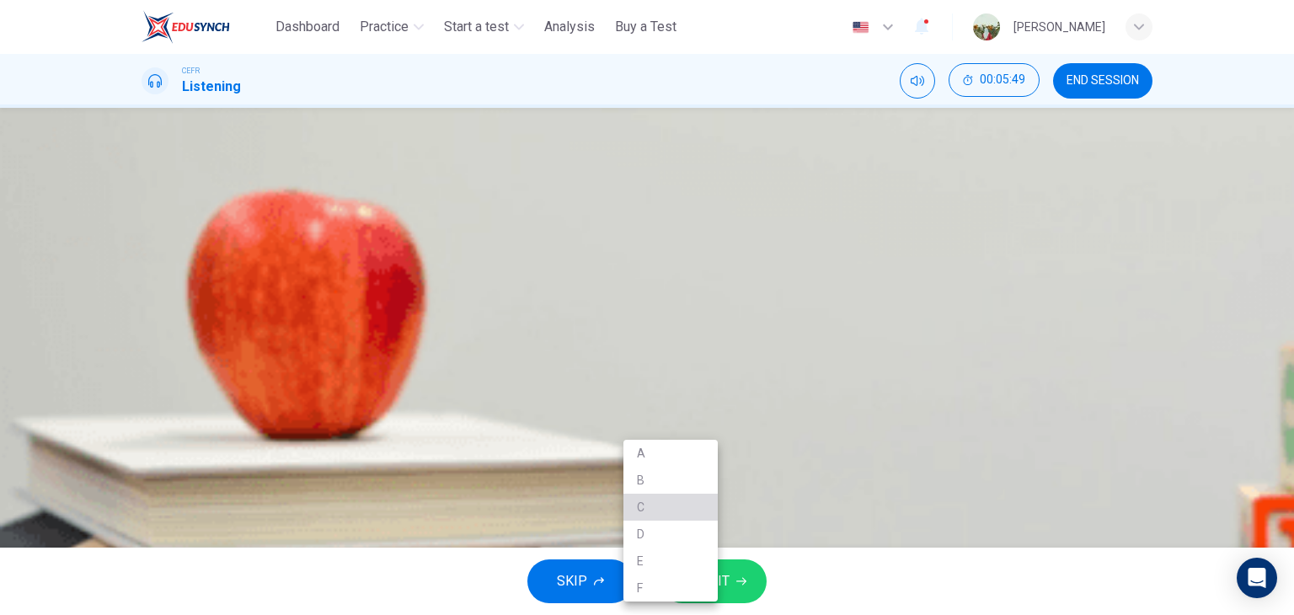
click at [666, 510] on li "C" at bounding box center [670, 507] width 94 height 27
type input "*"
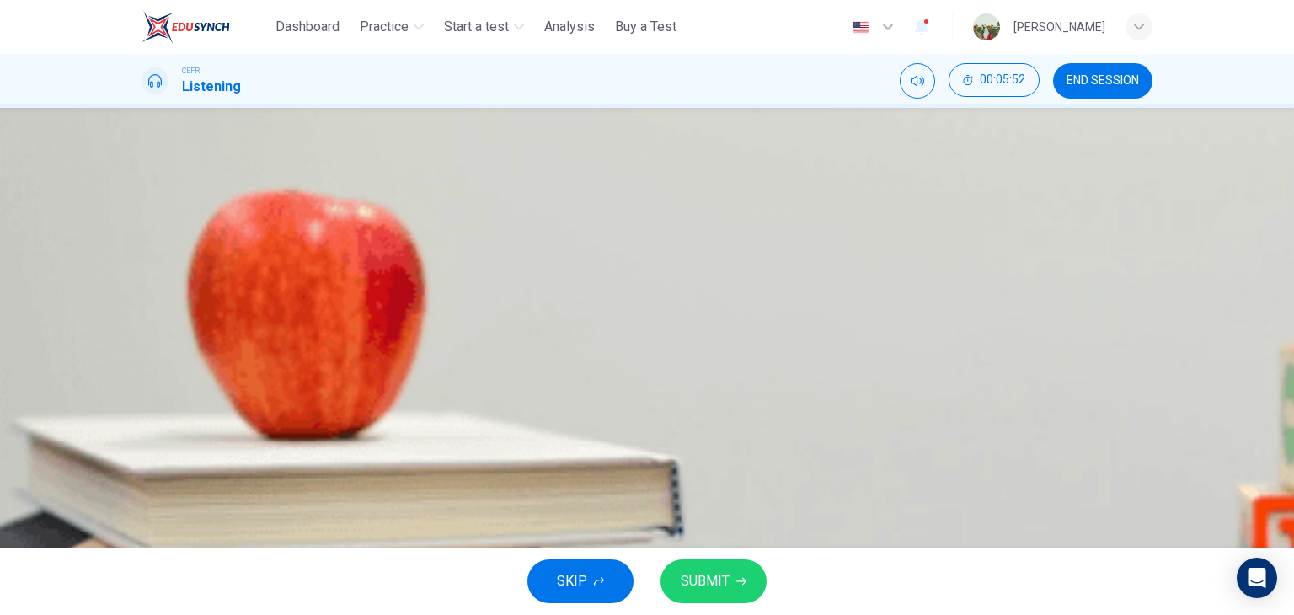
scroll to position [94, 0]
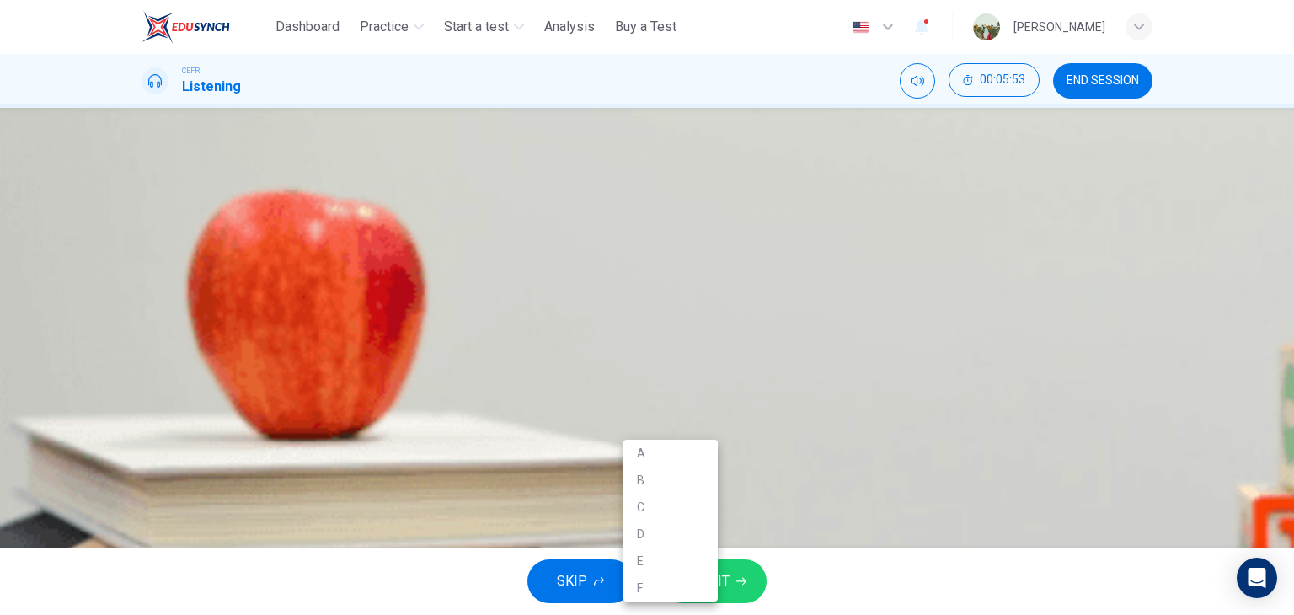
click at [703, 435] on body "This site uses cookies, as explained in our Privacy Policy . If you agree to th…" at bounding box center [647, 307] width 1294 height 615
click at [660, 553] on li "E" at bounding box center [670, 560] width 94 height 27
type input "*"
click at [689, 483] on body "This site uses cookies, as explained in our Privacy Policy . If you agree to th…" at bounding box center [647, 307] width 1294 height 615
click at [670, 581] on li "F" at bounding box center [670, 587] width 94 height 27
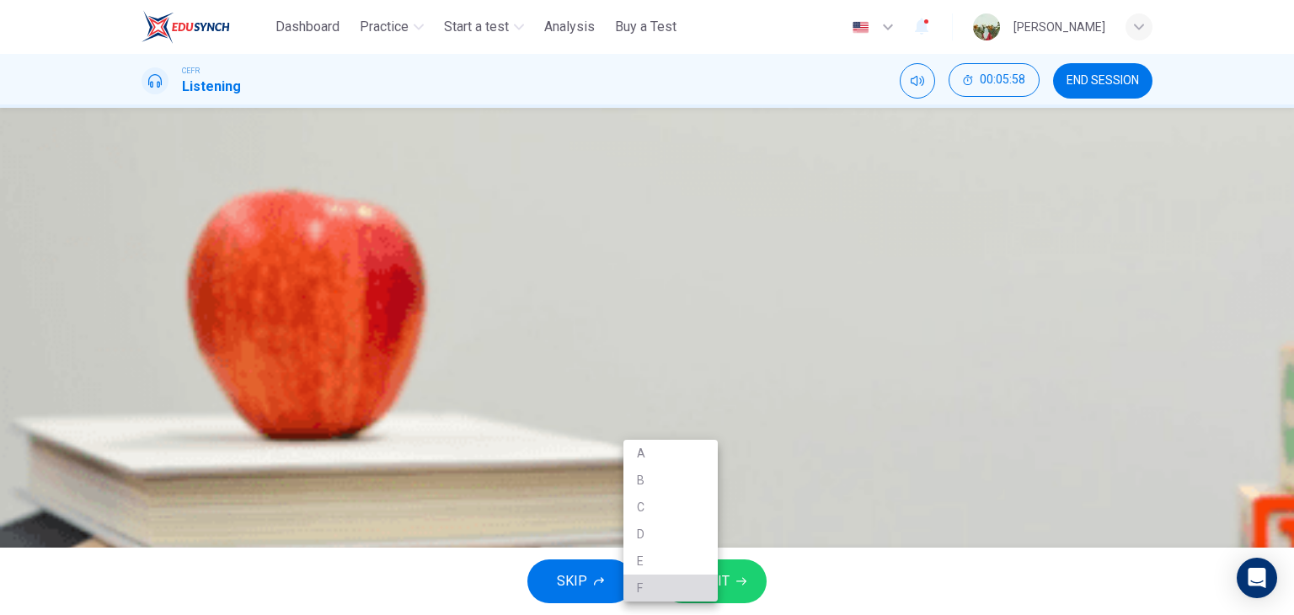
type input "*"
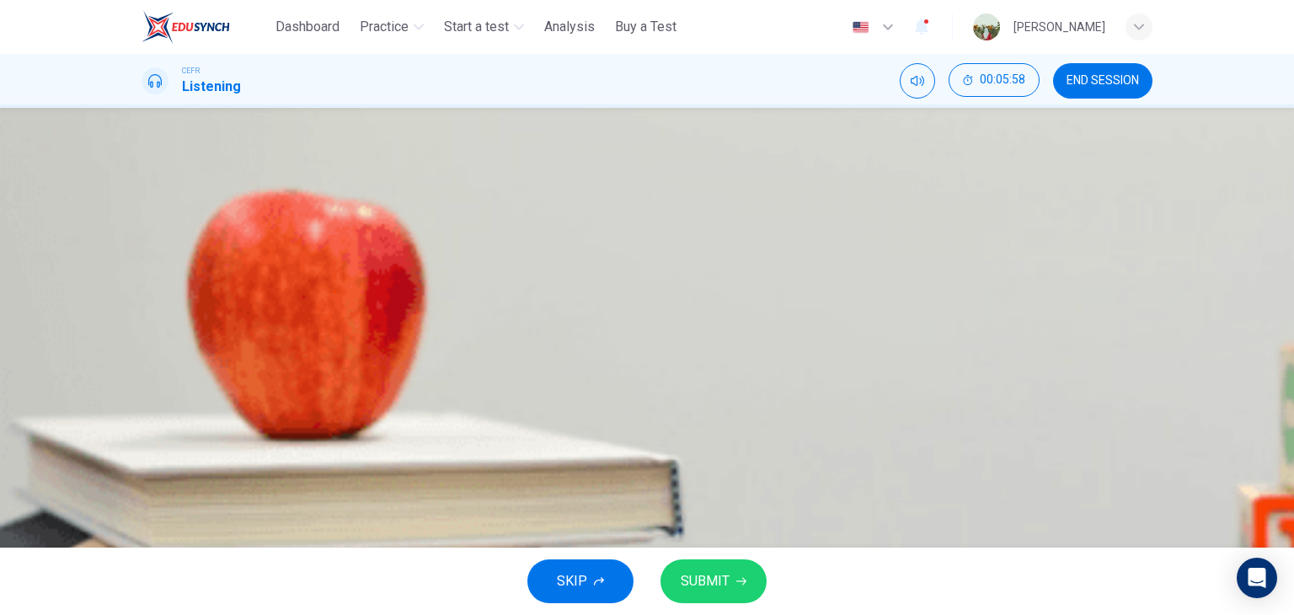
click at [709, 587] on span "SUBMIT" at bounding box center [705, 581] width 49 height 24
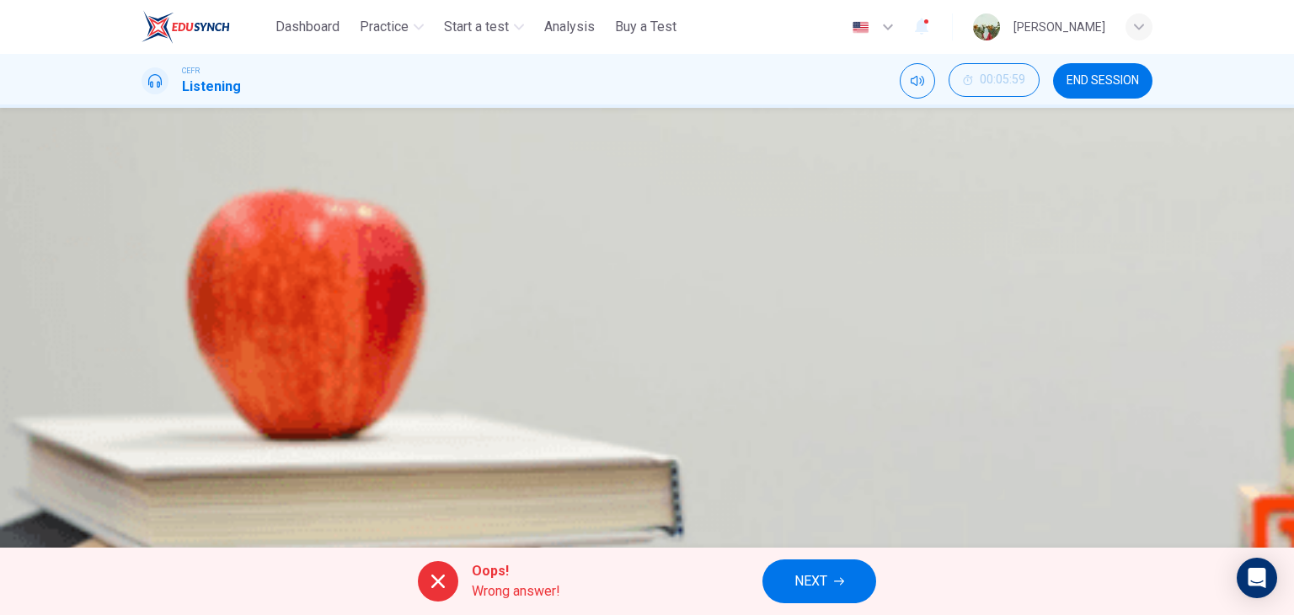
scroll to position [61, 0]
click at [804, 568] on button "NEXT" at bounding box center [819, 581] width 114 height 44
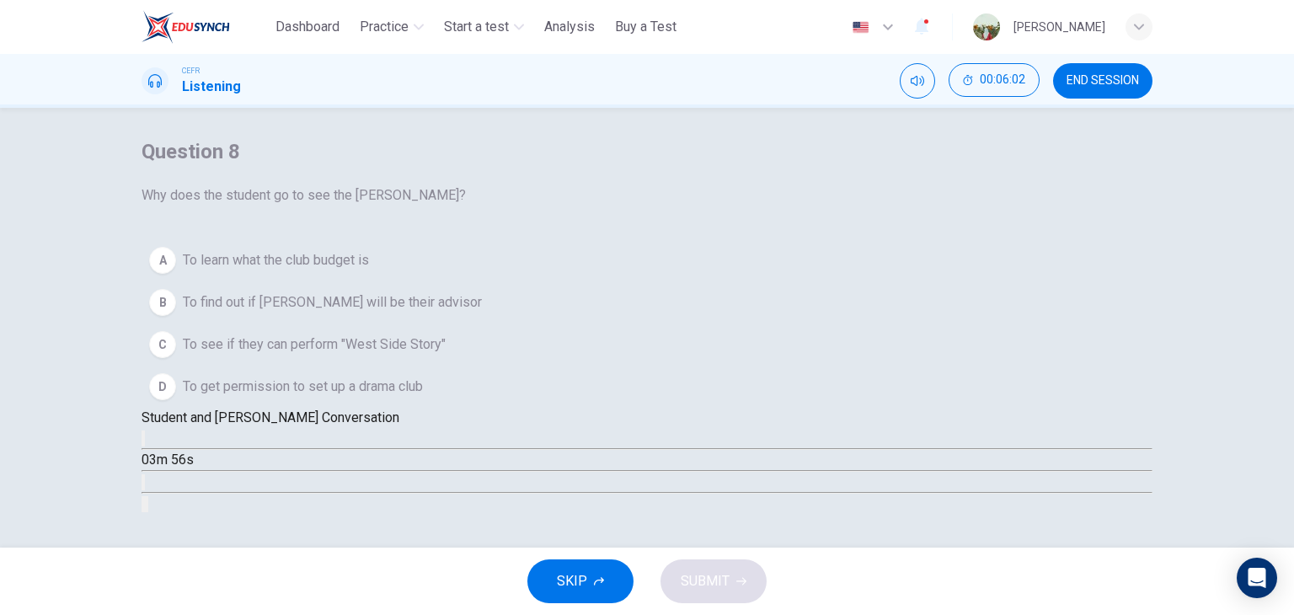
scroll to position [20, 0]
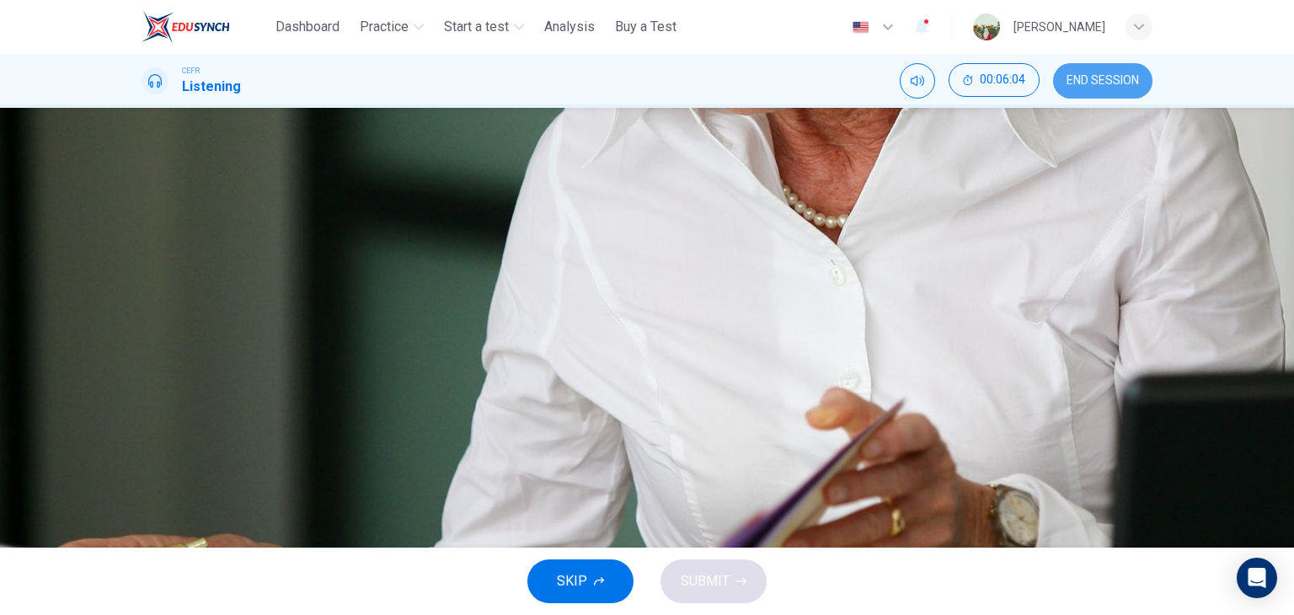
click at [1098, 83] on span "END SESSION" at bounding box center [1102, 80] width 72 height 13
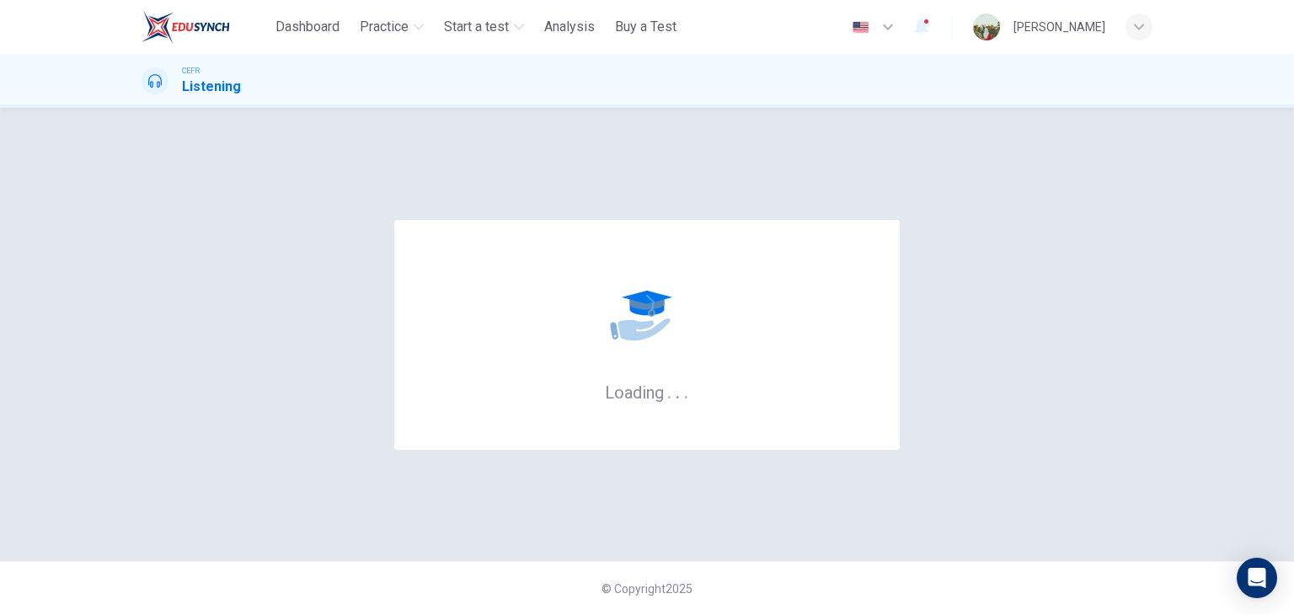
scroll to position [0, 0]
